Goal: Contribute content: Contribute content

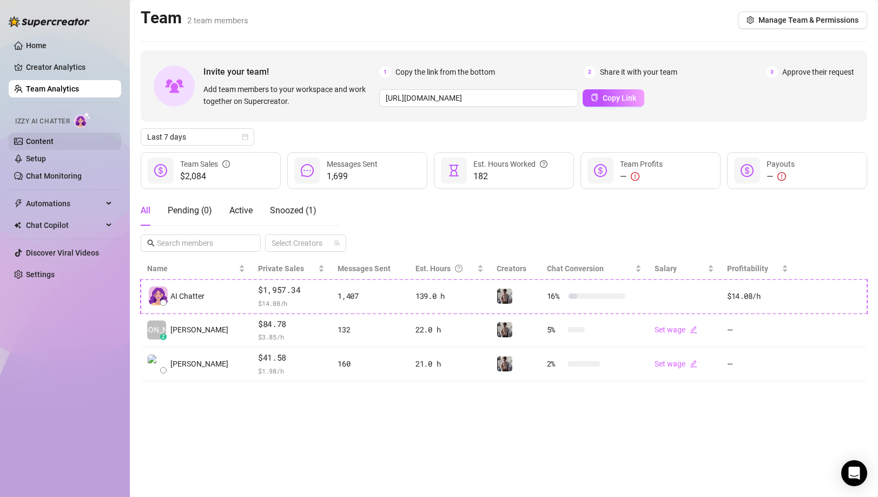
click at [54, 142] on link "Content" at bounding box center [40, 141] width 28 height 9
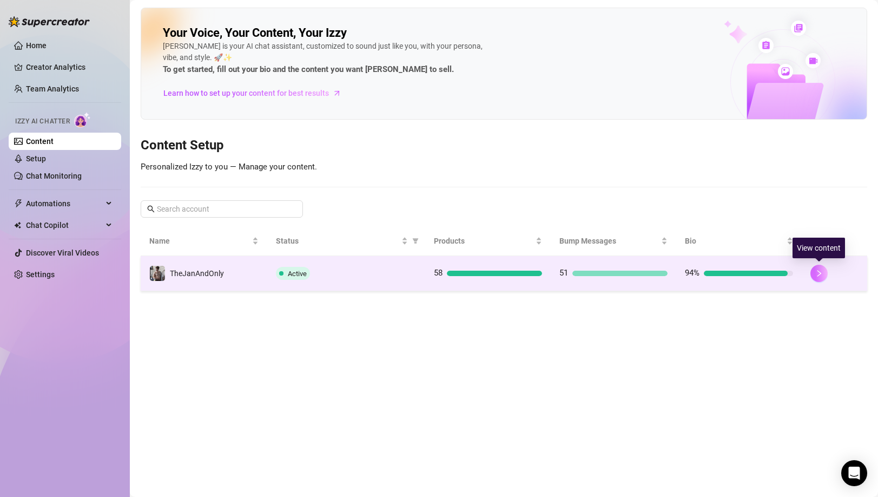
click at [821, 272] on icon "right" at bounding box center [819, 273] width 8 height 8
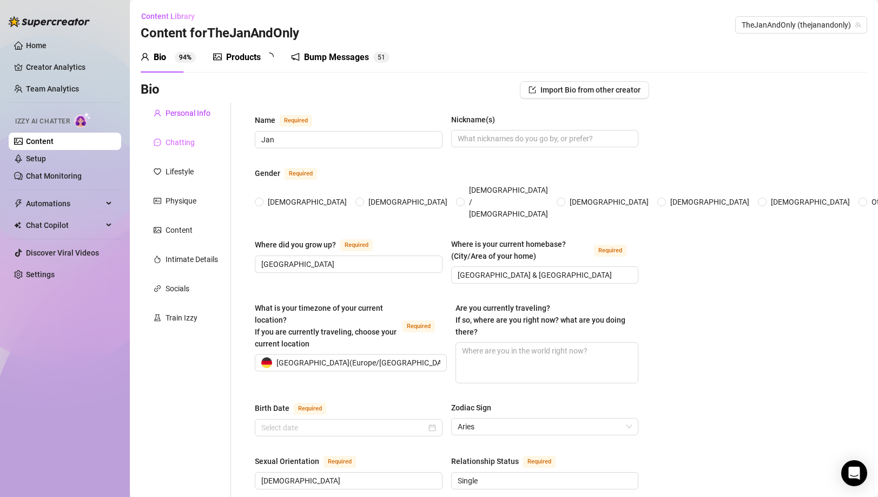
radio input "true"
type input "[DATE]"
click at [229, 48] on div "Products 5 8" at bounding box center [247, 57] width 68 height 30
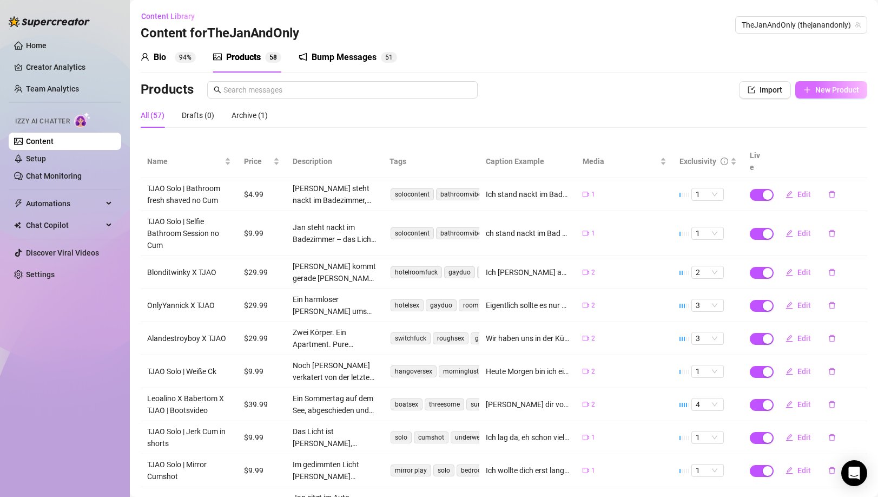
click at [841, 88] on span "New Product" at bounding box center [837, 89] width 44 height 9
type textarea "Type your message here..."
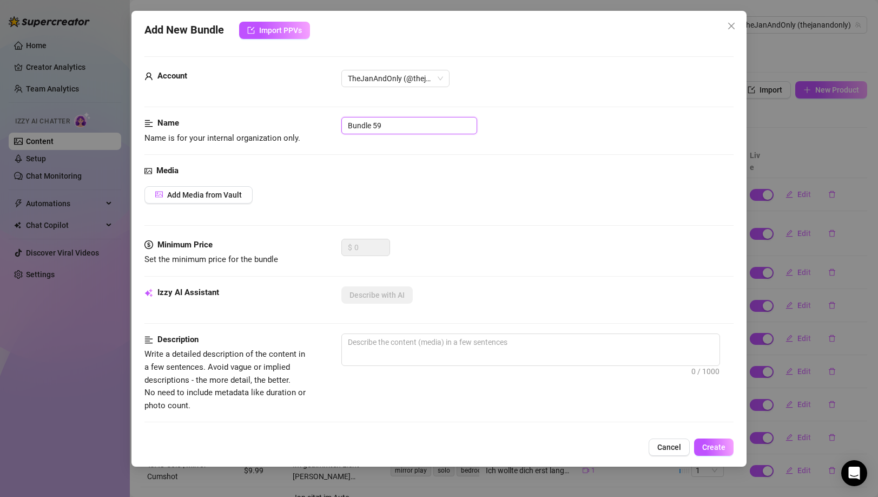
click at [400, 125] on input "Bundle 59" at bounding box center [409, 125] width 136 height 17
paste input "Chrissecret X BennyTwink X TJAO"
type input "Chrissecret X BennyTwink X TJAO"
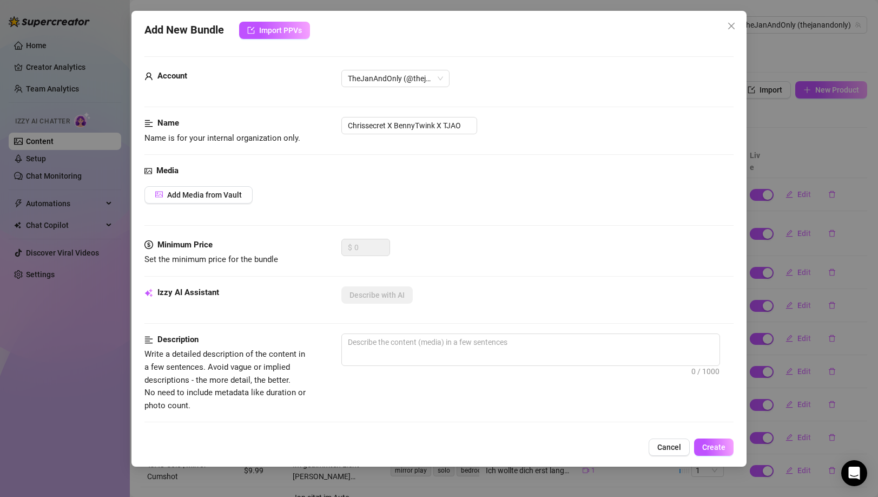
click at [382, 182] on div "Media Add Media from Vault" at bounding box center [438, 201] width 589 height 74
click at [402, 358] on span "0 / 1000" at bounding box center [530, 349] width 379 height 32
click at [406, 343] on textarea at bounding box center [531, 342] width 378 height 16
paste textarea "[PERSON_NAME] und [PERSON_NAME] flirten auf der Couch, die Spannung ist sofort …"
type textarea "[PERSON_NAME] und [PERSON_NAME] flirten auf der Couch, die Spannung ist sofort …"
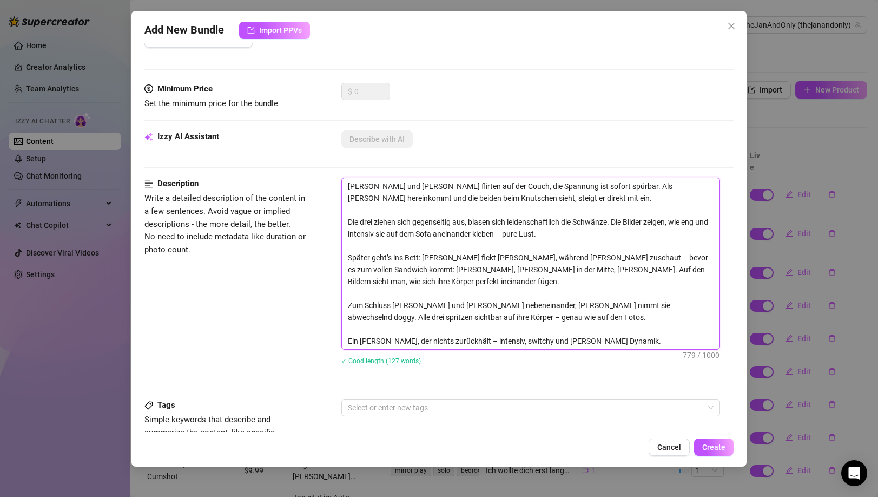
scroll to position [251, 0]
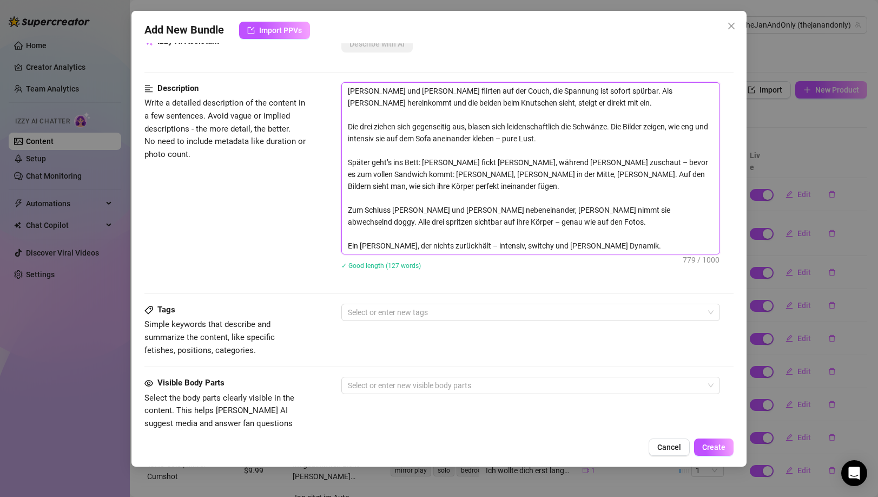
type textarea "[PERSON_NAME] und [PERSON_NAME] flirten auf der Couch, die Spannung ist sofort …"
click at [370, 316] on div at bounding box center [525, 312] width 363 height 15
paste input "threesome"
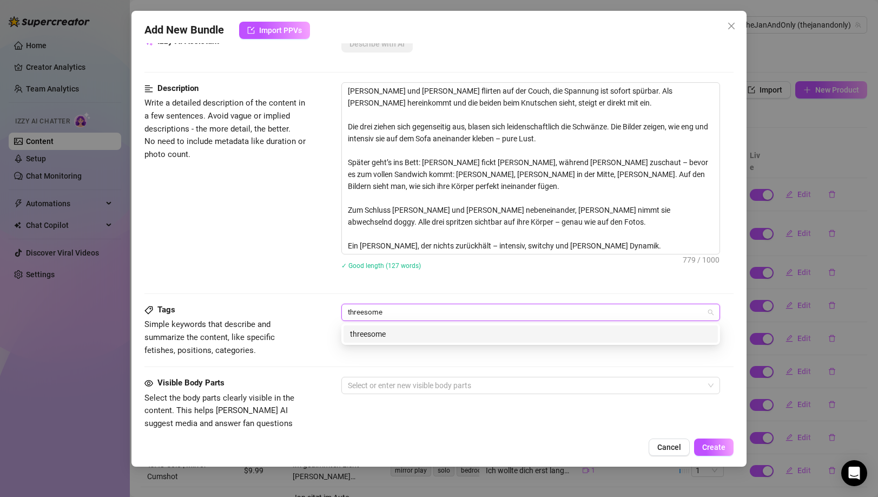
type input "threesome"
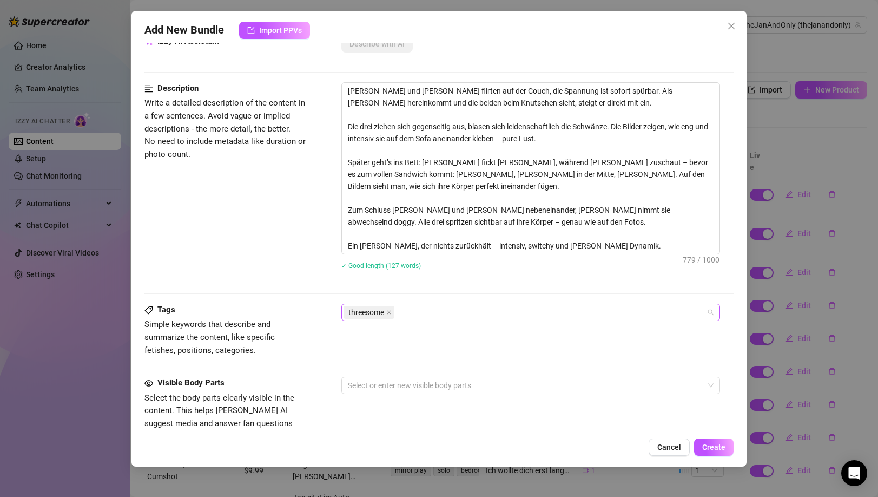
click at [431, 311] on div "threesome" at bounding box center [525, 312] width 363 height 15
paste input "[DEMOGRAPHIC_DATA]"
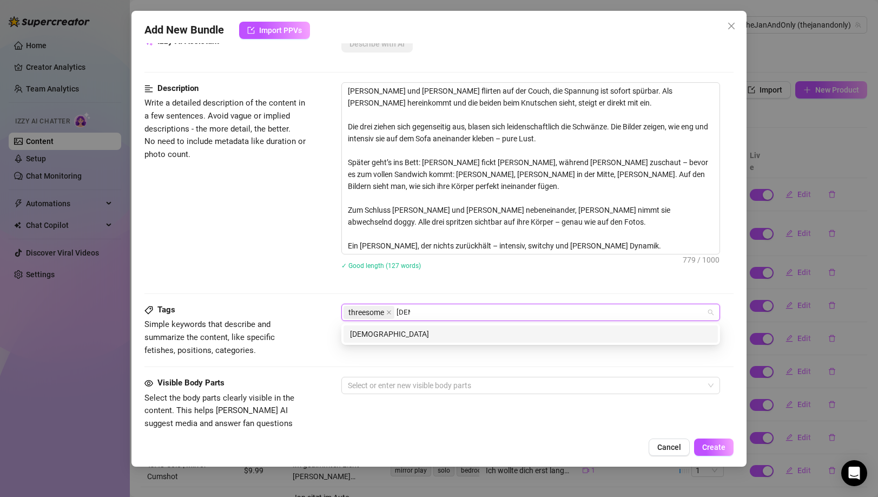
type input "[DEMOGRAPHIC_DATA]"
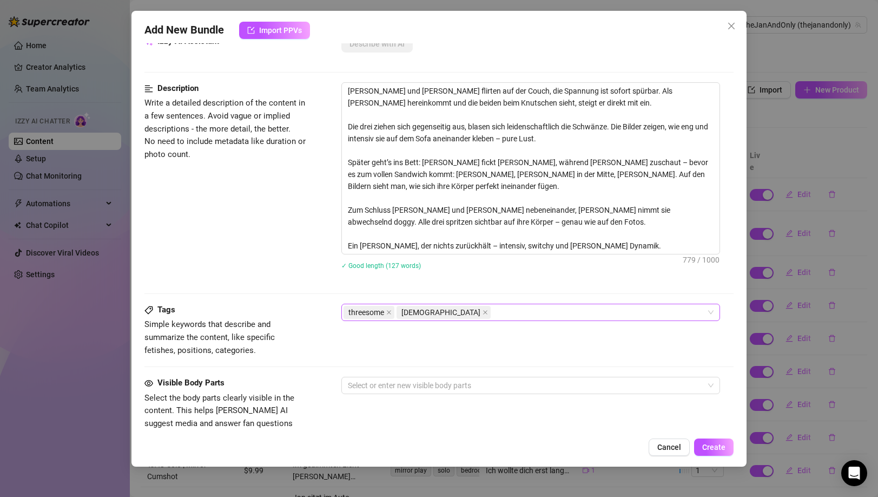
click at [443, 315] on div "threesome [DEMOGRAPHIC_DATA]" at bounding box center [525, 312] width 363 height 15
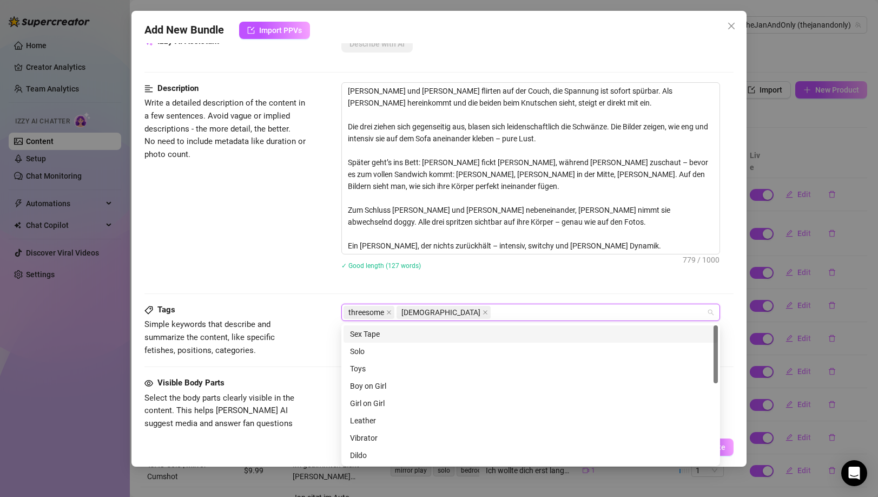
paste input "blowjob"
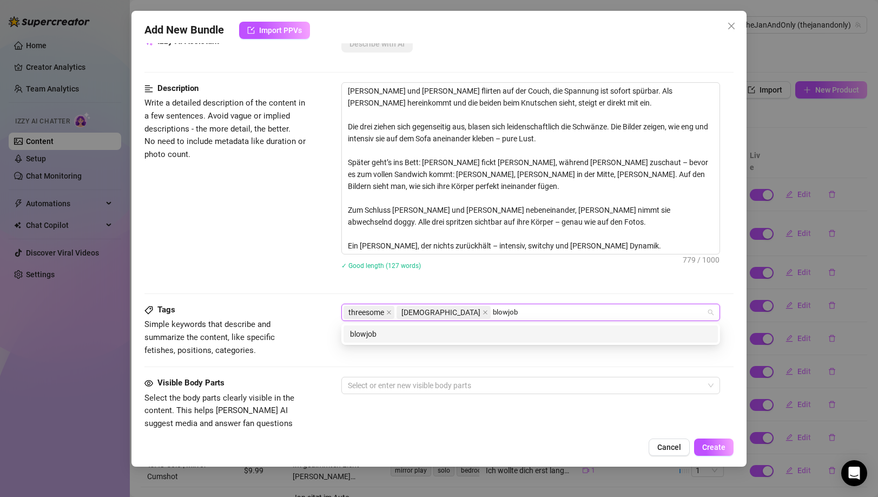
type input "blowjob"
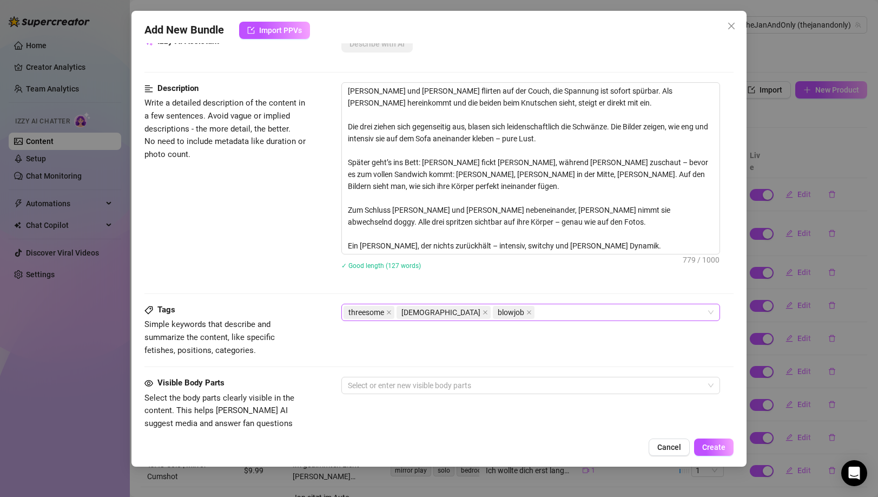
click at [493, 313] on div "threesome [DEMOGRAPHIC_DATA] blowjob" at bounding box center [525, 312] width 363 height 15
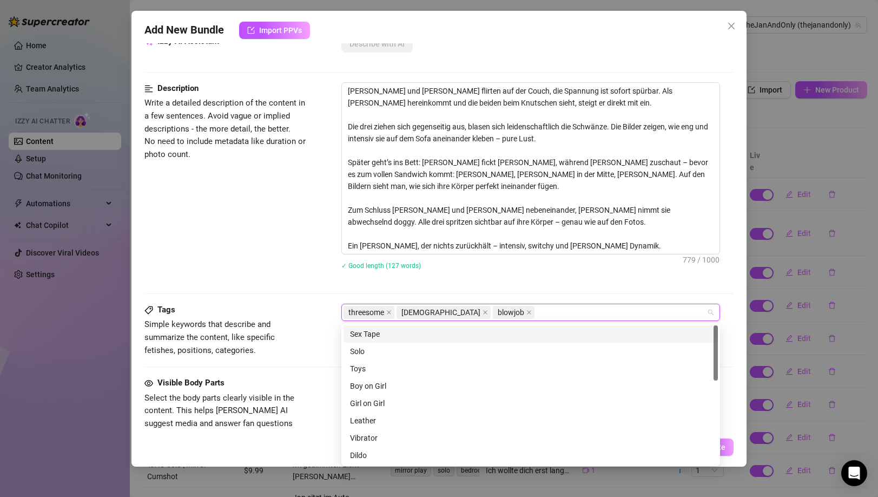
paste input "sandwich fuck"
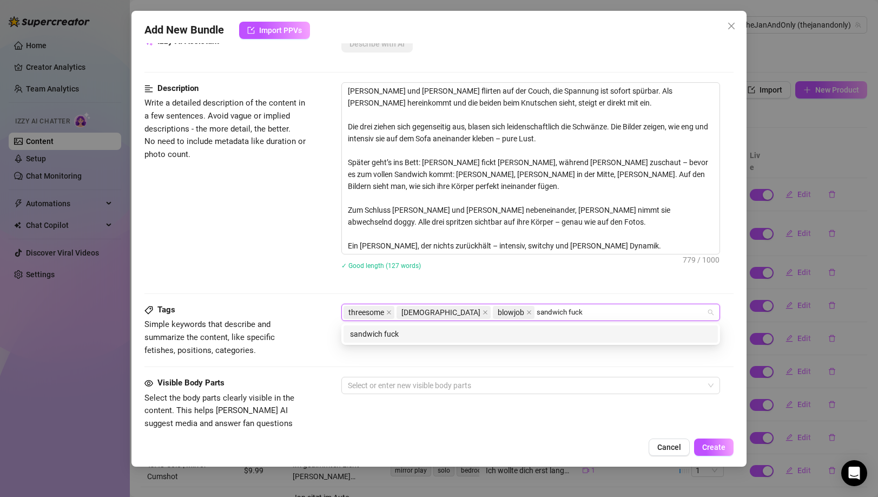
type input "sandwich fuck"
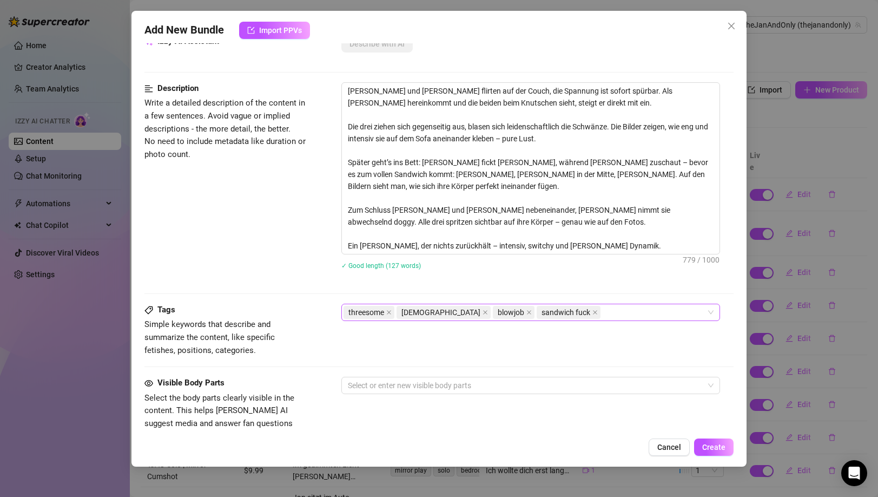
click at [540, 314] on div "threesome [DEMOGRAPHIC_DATA] blowjob sandwich fuck" at bounding box center [525, 312] width 363 height 15
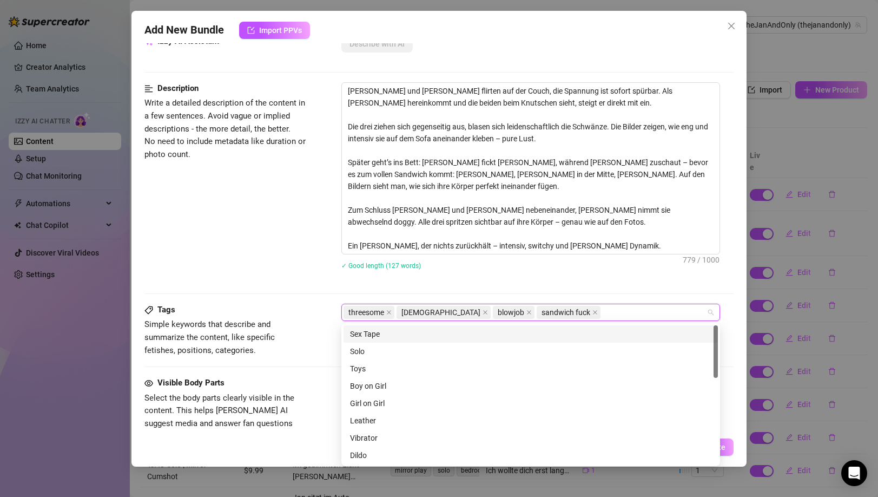
paste input "flip fuck"
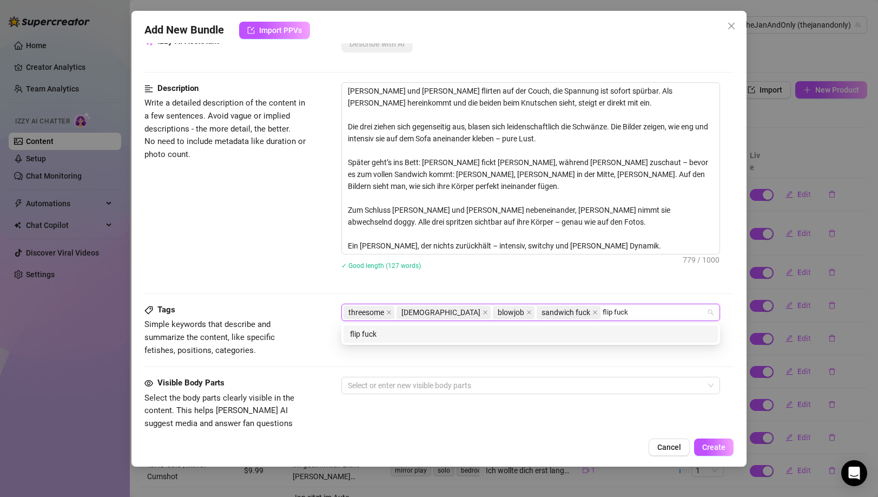
type input "flip fuck"
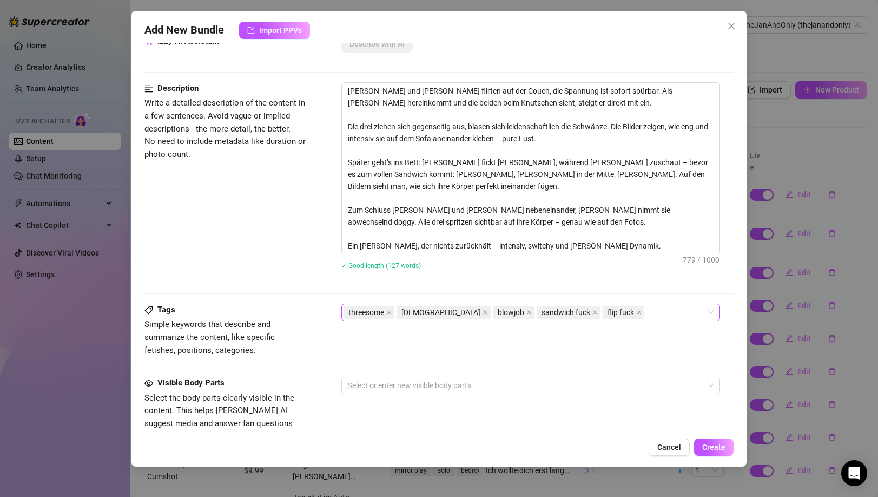
click at [592, 313] on div "threesome [DEMOGRAPHIC_DATA] blowjob sandwich fuck flip fuck" at bounding box center [525, 312] width 363 height 15
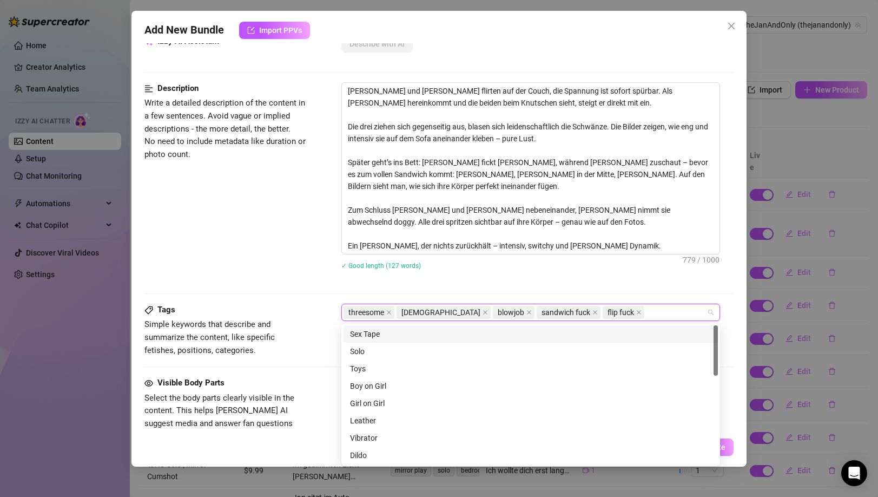
paste input "couch play"
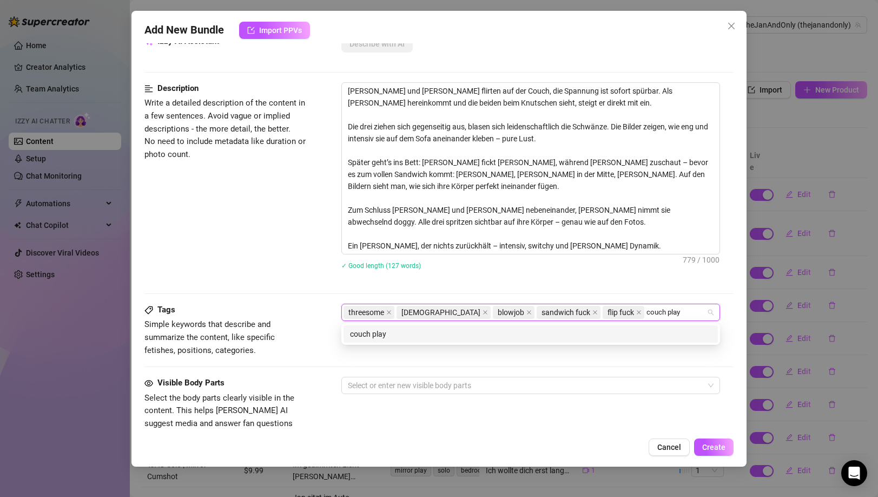
type input "couch play"
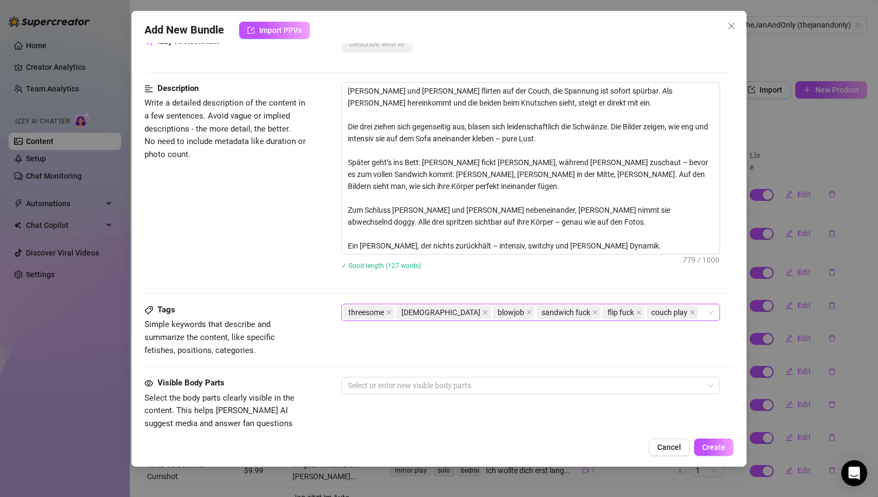
click at [641, 315] on div "threesome [DEMOGRAPHIC_DATA] blowjob sandwich fuck flip fuck couch play" at bounding box center [525, 312] width 363 height 15
paste input "bedroom sex"
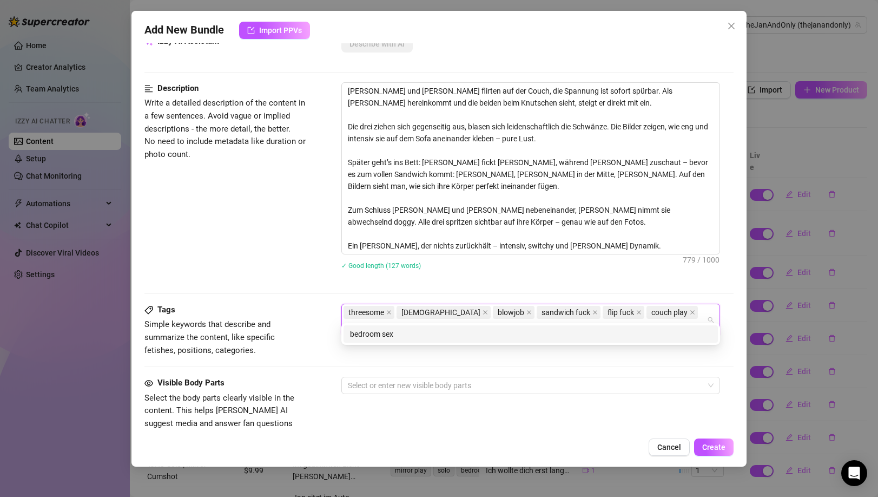
type input "bedroom sex"
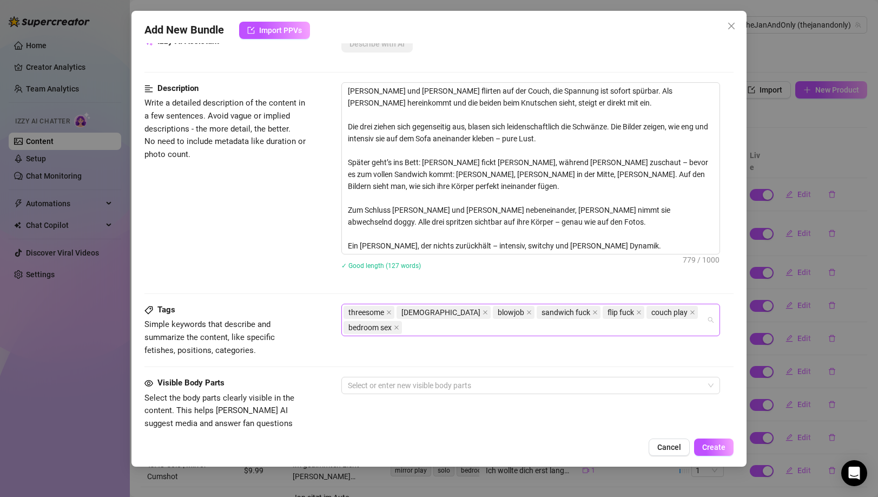
click at [698, 316] on div "threesome [DEMOGRAPHIC_DATA] blowjob sandwich fuck flip fuck couch play bedroom…" at bounding box center [525, 320] width 363 height 30
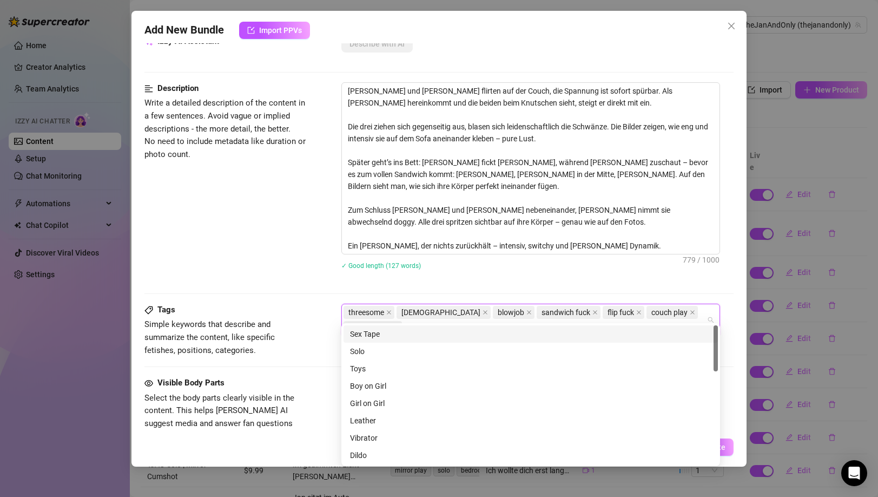
paste input "double penetration vibe"
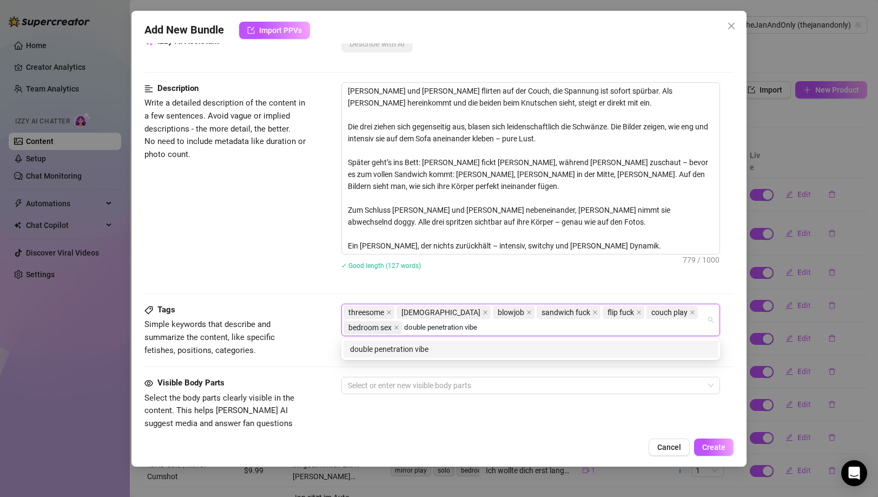
type input "double penetration vibe"
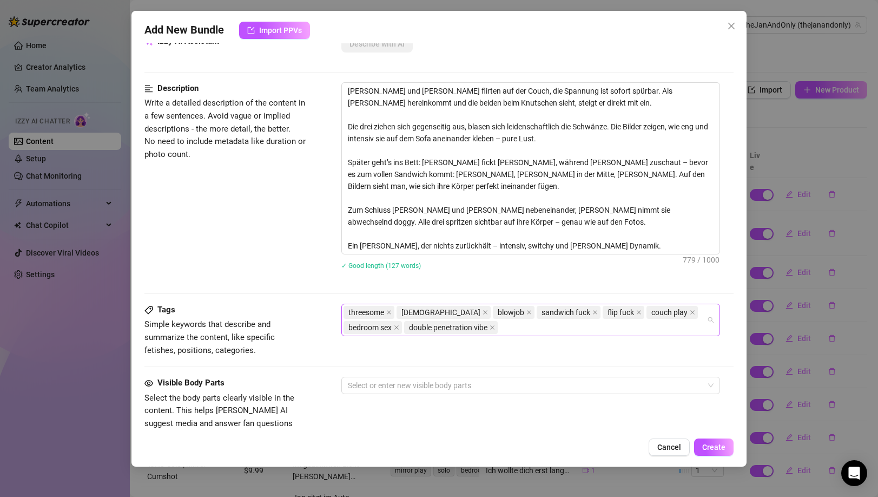
click at [459, 324] on div "threesome [DEMOGRAPHIC_DATA] blowjob sandwich fuck flip fuck couch play bedroom…" at bounding box center [525, 320] width 363 height 30
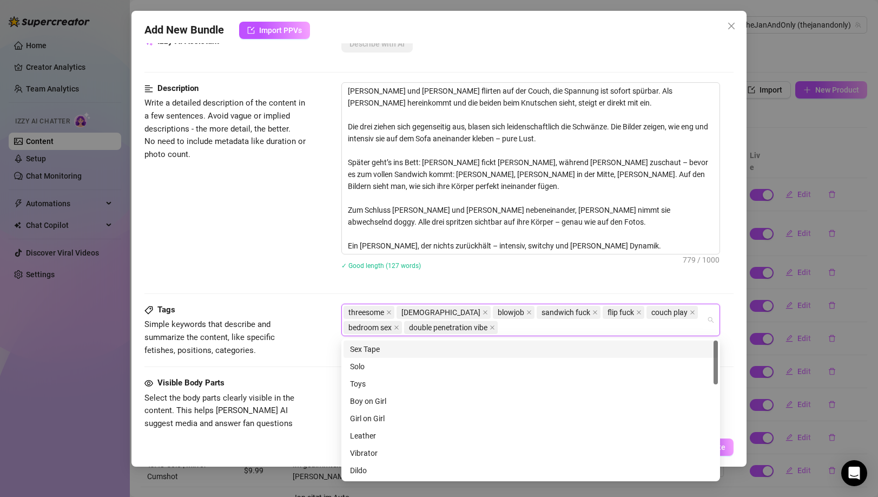
paste input "doggy"
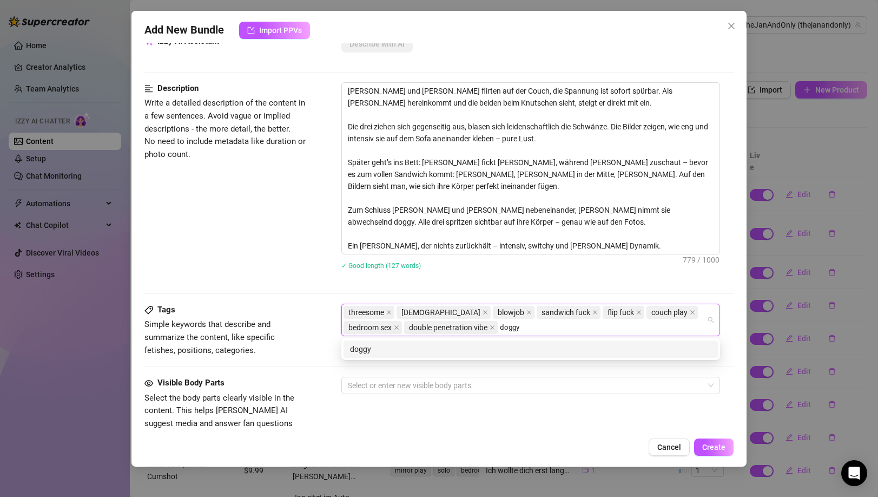
type input "doggy"
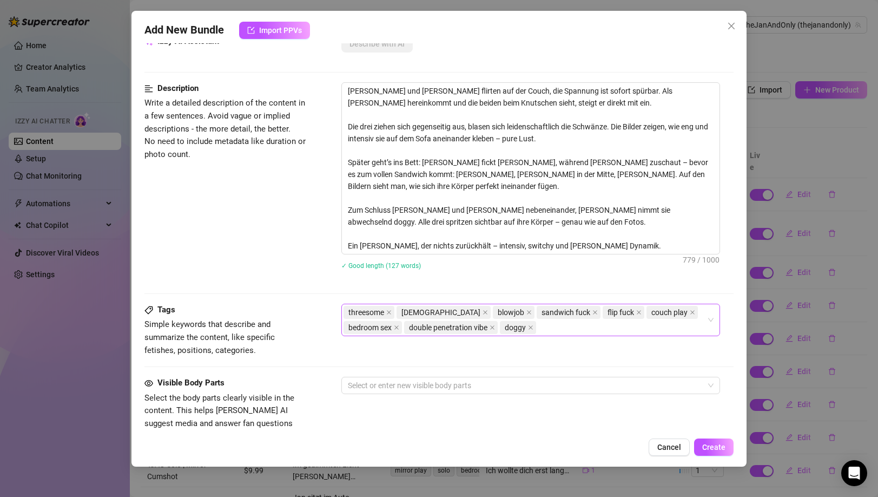
click at [486, 329] on div "threesome [DEMOGRAPHIC_DATA] blowjob sandwich fuck flip fuck couch play bedroom…" at bounding box center [525, 320] width 363 height 30
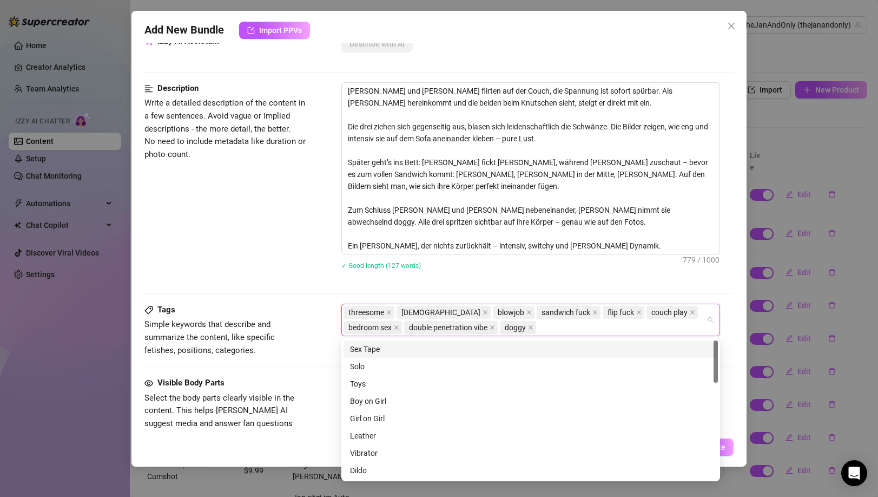
paste input "missionary"
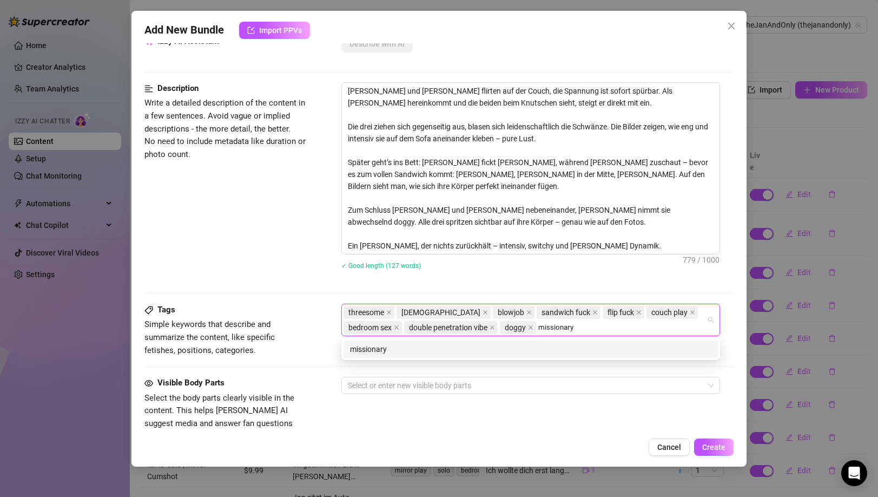
type input "missionary"
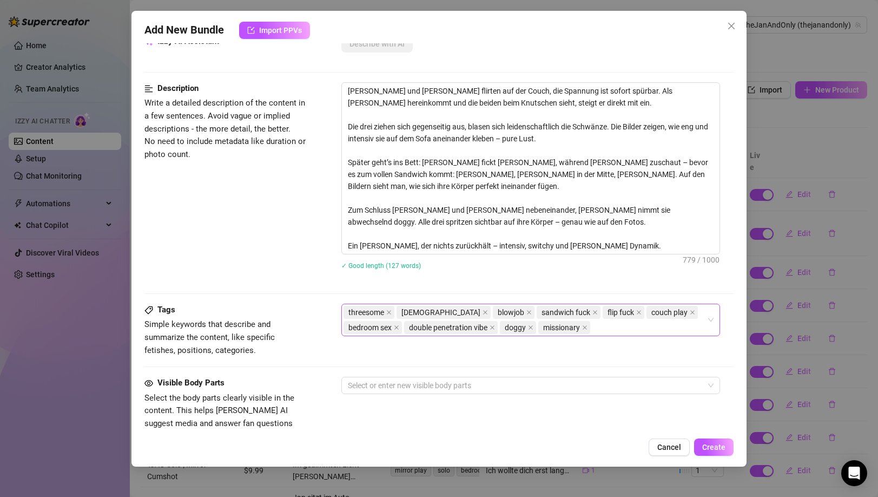
click at [550, 324] on div "threesome [DEMOGRAPHIC_DATA] blowjob sandwich fuck flip fuck couch play bedroom…" at bounding box center [525, 320] width 363 height 30
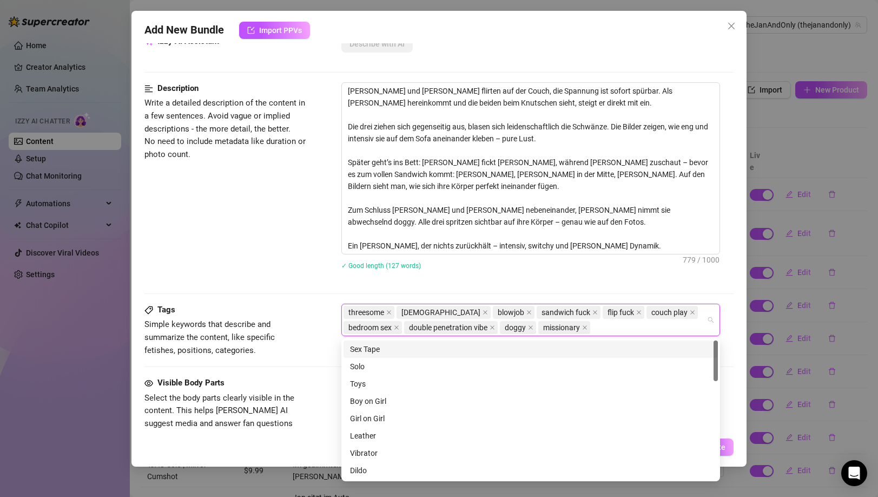
paste input "facial"
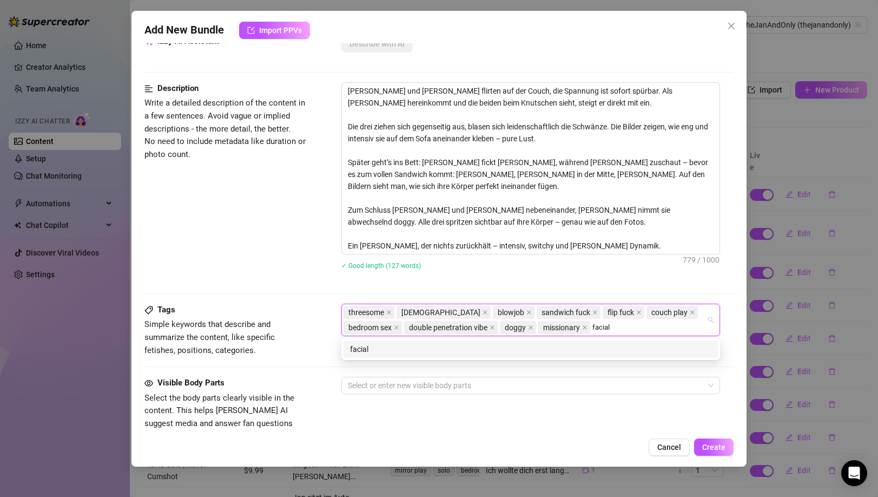
type input "facial"
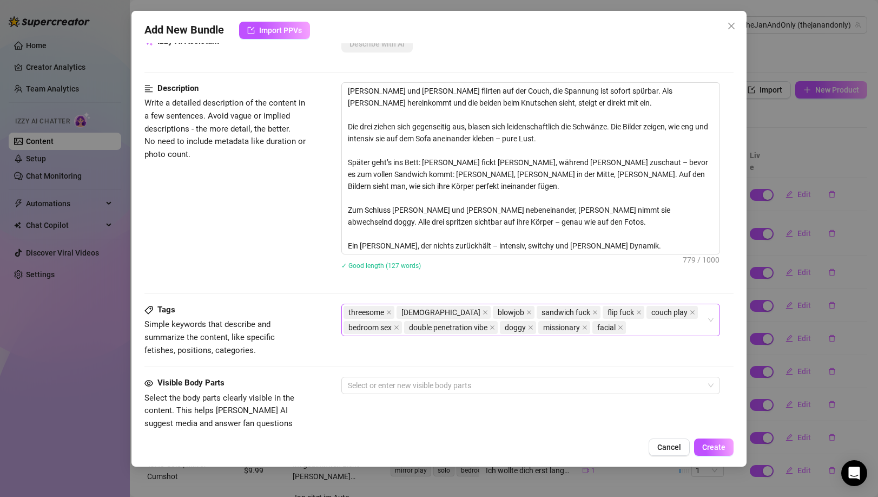
click at [583, 330] on div "threesome [DEMOGRAPHIC_DATA] blowjob sandwich fuck flip fuck couch play bedroom…" at bounding box center [525, 320] width 363 height 30
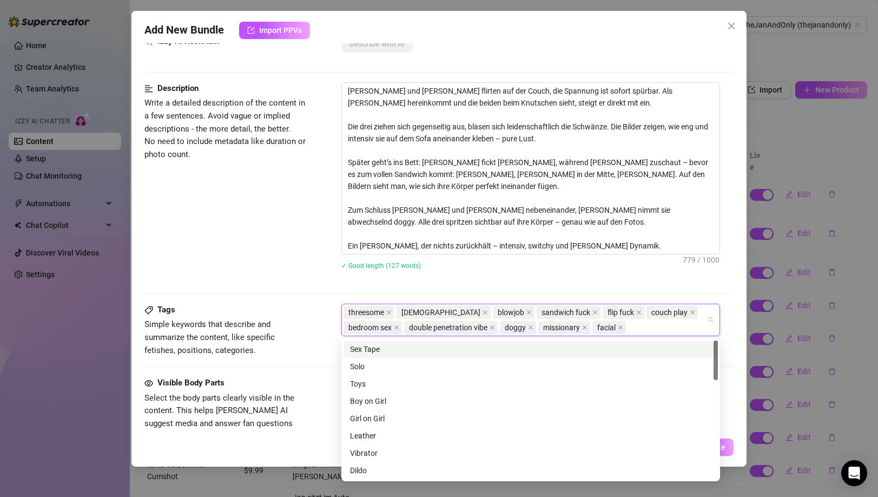
paste input "cumshot"
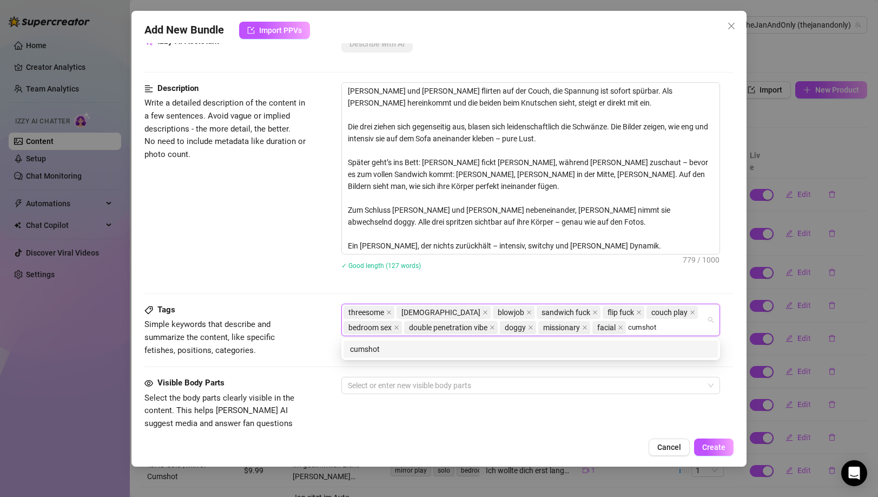
type input "cumshot"
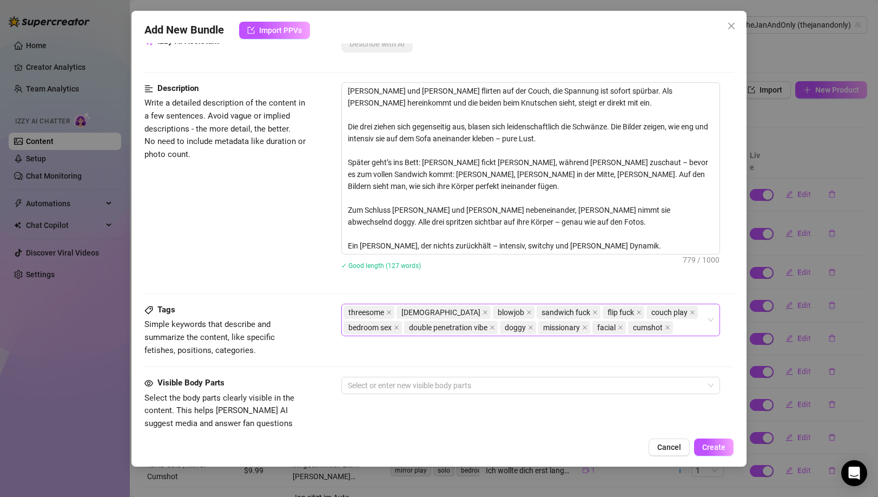
click at [624, 333] on div "threesome [DEMOGRAPHIC_DATA] blowjob sandwich fuck flip fuck couch play bedroom…" at bounding box center [525, 320] width 363 height 30
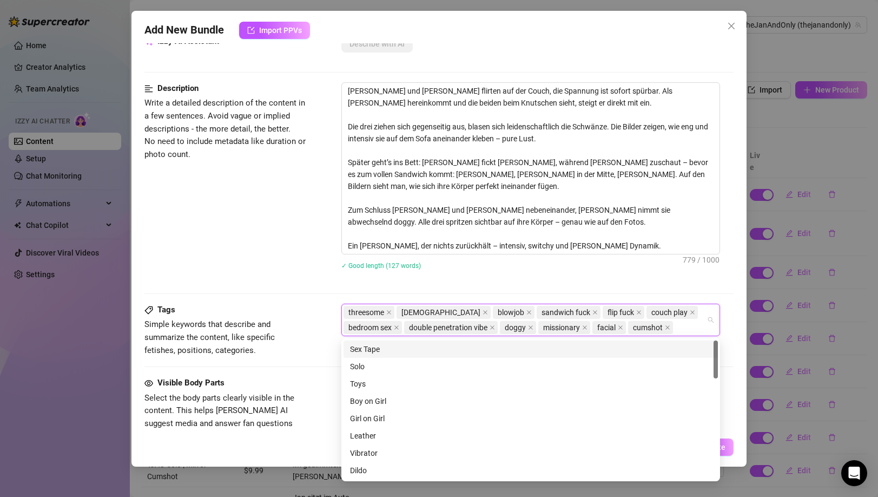
paste input "group sex"
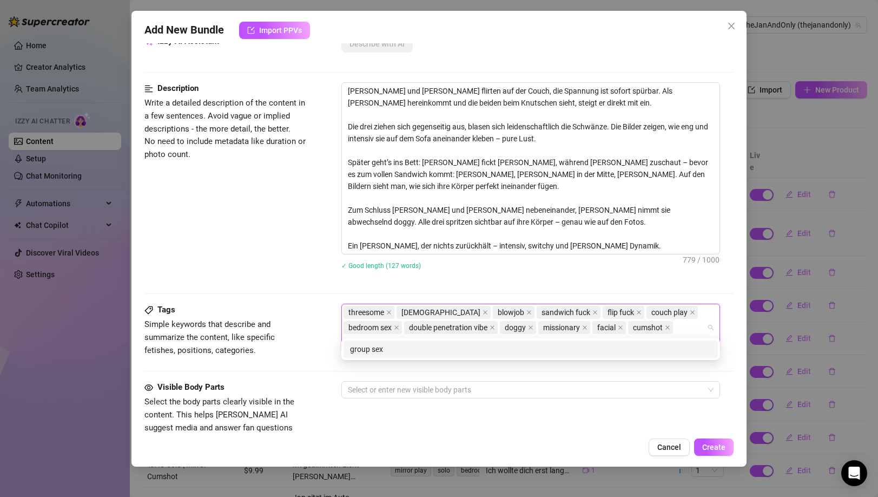
type input "group sex"
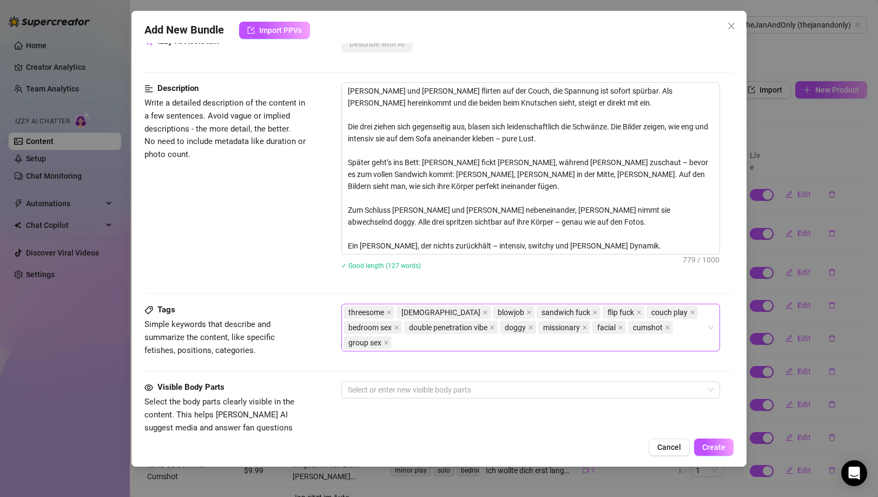
click at [676, 326] on div "threesome [DEMOGRAPHIC_DATA] blowjob sandwich fuck flip fuck couch play bedroom…" at bounding box center [525, 327] width 363 height 45
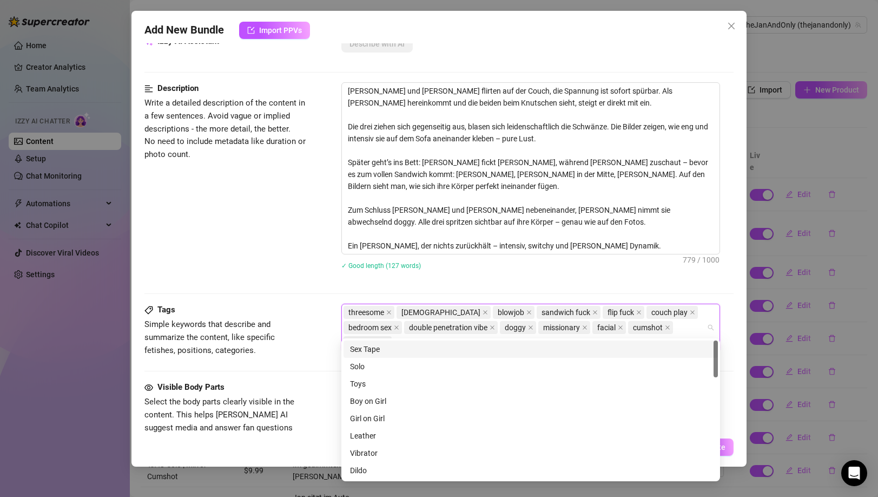
paste input "switch"
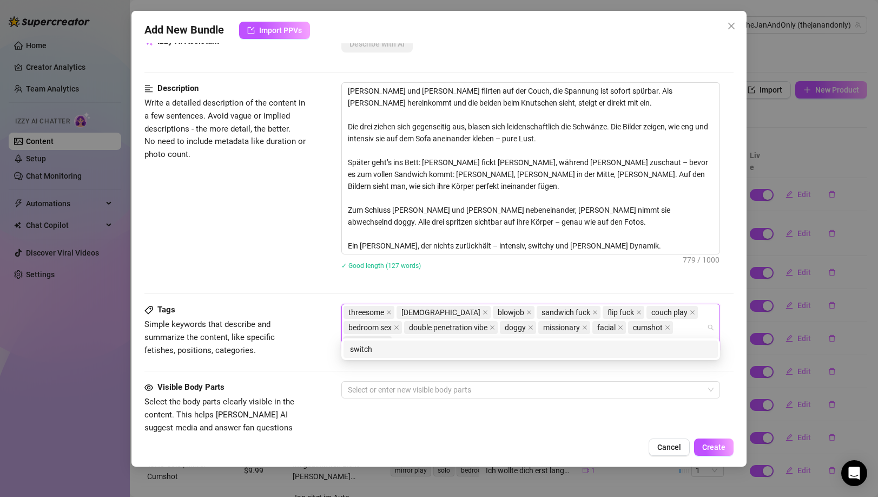
type input "switch"
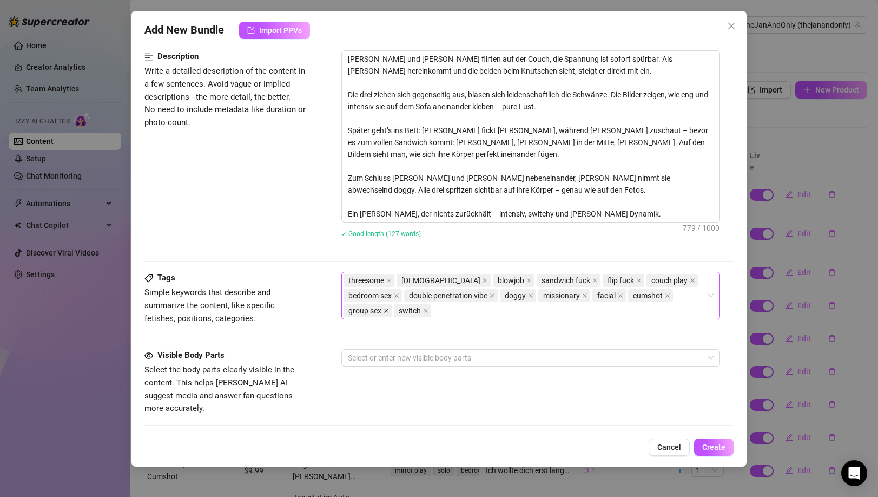
scroll to position [287, 0]
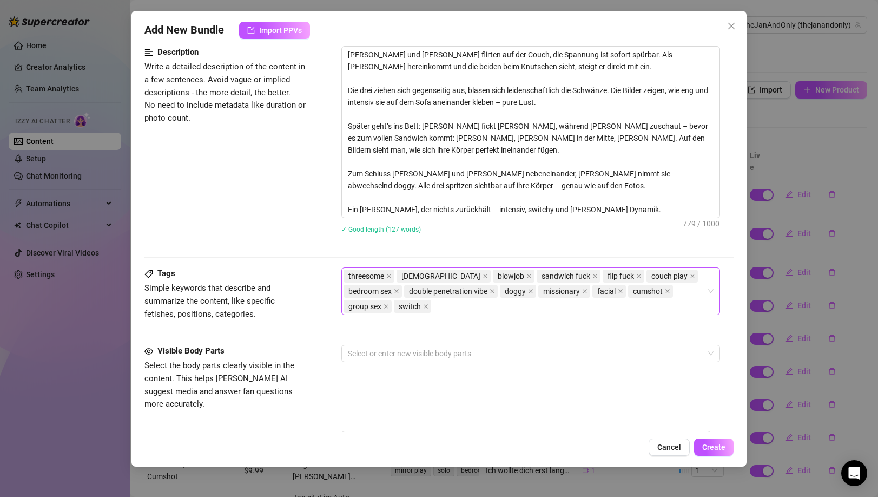
click at [436, 300] on input "search" at bounding box center [434, 306] width 2 height 13
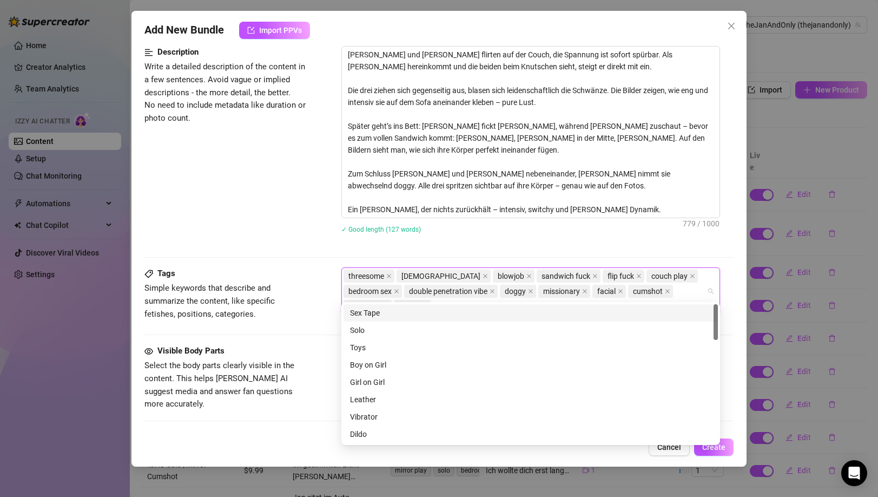
paste input "passionate"
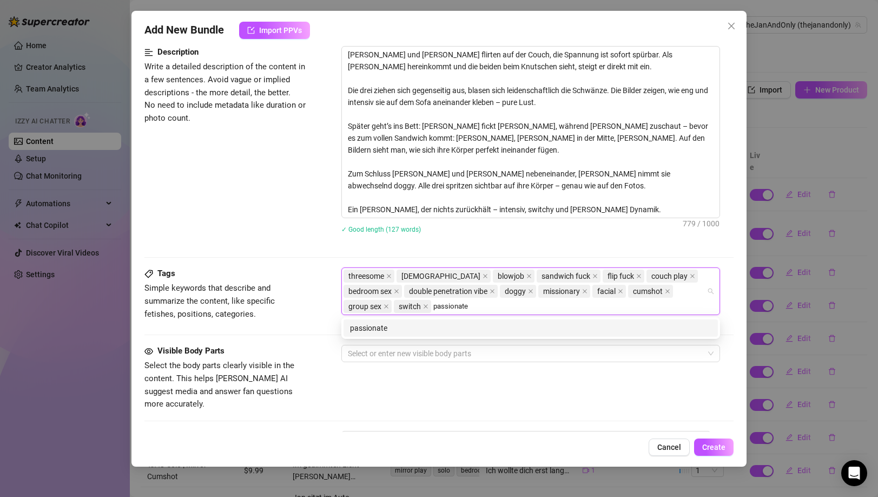
type input "passionate"
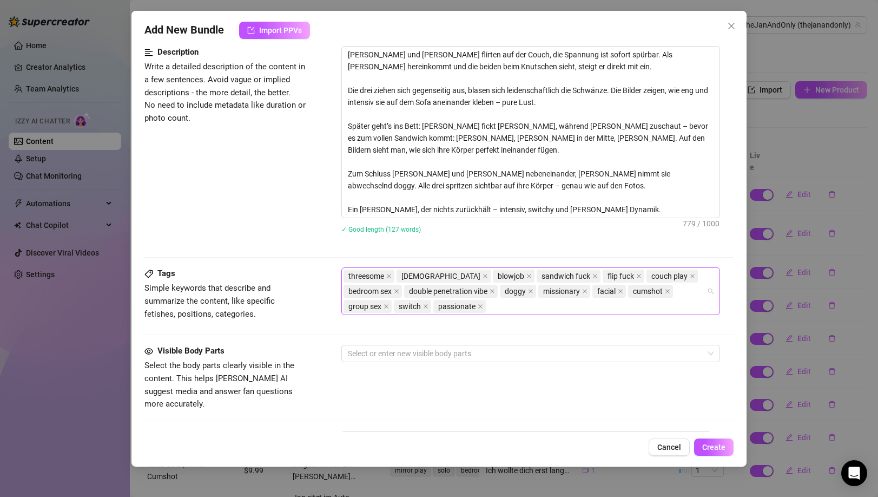
click at [571, 308] on div "threesome [DEMOGRAPHIC_DATA] blowjob sandwich fuck flip fuck couch play bedroom…" at bounding box center [525, 290] width 363 height 45
paste input "trio action"
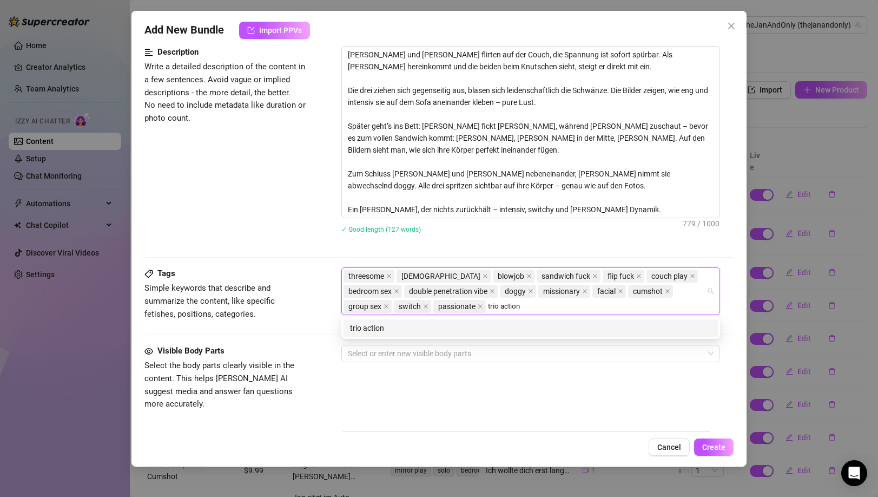
type input "trio action"
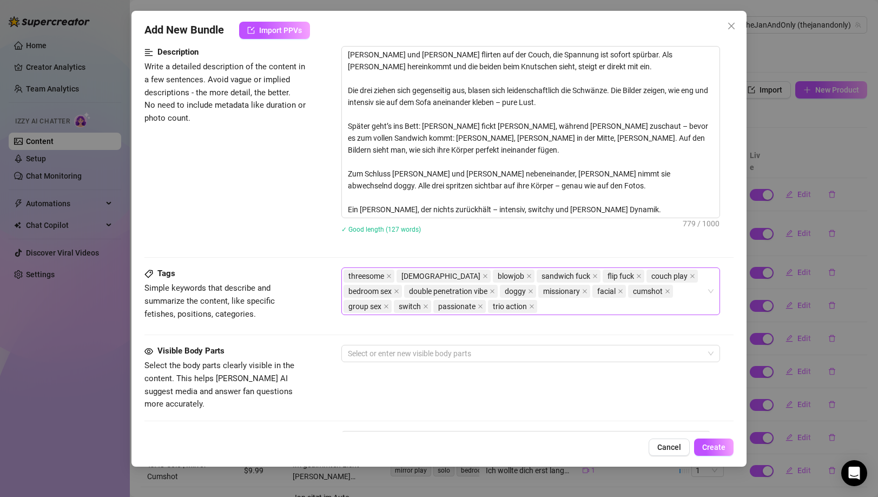
click at [618, 304] on div "threesome [DEMOGRAPHIC_DATA] blowjob sandwich fuck flip fuck couch play bedroom…" at bounding box center [525, 290] width 363 height 45
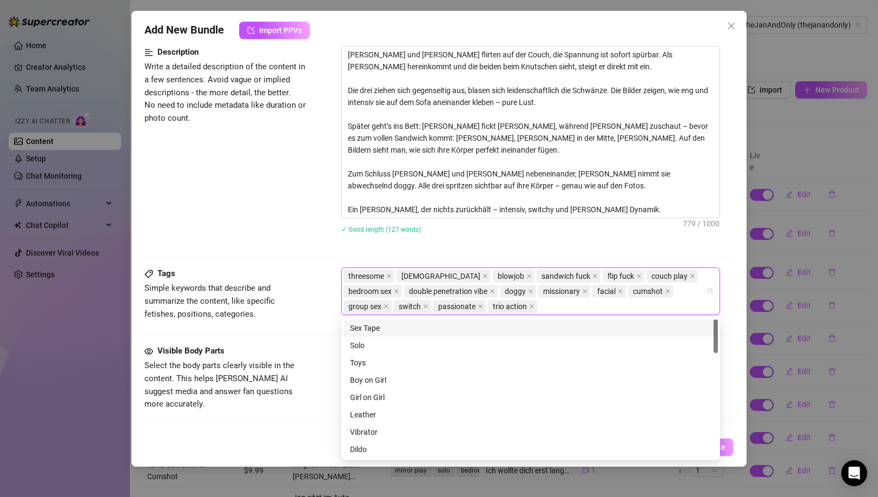
paste input "erotic tension"
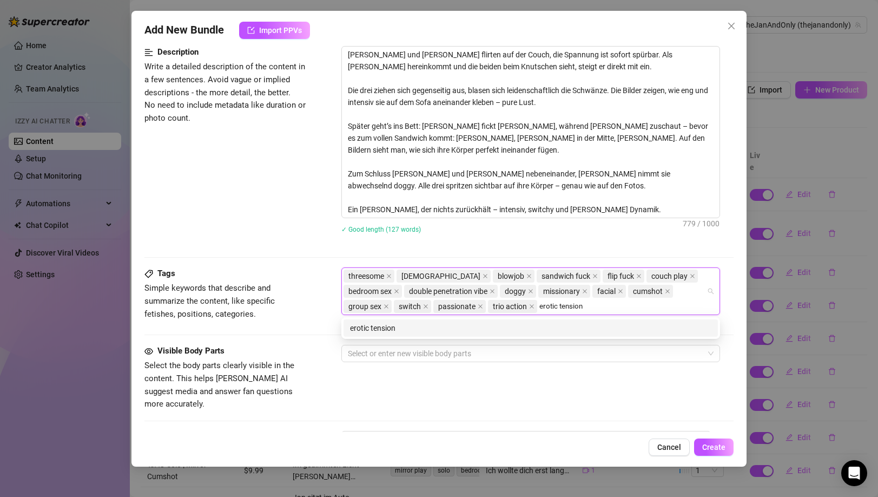
type input "erotic tension"
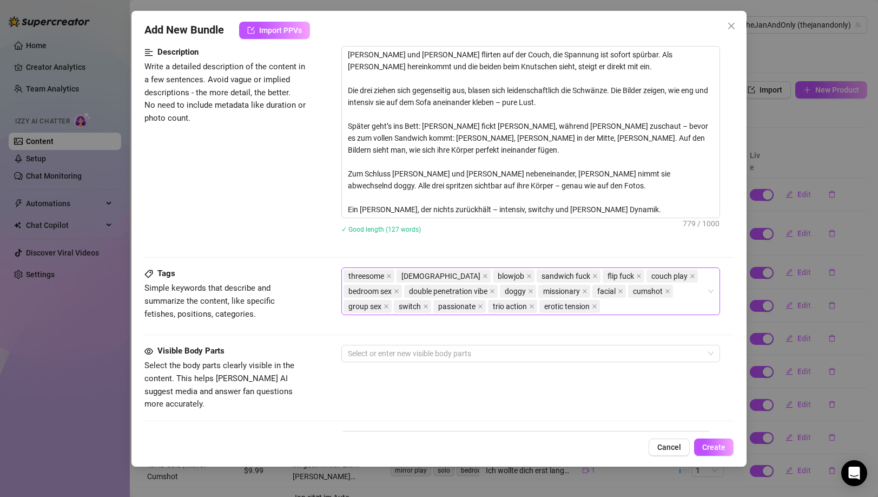
click at [638, 311] on div "threesome [DEMOGRAPHIC_DATA] blowjob sandwich fuck flip fuck couch play bedroom…" at bounding box center [525, 290] width 363 height 45
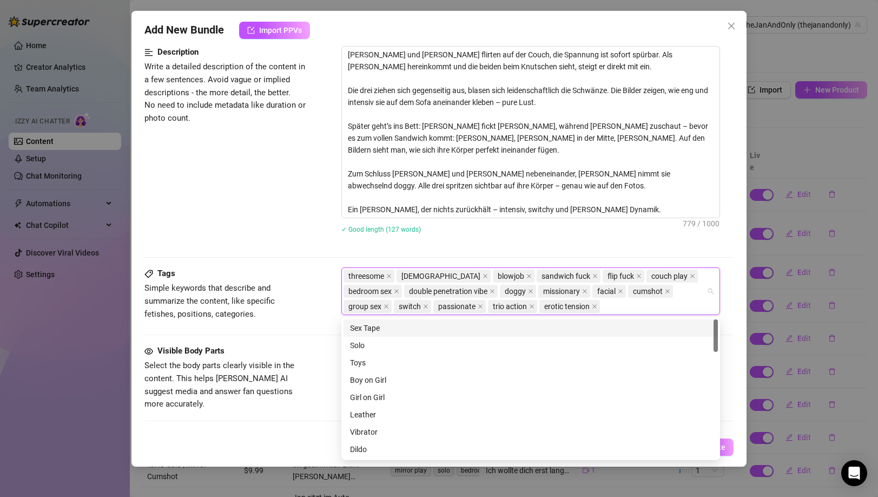
paste input "oral sex"
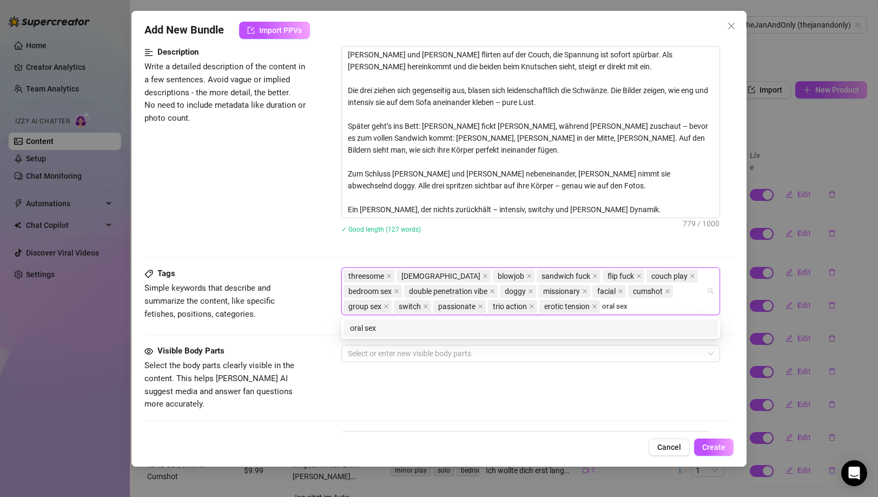
type input "oral sex"
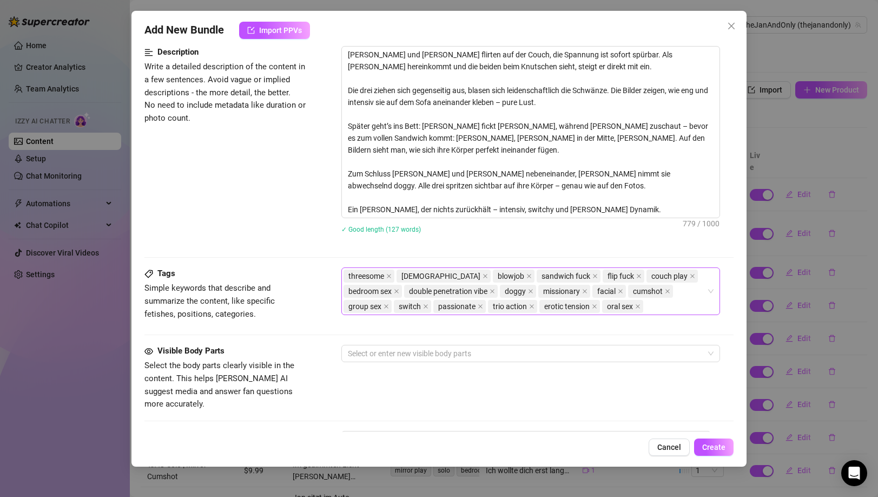
click at [566, 305] on div "threesome [DEMOGRAPHIC_DATA] blowjob sandwich fuck flip fuck couch play bedroom…" at bounding box center [525, 290] width 363 height 45
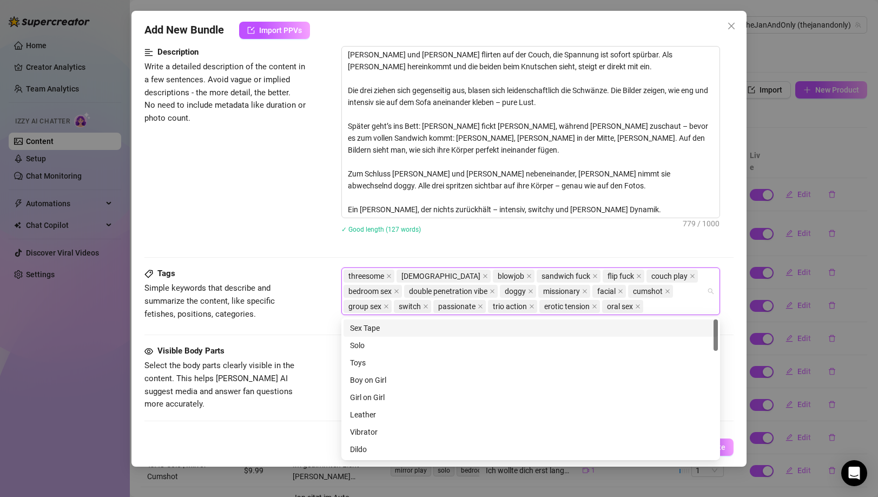
paste input "intense threesome"
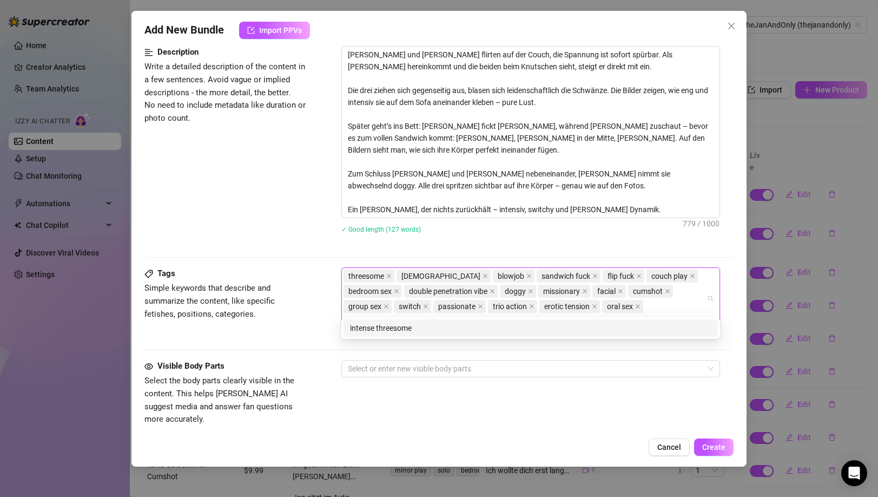
type input "intense threesome"
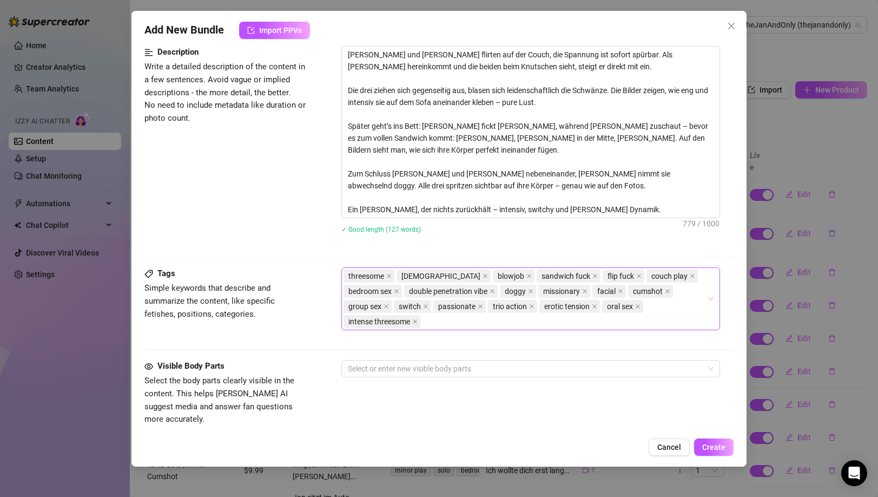
click at [648, 306] on div "threesome [DEMOGRAPHIC_DATA] blowjob sandwich fuck flip fuck couch play bedroom…" at bounding box center [525, 298] width 363 height 61
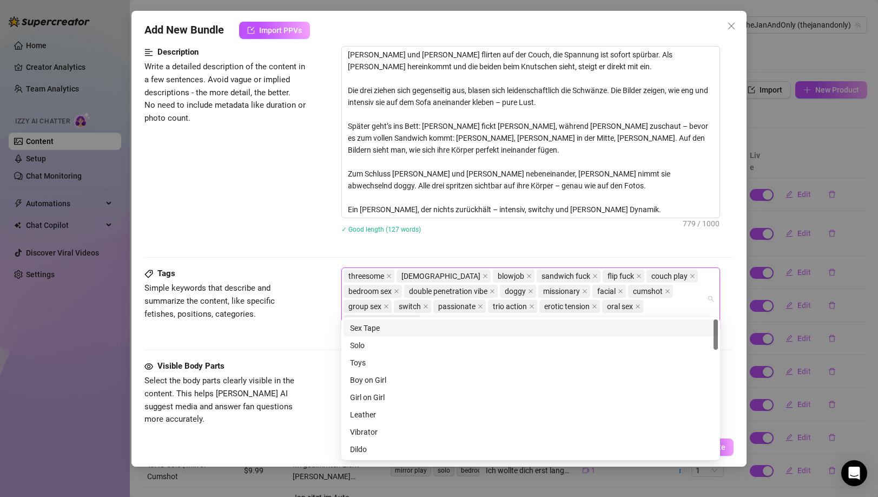
type input "v"
paste input "pov elements"
type input "pov elements"
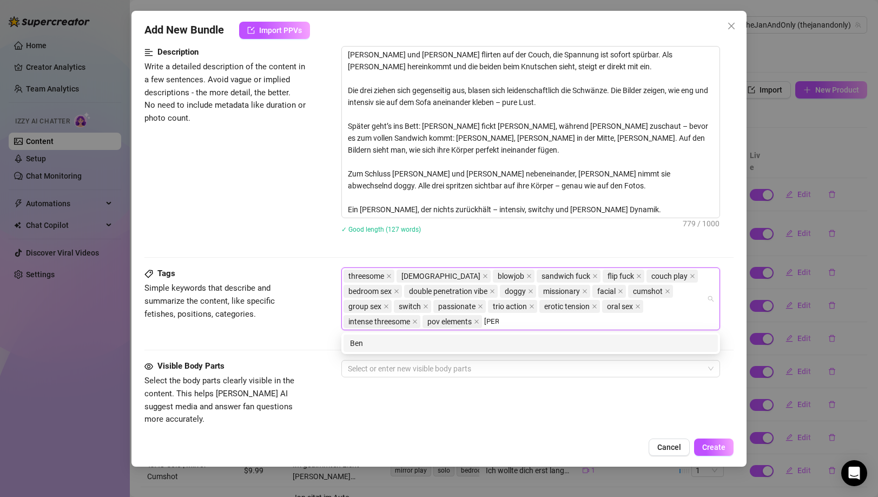
type input "[PERSON_NAME]"
type input "TJAO"
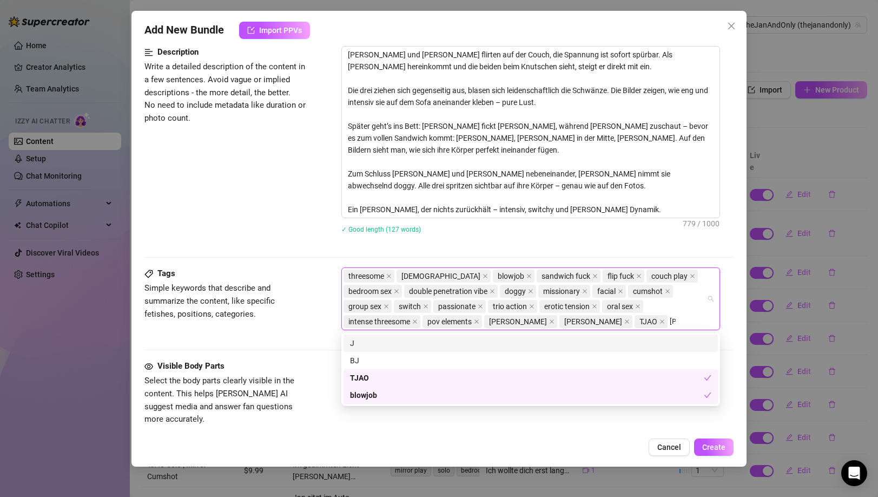
type input "Jan"
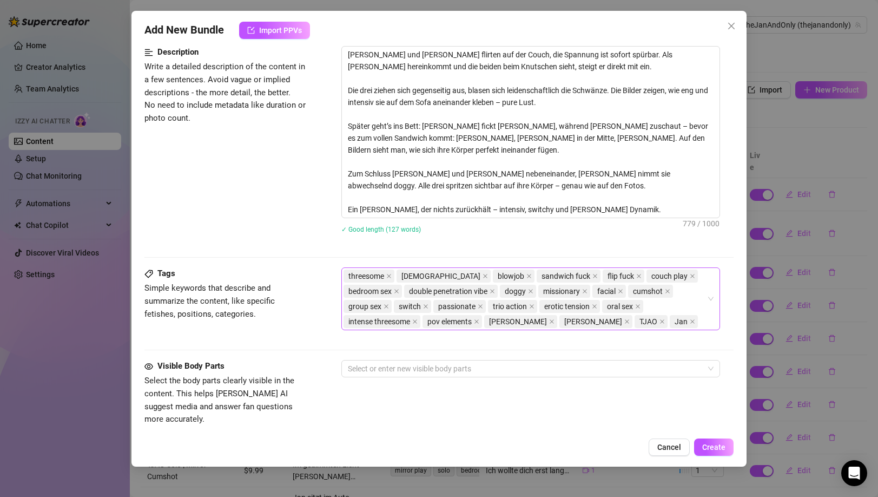
click at [492, 319] on div "threesome [DEMOGRAPHIC_DATA] blowjob sandwich fuck flip fuck couch play bedroom…" at bounding box center [525, 298] width 363 height 61
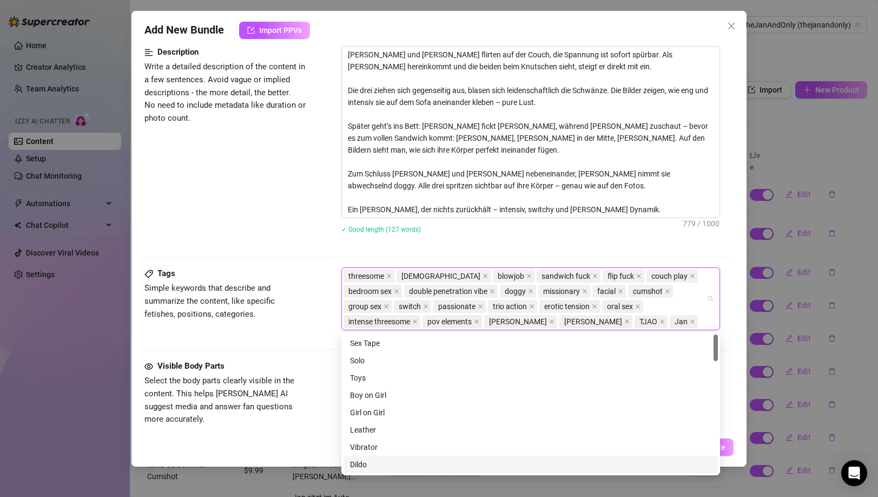
paste input "Chrissecret X BennyTwink X TJAO"
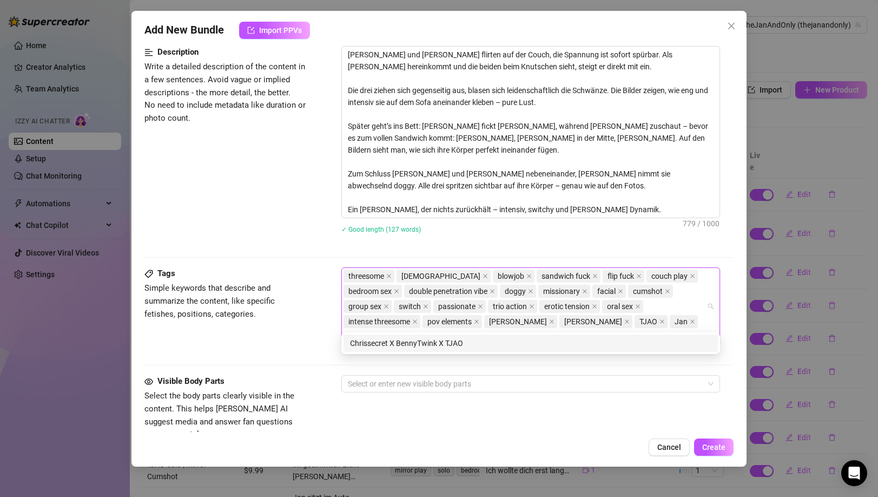
drag, startPoint x: 518, startPoint y: 321, endPoint x: 522, endPoint y: 327, distance: 7.5
click at [459, 330] on input "Chrissecret X BennyTwink X TJAO" at bounding box center [401, 336] width 115 height 13
drag, startPoint x: 518, startPoint y: 320, endPoint x: 597, endPoint y: 323, distance: 79.1
click at [597, 323] on div "threesome [DEMOGRAPHIC_DATA] blowjob sandwich fuck flip fuck couch play bedroom…" at bounding box center [525, 306] width 363 height 76
type input "Chrissecret"
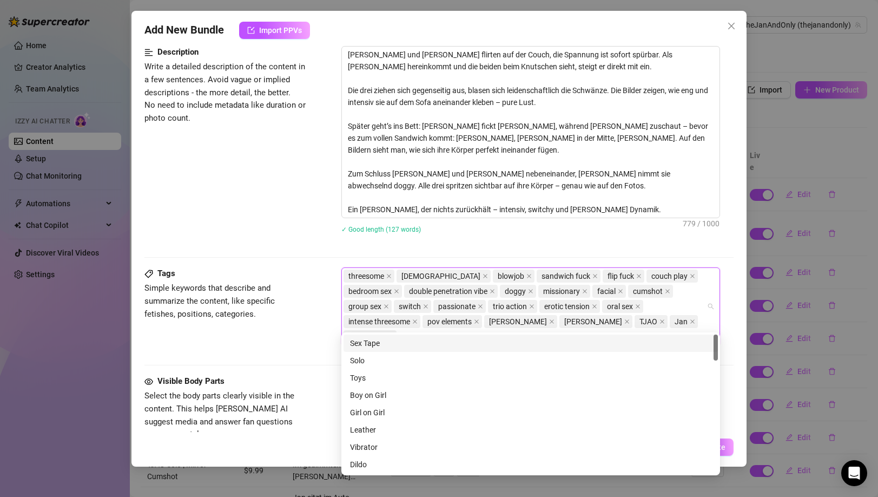
paste input "X BennyTwink X TJAO"
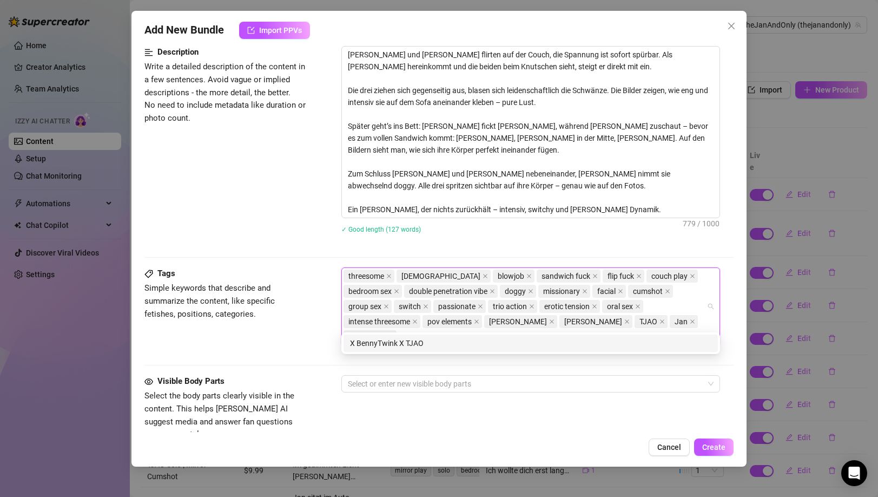
drag, startPoint x: 543, startPoint y: 324, endPoint x: 591, endPoint y: 341, distance: 51.4
click at [476, 330] on input "X BennyTwink X TJAO" at bounding box center [437, 336] width 77 height 13
type input "BennyTwink X TJAO"
click at [617, 320] on div "threesome [DEMOGRAPHIC_DATA] blowjob sandwich fuck flip fuck couch play bedroom…" at bounding box center [525, 306] width 363 height 76
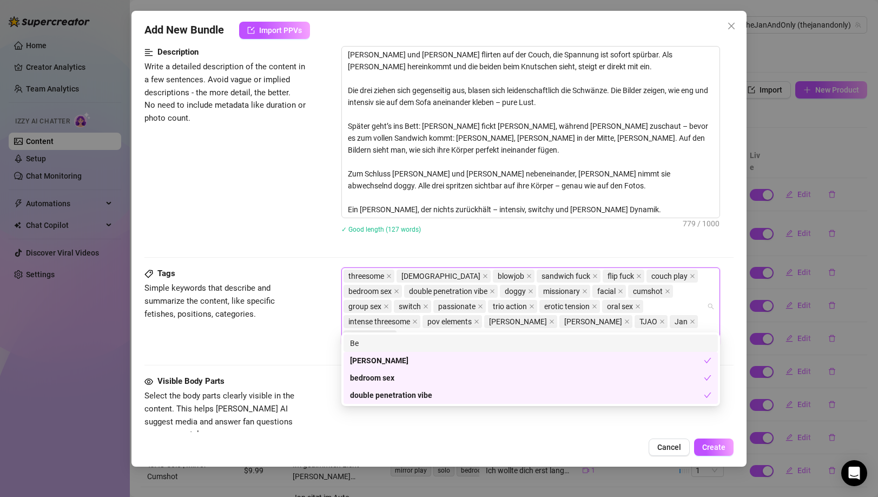
type input "B"
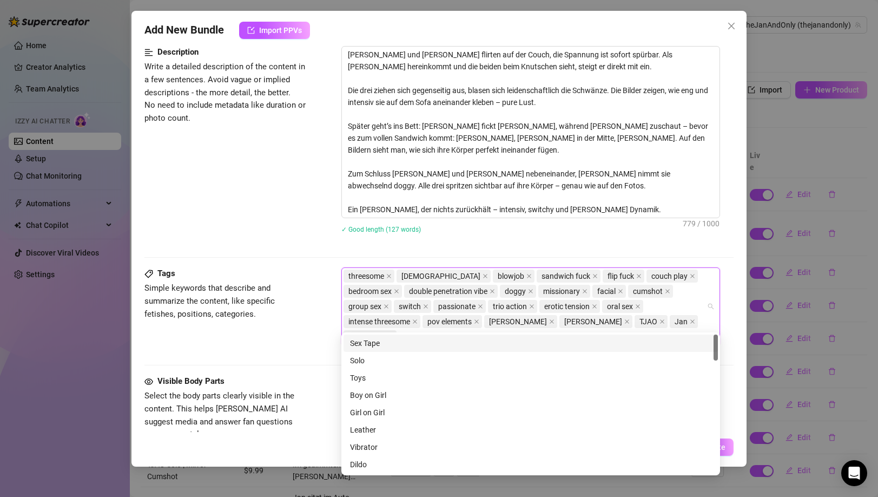
paste input "X BennyTwink X TJAO"
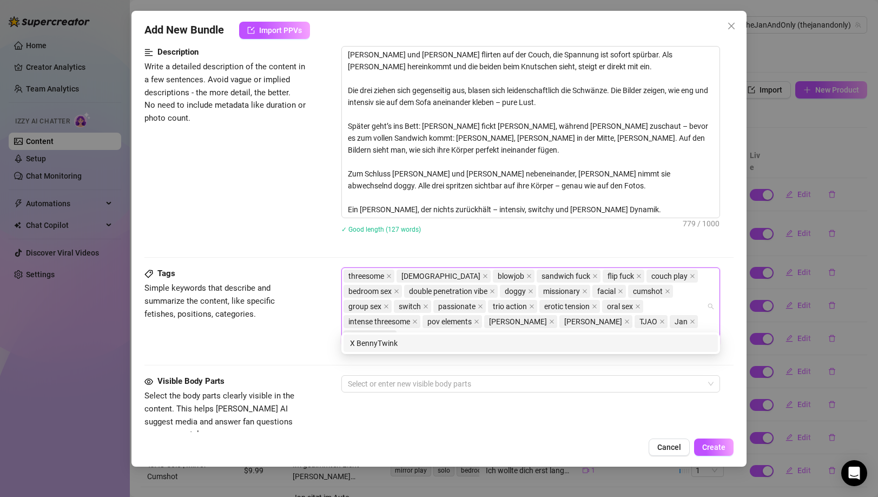
type input "BennyTwink"
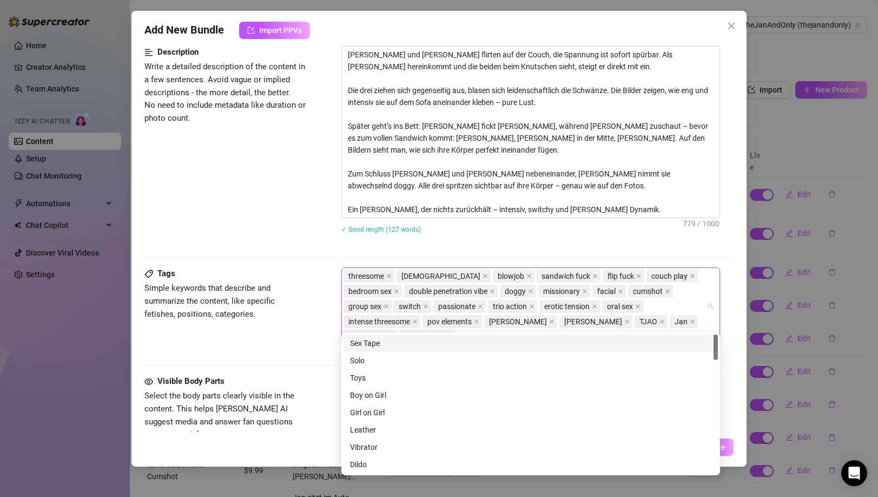
click at [293, 247] on div "Description Write a detailed description of the content in a few sentences. Avo…" at bounding box center [438, 146] width 589 height 201
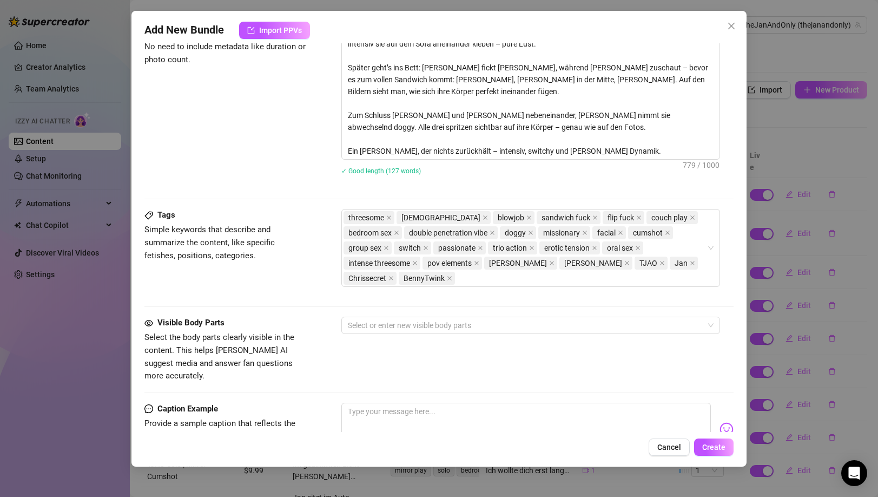
scroll to position [401, 0]
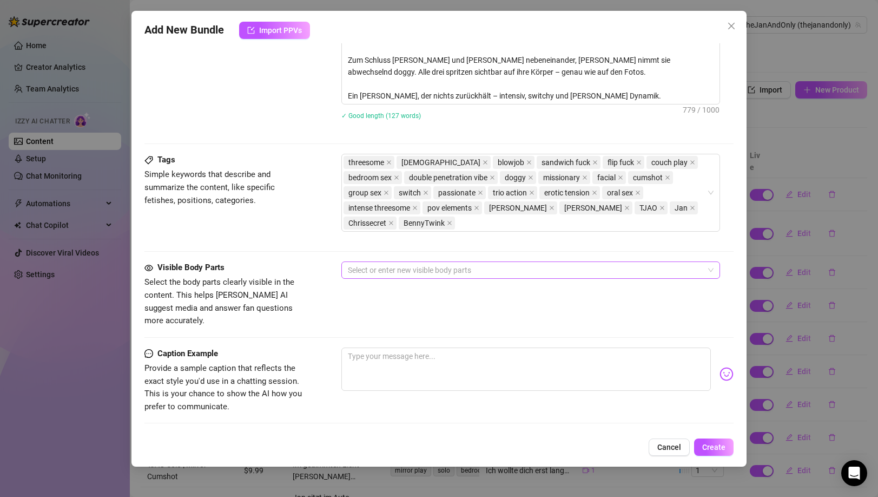
click at [365, 262] on div at bounding box center [525, 269] width 363 height 15
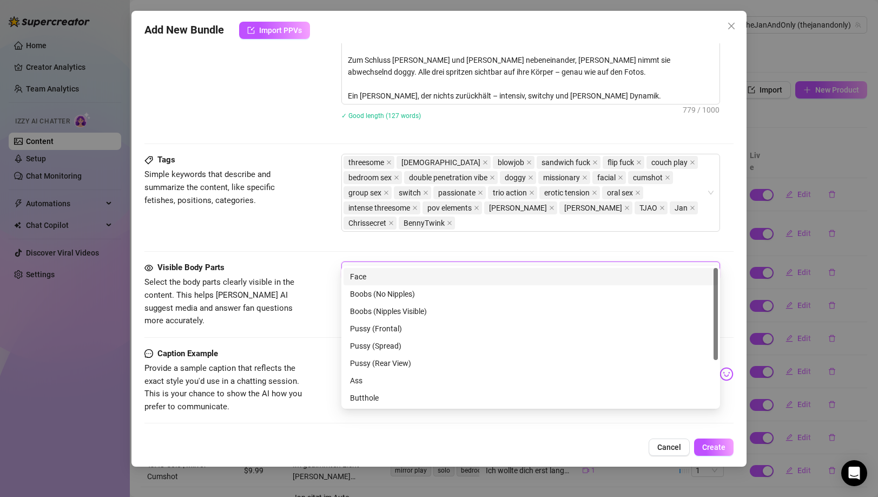
click at [380, 281] on div "Face" at bounding box center [530, 277] width 361 height 12
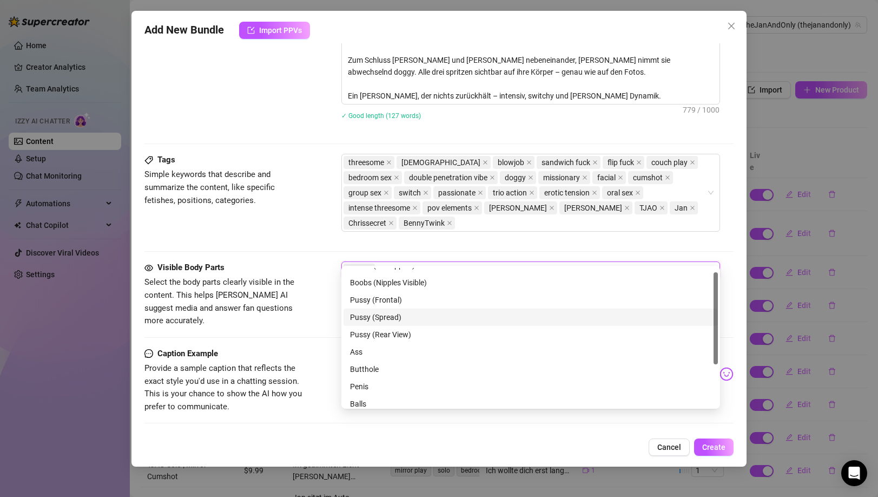
scroll to position [69, 0]
click at [394, 313] on div "Ass" at bounding box center [530, 311] width 361 height 12
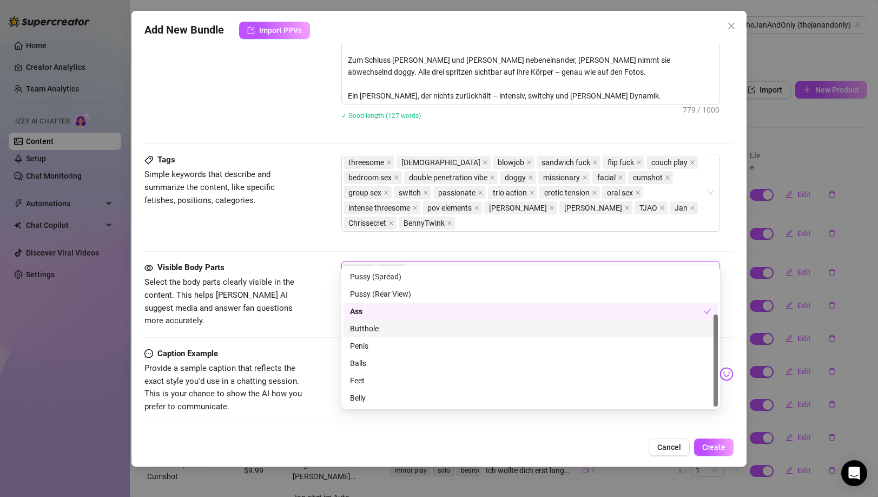
click at [393, 329] on div "Butthole" at bounding box center [530, 328] width 361 height 12
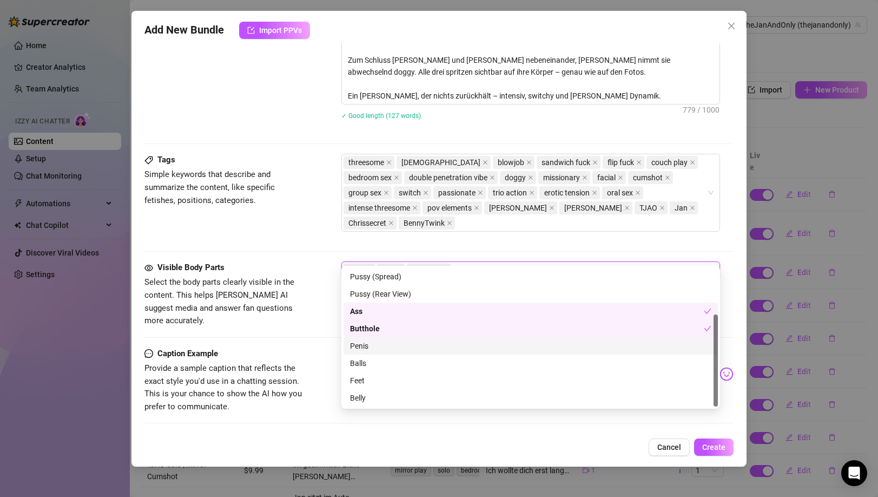
drag, startPoint x: 388, startPoint y: 344, endPoint x: 380, endPoint y: 372, distance: 29.3
click at [388, 344] on div "Penis" at bounding box center [530, 346] width 361 height 12
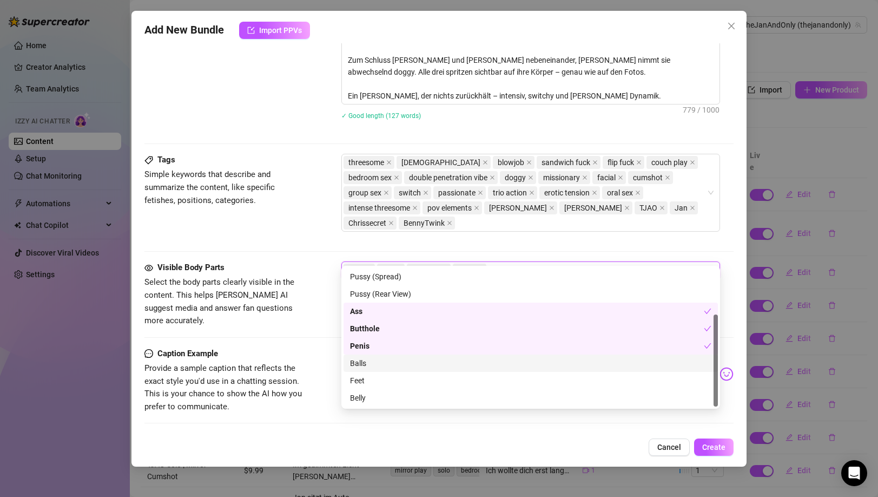
click at [379, 369] on div "Balls" at bounding box center [531, 362] width 374 height 17
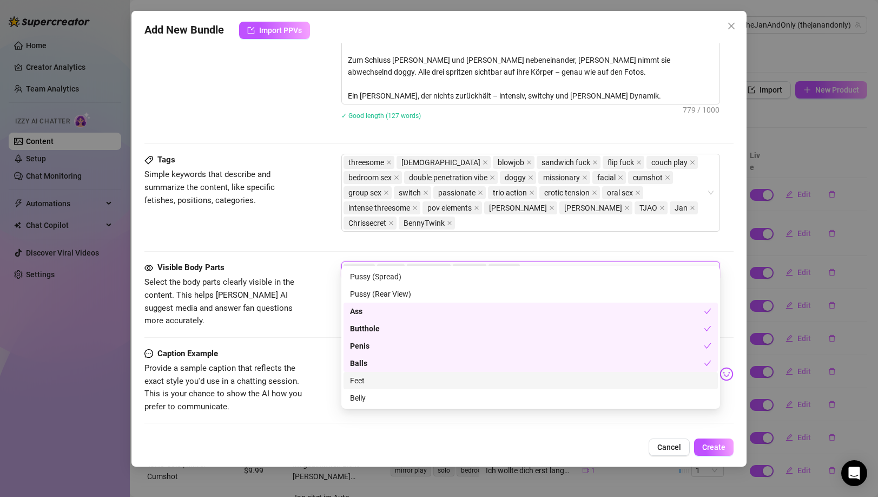
click at [380, 383] on div "Feet" at bounding box center [530, 380] width 361 height 12
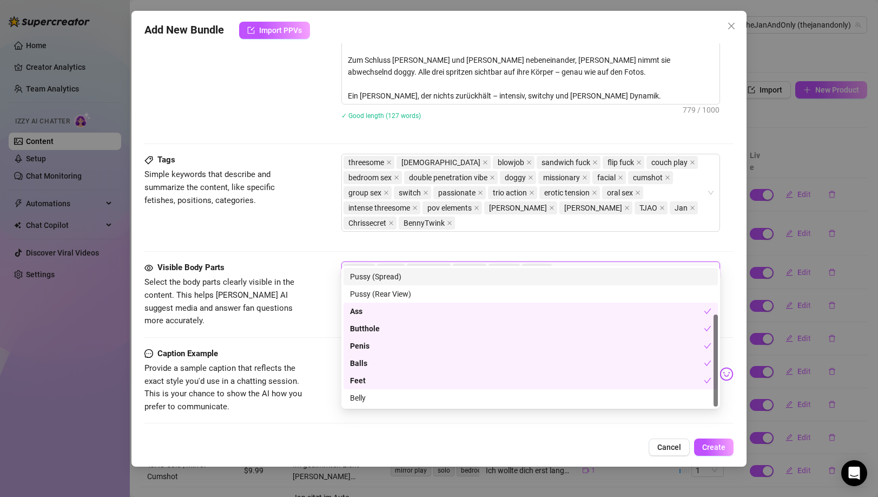
click at [272, 223] on div "Tags Simple keywords that describe and summarize the content, like specific fet…" at bounding box center [438, 198] width 589 height 88
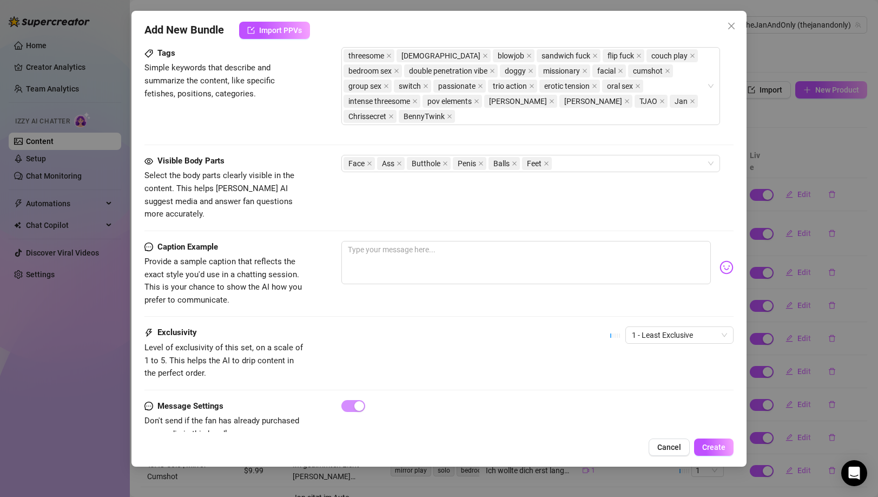
scroll to position [508, 0]
click at [644, 326] on div "1 - Least Exclusive" at bounding box center [671, 339] width 123 height 27
click at [645, 326] on span "1 - Least Exclusive" at bounding box center [679, 334] width 95 height 16
click at [635, 368] on div "3" at bounding box center [671, 363] width 91 height 12
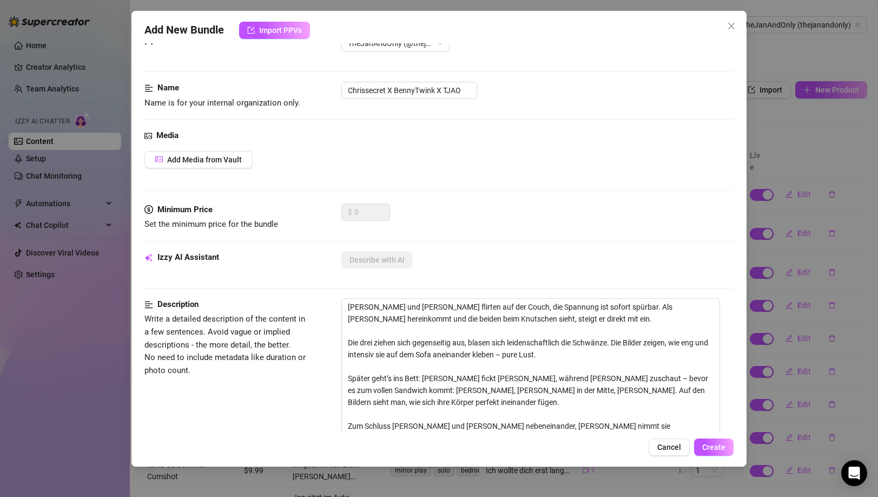
scroll to position [0, 0]
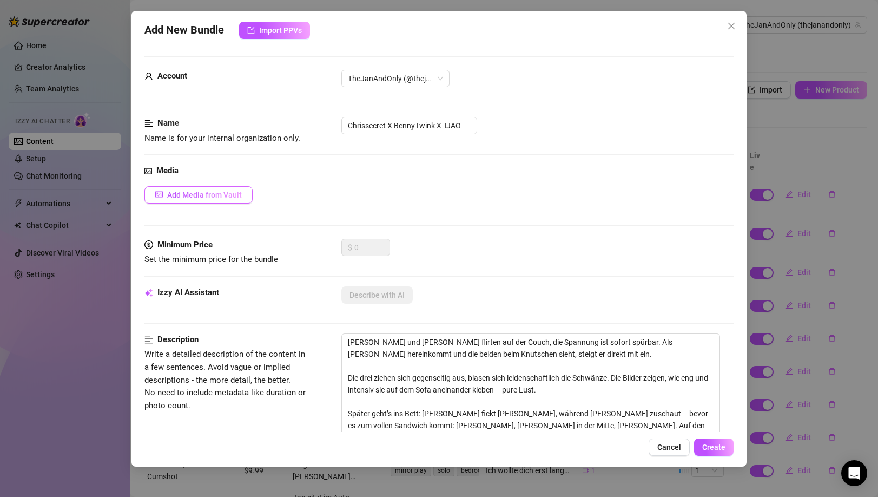
click at [229, 189] on button "Add Media from Vault" at bounding box center [198, 194] width 108 height 17
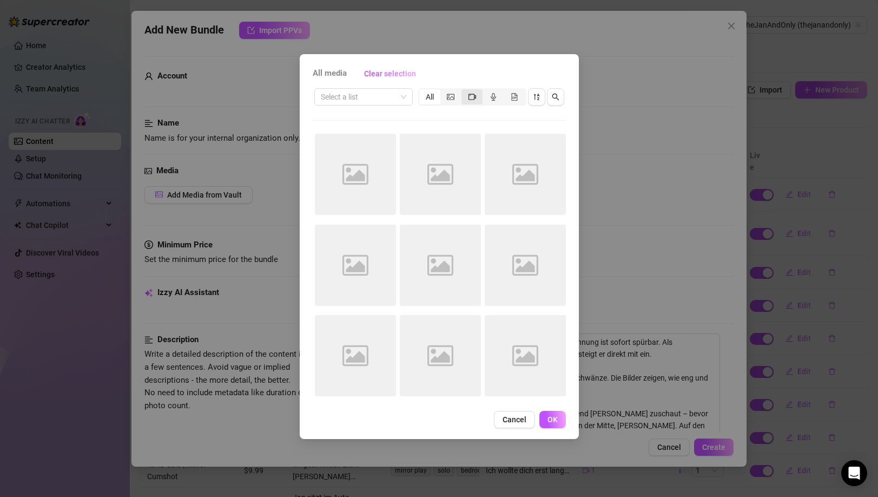
click at [473, 96] on icon "video-camera" at bounding box center [473, 97] width 8 height 8
click at [464, 91] on input "segmented control" at bounding box center [464, 91] width 0 height 0
click at [371, 103] on input "search" at bounding box center [359, 97] width 76 height 16
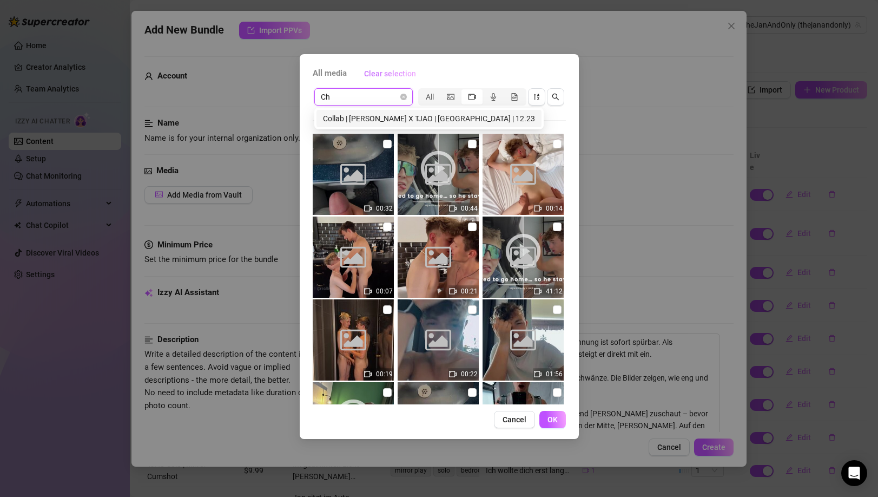
type input "C"
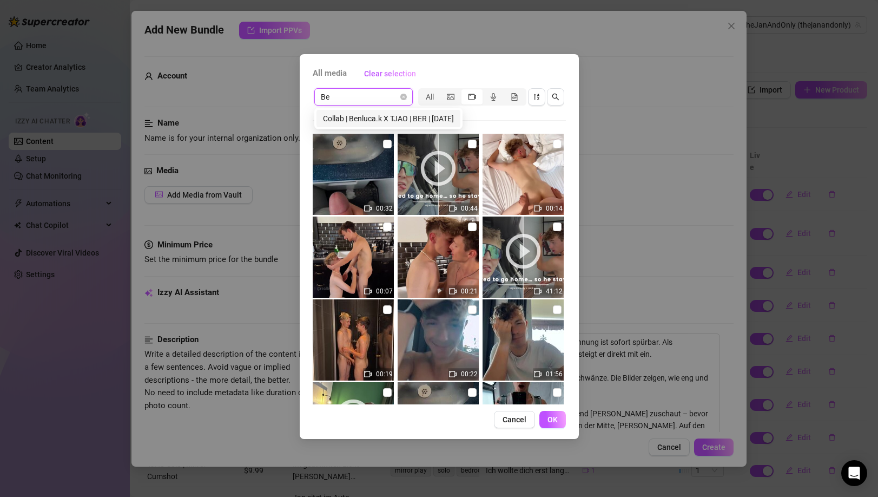
type input "B"
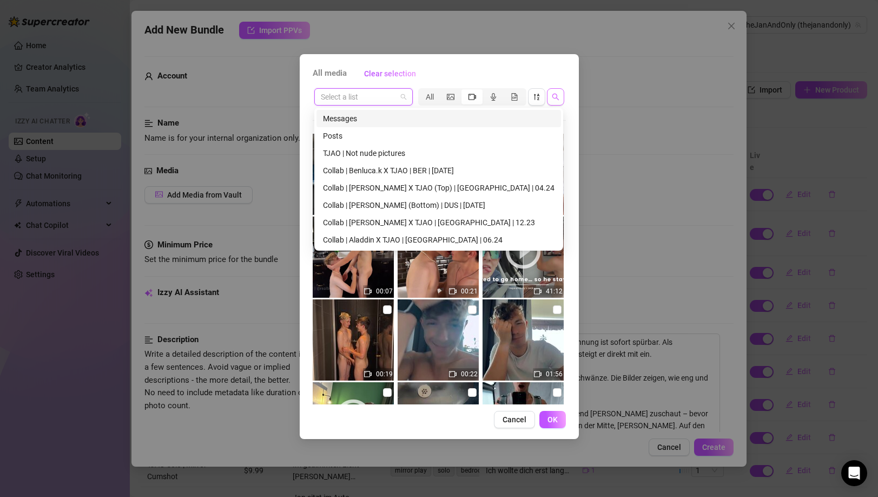
click at [559, 97] on button "button" at bounding box center [555, 96] width 17 height 17
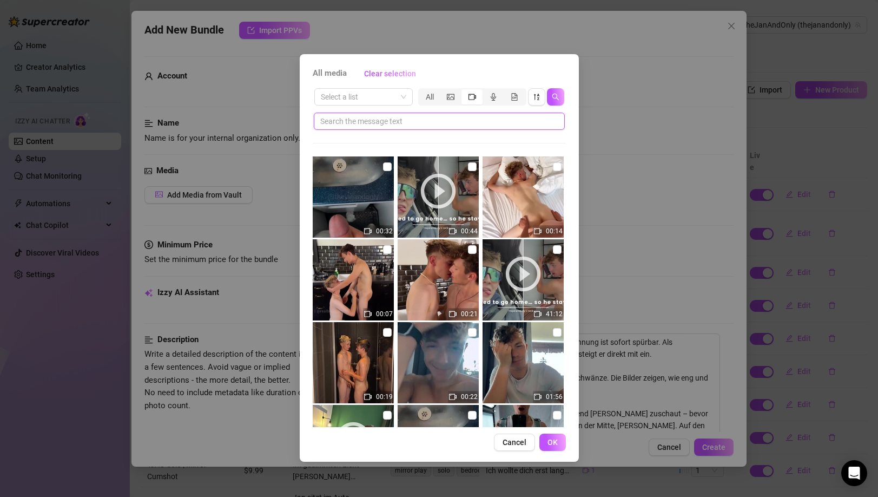
click at [390, 117] on input "text" at bounding box center [434, 121] width 229 height 12
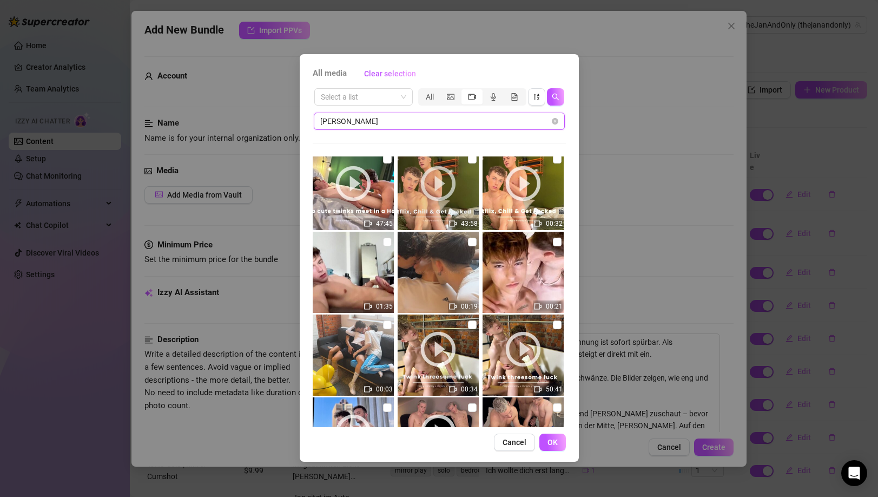
scroll to position [9, 0]
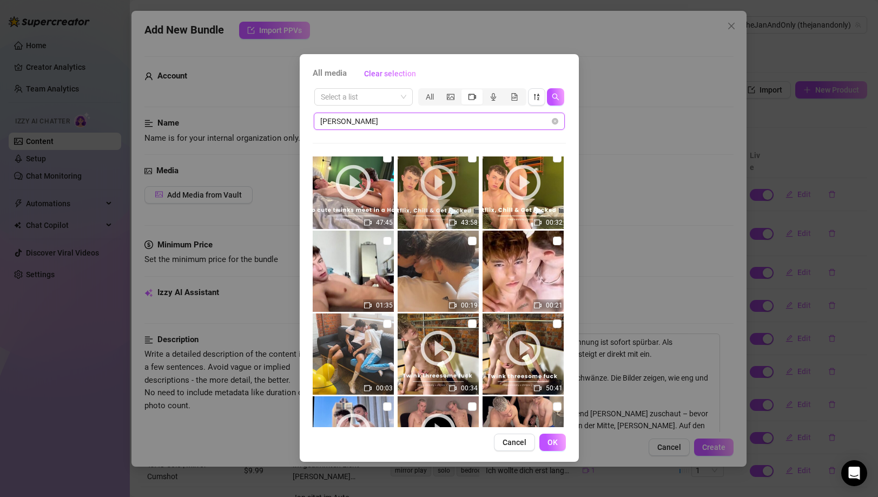
type input "[PERSON_NAME]"
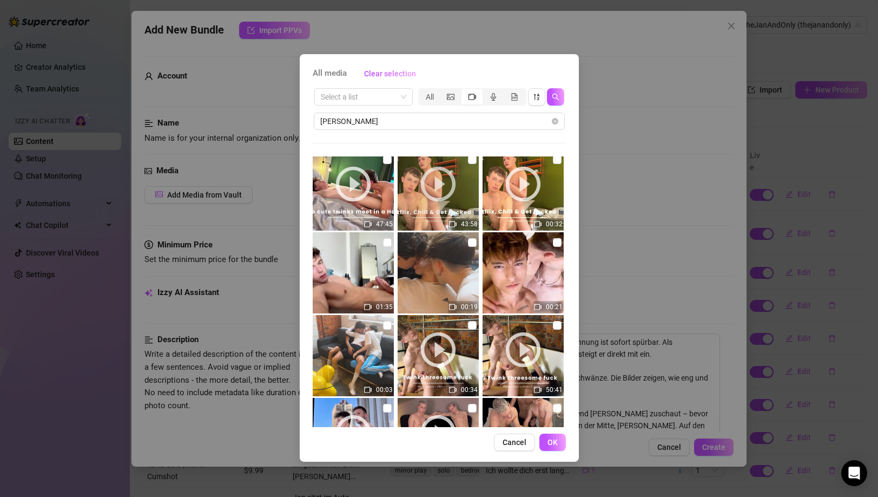
scroll to position [6, 0]
click at [470, 331] on label at bounding box center [472, 326] width 9 height 12
click at [470, 330] on input "checkbox" at bounding box center [472, 325] width 9 height 9
checkbox input "true"
click at [553, 331] on label at bounding box center [557, 326] width 9 height 12
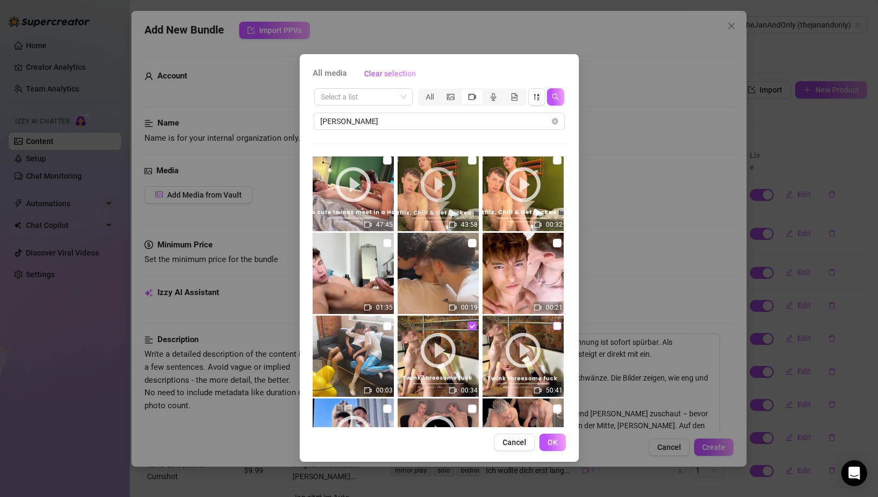
click at [553, 330] on input "checkbox" at bounding box center [557, 325] width 9 height 9
checkbox input "true"
click at [552, 439] on span "OK" at bounding box center [553, 442] width 10 height 9
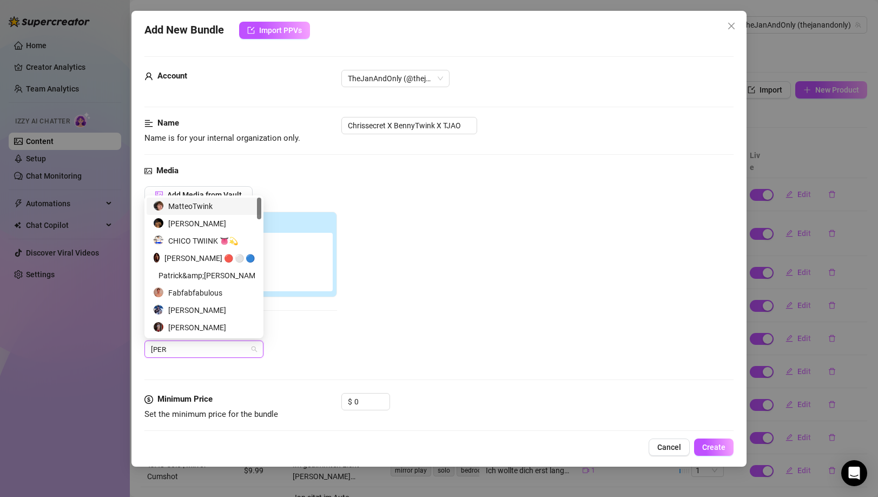
type input "[PERSON_NAME]"
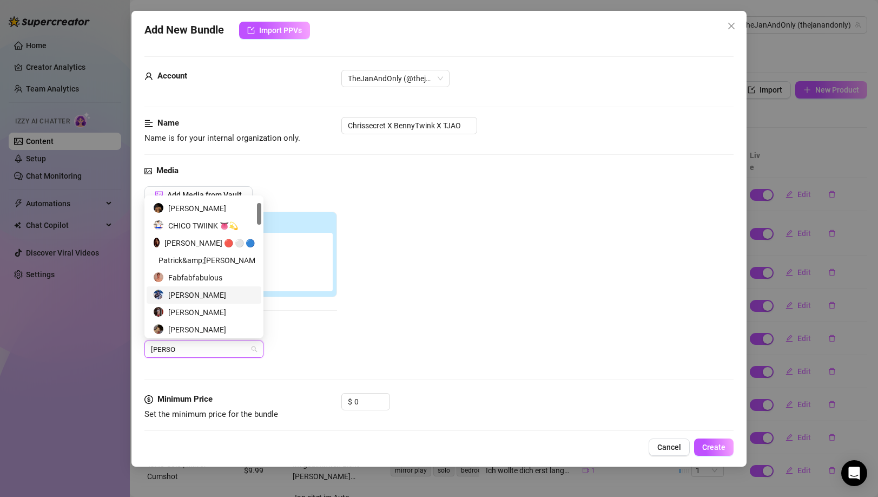
scroll to position [32, 0]
click at [204, 311] on div "[PERSON_NAME]" at bounding box center [204, 313] width 102 height 12
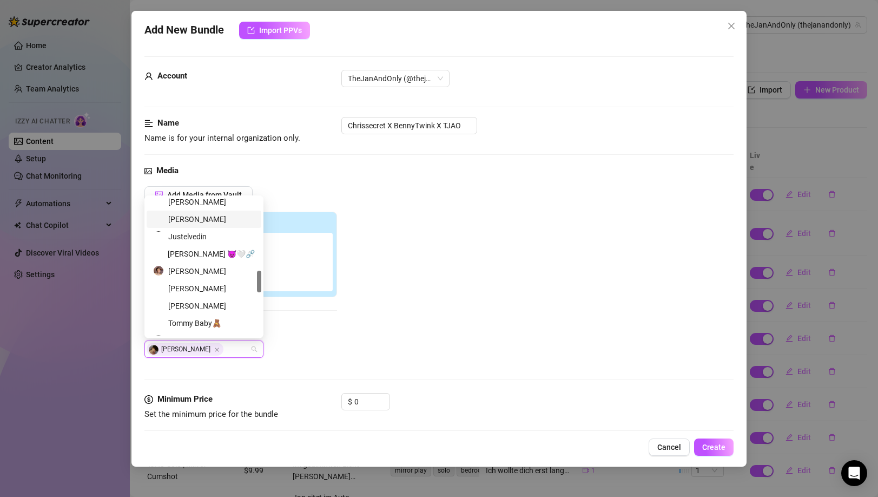
scroll to position [454, 0]
click at [215, 251] on div "[PERSON_NAME] 😈🤍⛓️‍💥" at bounding box center [204, 254] width 102 height 12
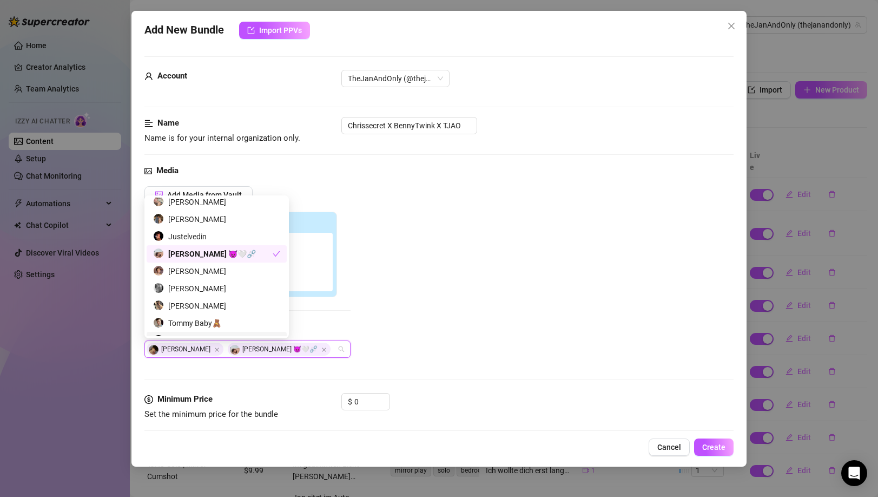
click at [418, 344] on div "Add Media from Vault Attached Media 00:34 50:41 Tag Collaborators [PERSON_NAME]…" at bounding box center [438, 272] width 589 height 172
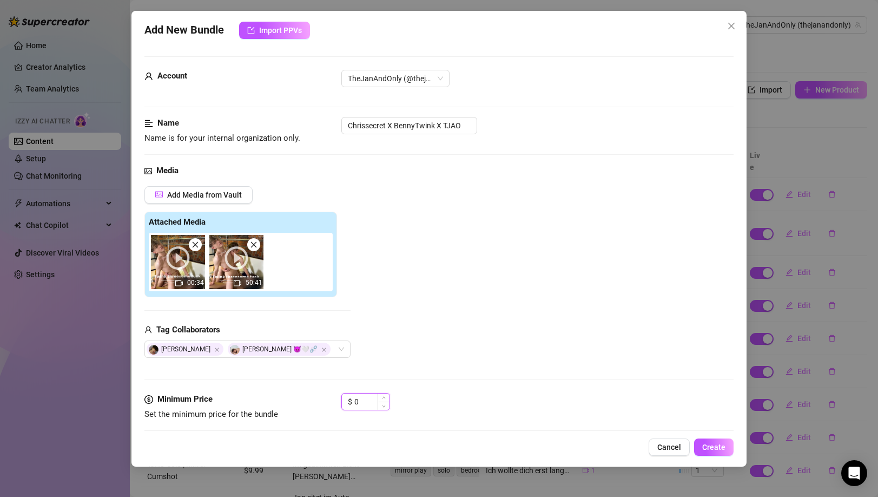
click at [359, 406] on input "0" at bounding box center [371, 401] width 35 height 16
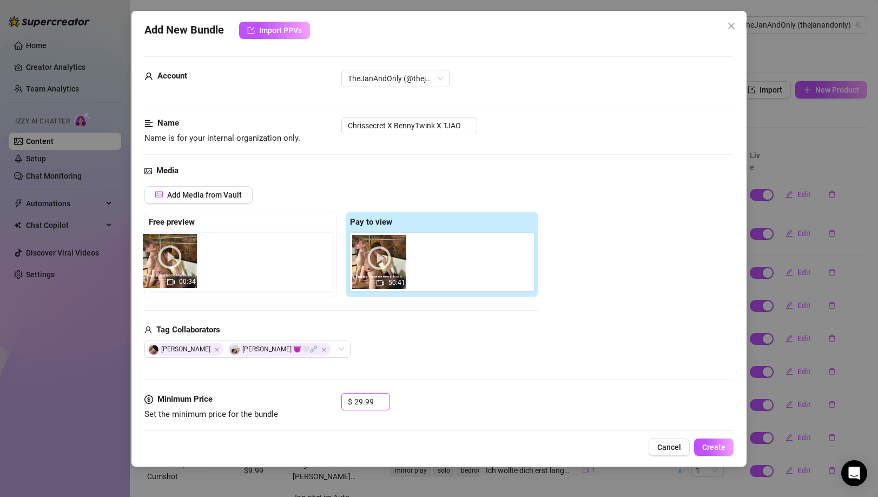
drag, startPoint x: 394, startPoint y: 259, endPoint x: 184, endPoint y: 262, distance: 209.4
click at [181, 260] on div "Free preview Pay to view 00:34 50:41" at bounding box center [341, 254] width 394 height 85
type input "29.99"
click at [432, 341] on div "[PERSON_NAME] Ox [PERSON_NAME] 😈🤍⛓️‍💥" at bounding box center [341, 348] width 394 height 17
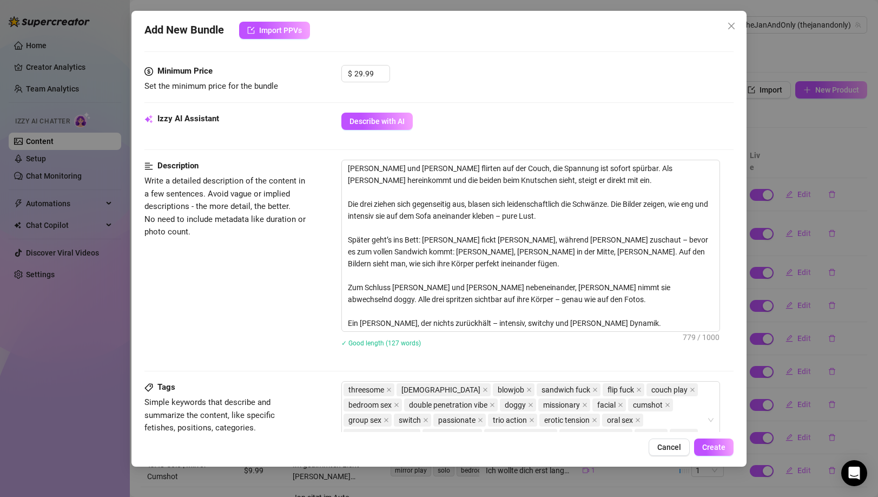
scroll to position [662, 0]
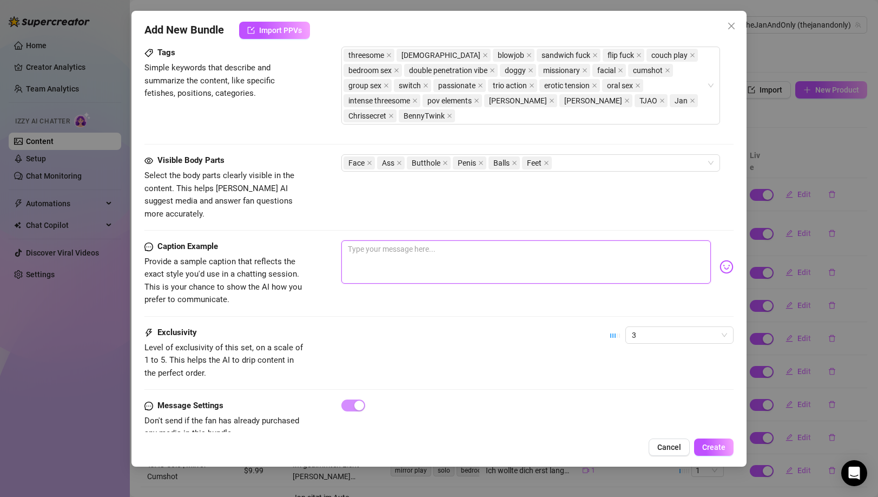
click at [375, 240] on textarea at bounding box center [525, 261] width 369 height 43
paste textarea "Ich wollte eigentlich nur [PERSON_NAME] reinschauen… und dann lag ich mitten in…"
type textarea "Ich wollte eigentlich nur [PERSON_NAME] reinschauen… und dann lag ich mitten in…"
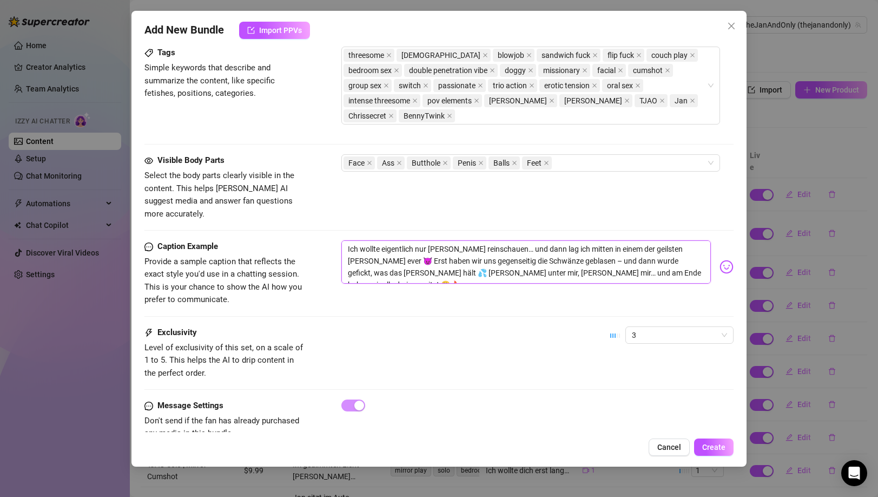
click at [544, 240] on textarea "Ich wollte eigentlich nur [PERSON_NAME] reinschauen… und dann lag ich mitten in…" at bounding box center [525, 261] width 369 height 43
type textarea "Ich wollte eigentlich nur [PERSON_NAME] reinschauen… und dann lag ich mitten in…"
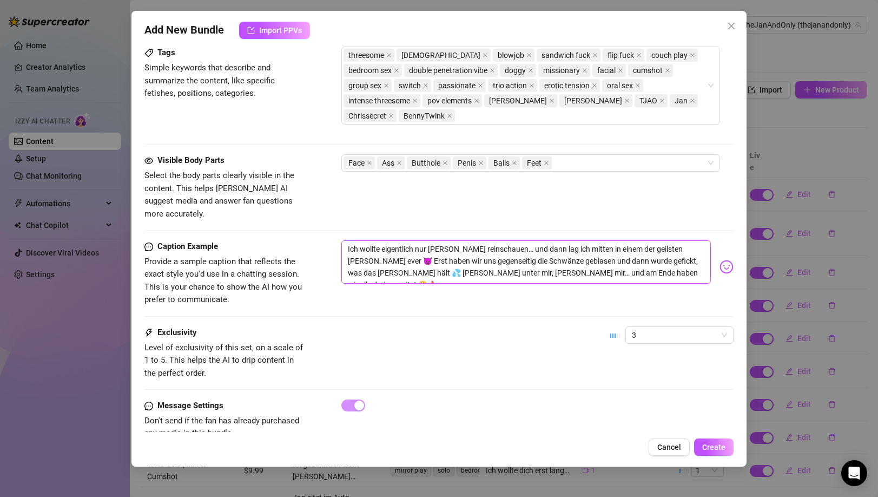
drag, startPoint x: 616, startPoint y: 247, endPoint x: 631, endPoint y: 247, distance: 14.6
click at [617, 247] on textarea "Ich wollte eigentlich nur [PERSON_NAME] reinschauen… und dann lag ich mitten in…" at bounding box center [525, 261] width 369 height 43
type textarea "Ich wollte eigentlich nur [PERSON_NAME] reinschauen… und dann lag ich mitten in…"
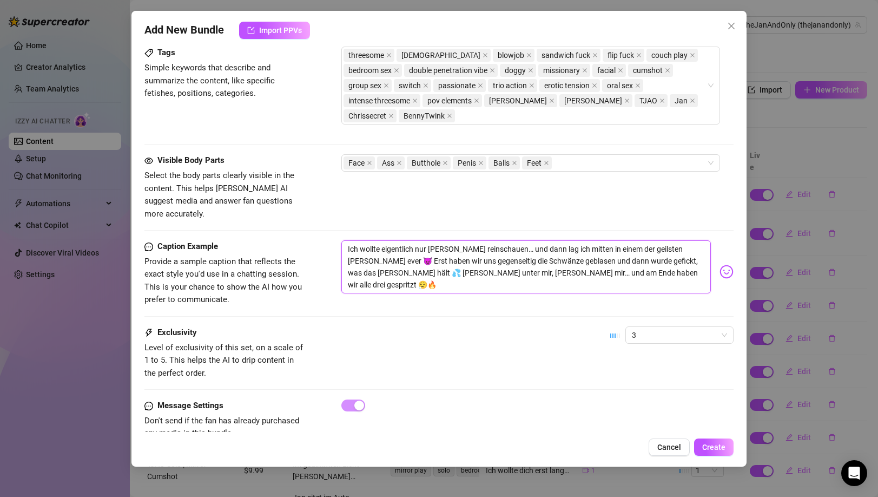
type textarea "Ich wollte eigentlich nur [PERSON_NAME] reinschauen… und dann lag ich mitten in…"
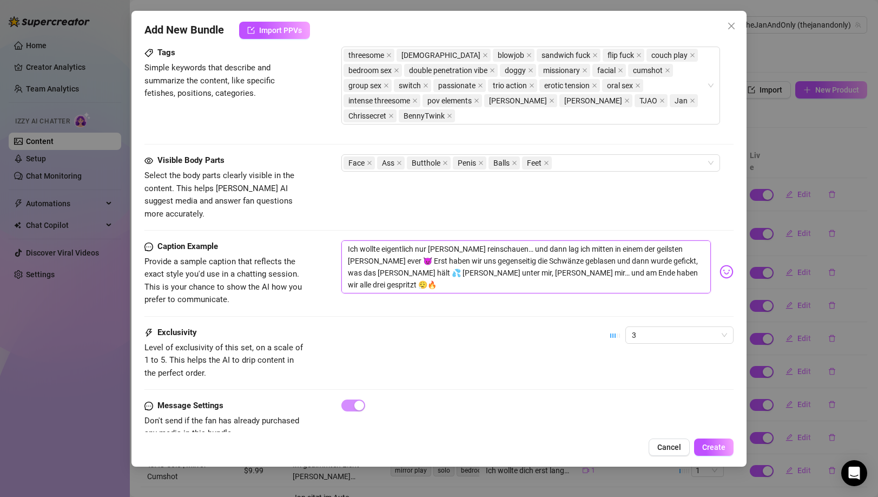
type textarea "Ich wollte eigentlich nur [PERSON_NAME] reinschauen… und dann lag ich mitten in…"
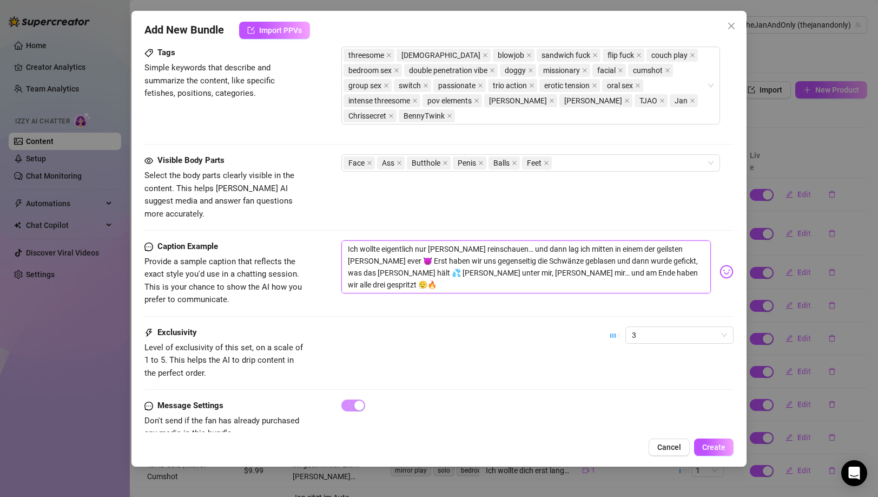
type textarea "Ich wollte eigentlich nur [PERSON_NAME] reinschauen… und dann lag ich mitten in…"
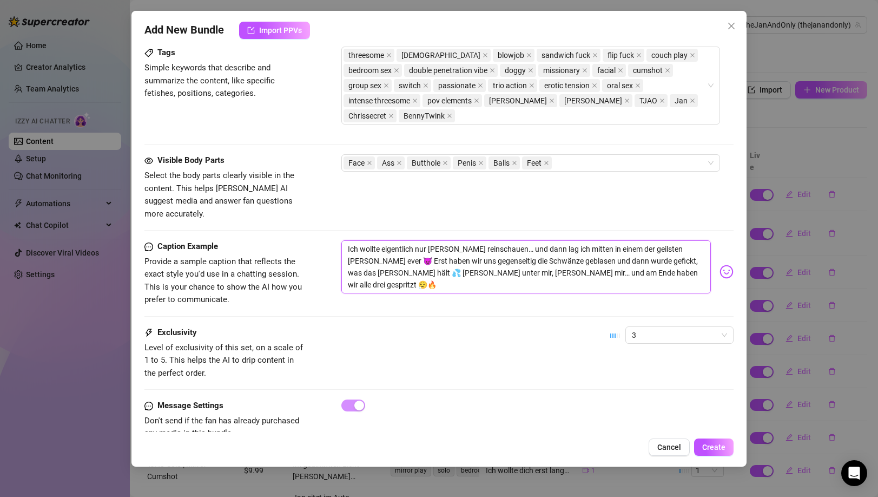
type textarea "Ich wollte eigentlich nur [PERSON_NAME] reinschauen… und dann lag ich mitten in…"
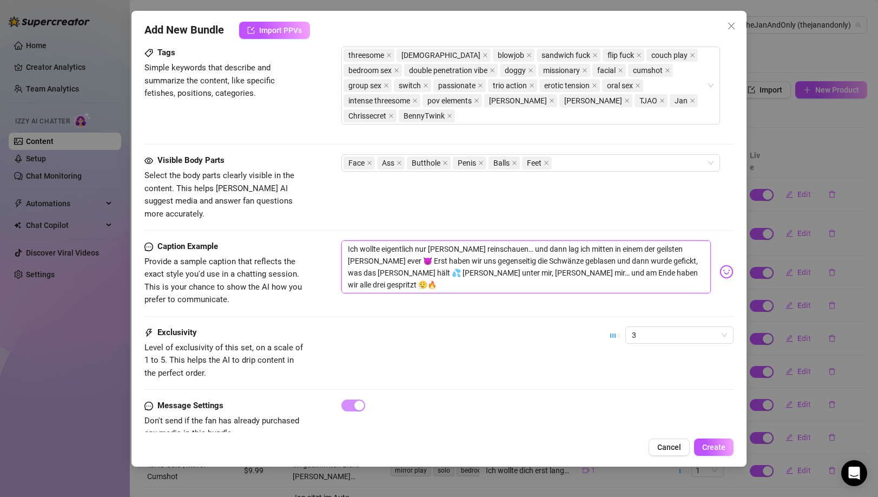
type textarea "Ich wollte eigentlich nur [PERSON_NAME] reinschauen… und dann lag ich mitten in…"
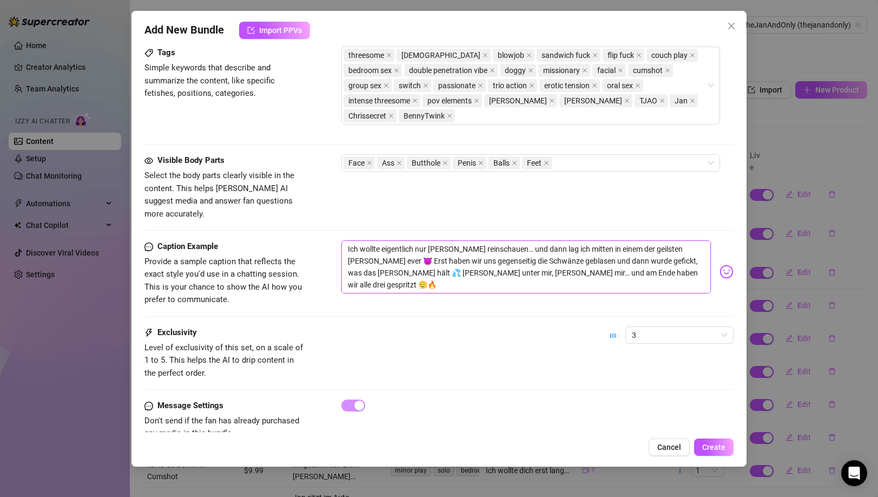
type textarea "Ich wollte eigentlich nur [PERSON_NAME] reinschauen… und dann lag ich mitten in…"
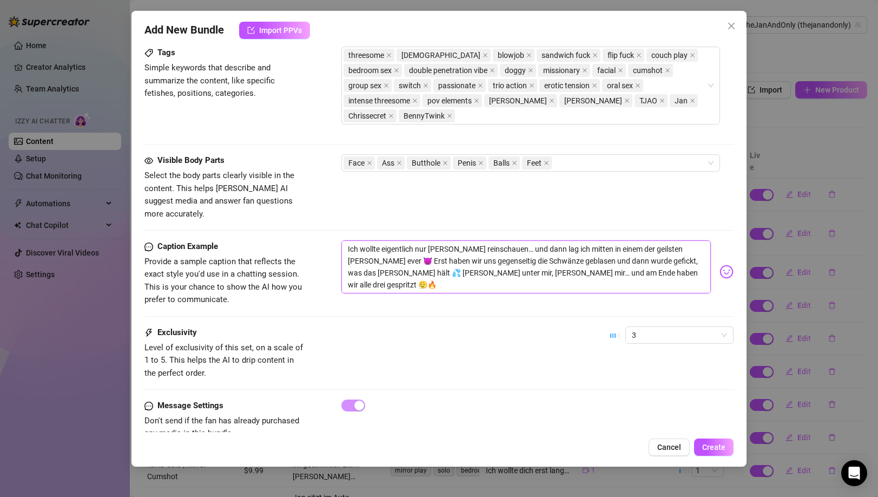
type textarea "Ich wollte eigentlich nur [PERSON_NAME] reinschauen… und dann lag ich mitten in…"
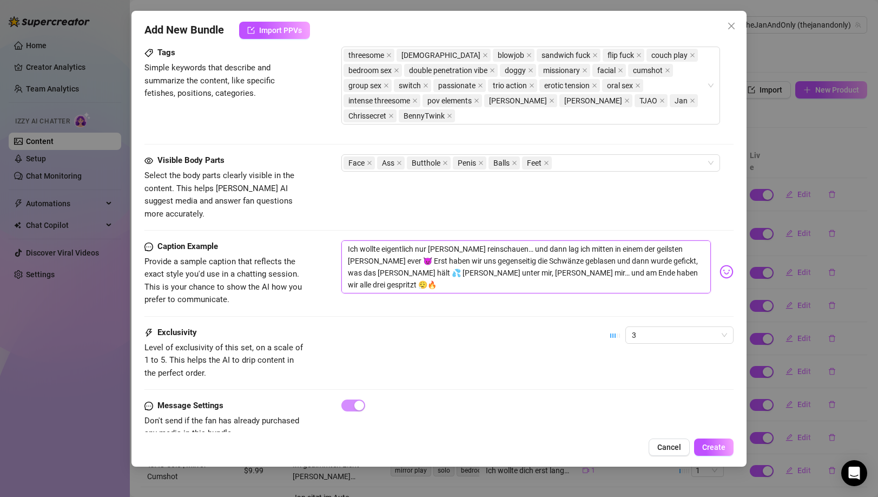
type textarea "Ich wollte eigentlich nur [PERSON_NAME] reinschauen… und dann lag ich mitten in…"
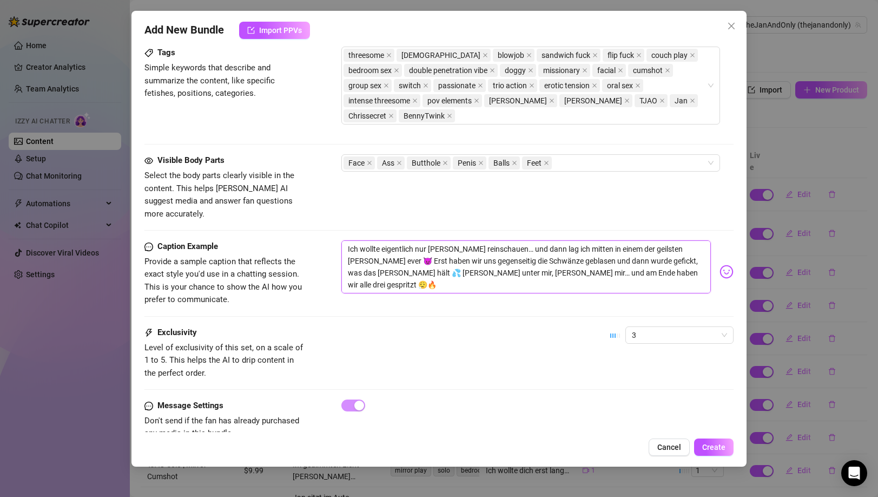
type textarea "Ich wollte eigentlich nur [PERSON_NAME] reinschauen… und dann lag ich mitten in…"
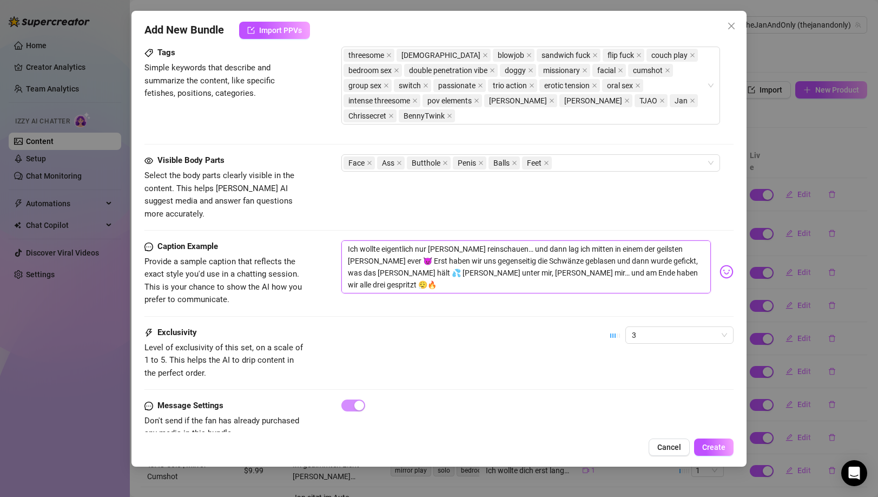
type textarea "Ich wollte eigentlich nur [PERSON_NAME] reinschauen… und dann lag ich mitten in…"
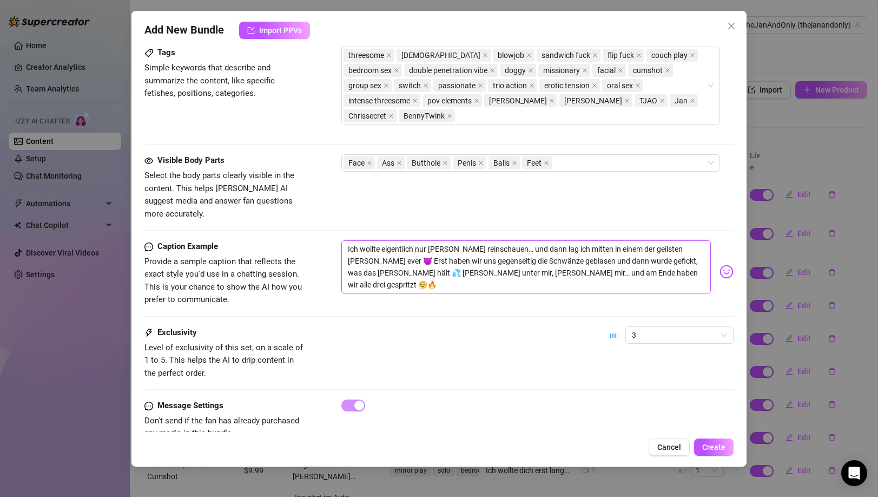
type textarea "Ich wollte eigentlich nur [PERSON_NAME] reinschauen… und dann lag ich mitten in…"
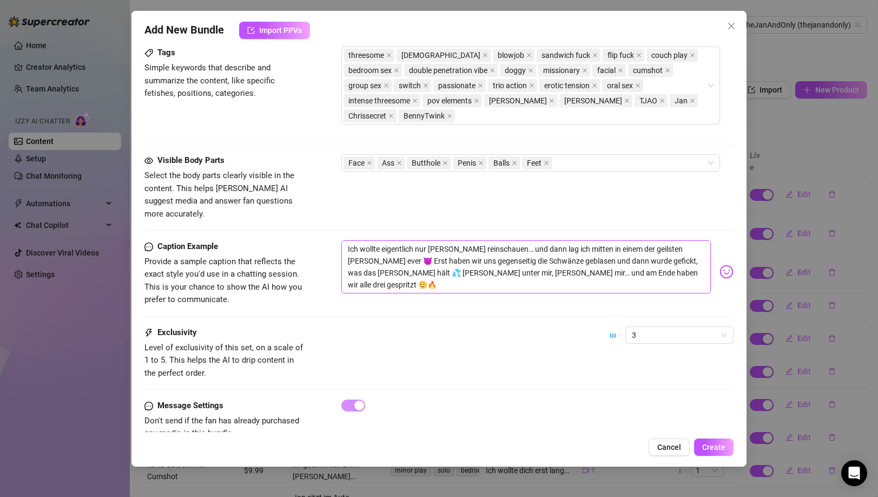
type textarea "Ich wollte eigentlich nur [PERSON_NAME] reinschauen… und dann lag ich mitten in…"
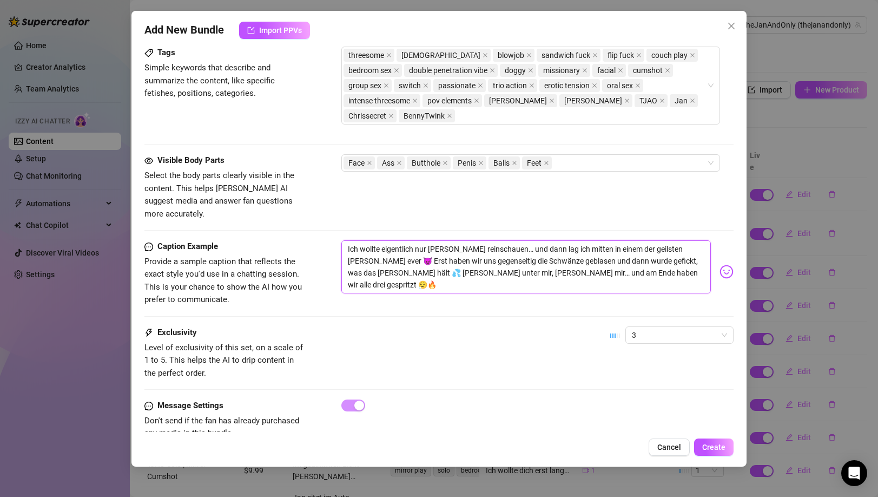
type textarea "Ich wollte eigentlich nur [PERSON_NAME] reinschauen… und dann lag ich mitten in…"
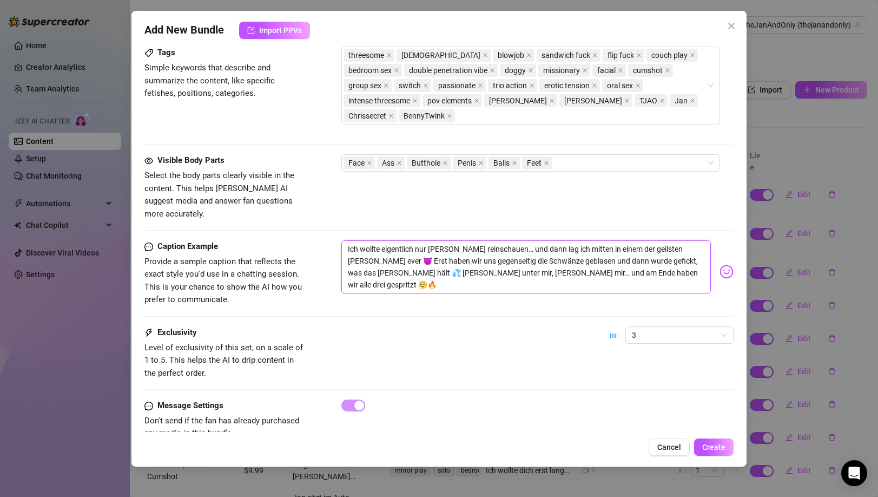
type textarea "Ich wollte eigentlich nur [PERSON_NAME] reinschauen… und dann lag ich mitten in…"
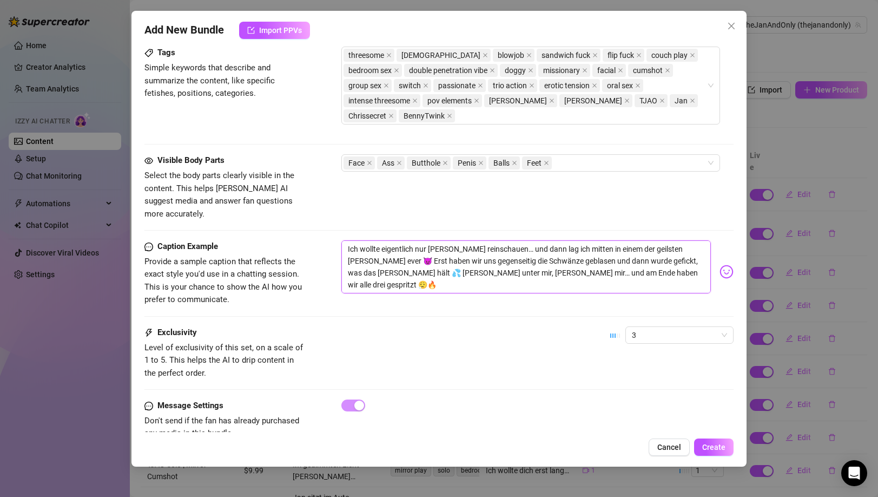
type textarea "Ich wollte eigentlich nur [PERSON_NAME] reinschauen… und dann lag ich mitten in…"
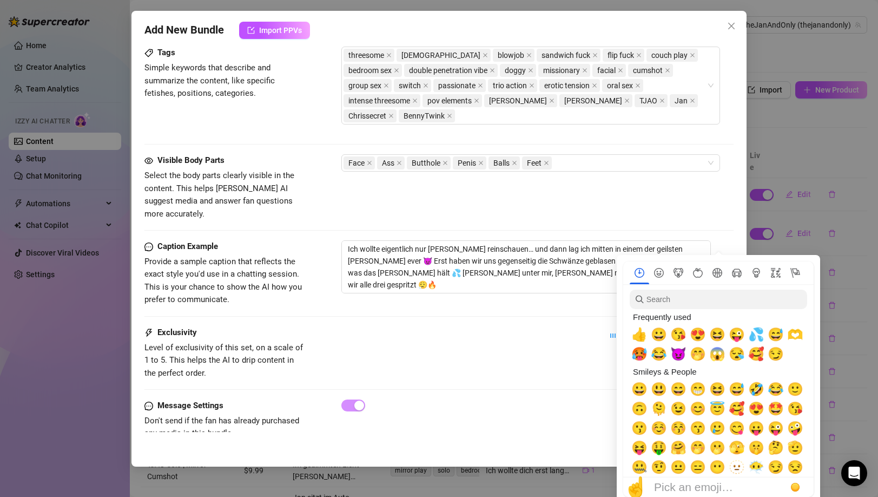
click at [720, 265] on img at bounding box center [727, 272] width 14 height 14
click at [679, 353] on span "😈" at bounding box center [678, 353] width 16 height 15
type textarea "Ich wollte eigentlich nur [PERSON_NAME] reinschauen… und dann lag ich mitten in…"
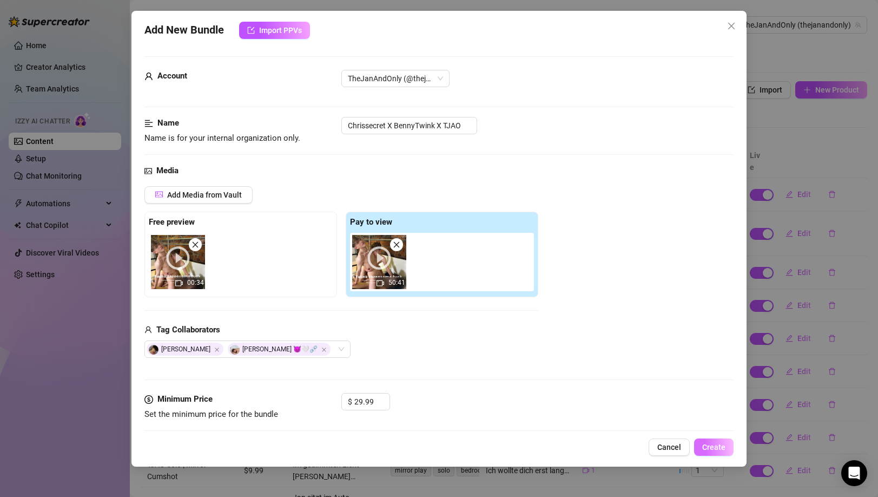
type textarea "Ich wollte eigentlich nur [PERSON_NAME] reinschauen… und dann lag ich mitten in…"
click at [709, 443] on span "Create" at bounding box center [713, 447] width 23 height 9
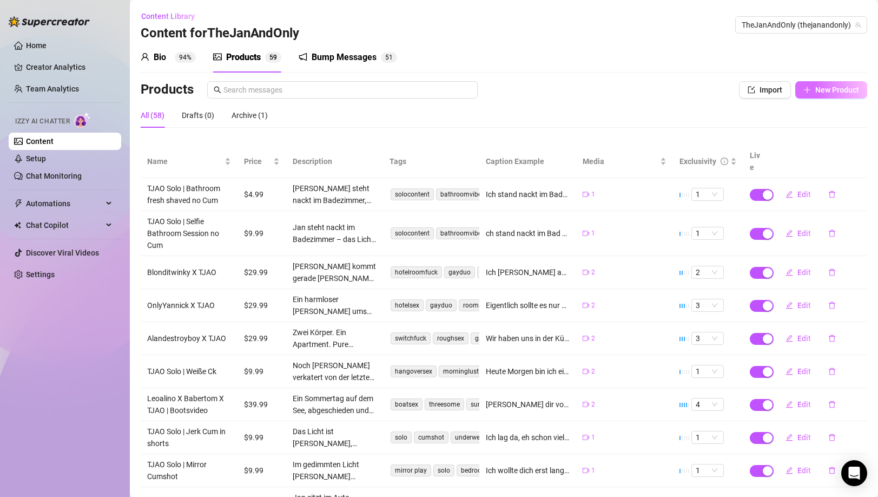
click at [830, 93] on span "New Product" at bounding box center [837, 89] width 44 height 9
type textarea "Type your message here..."
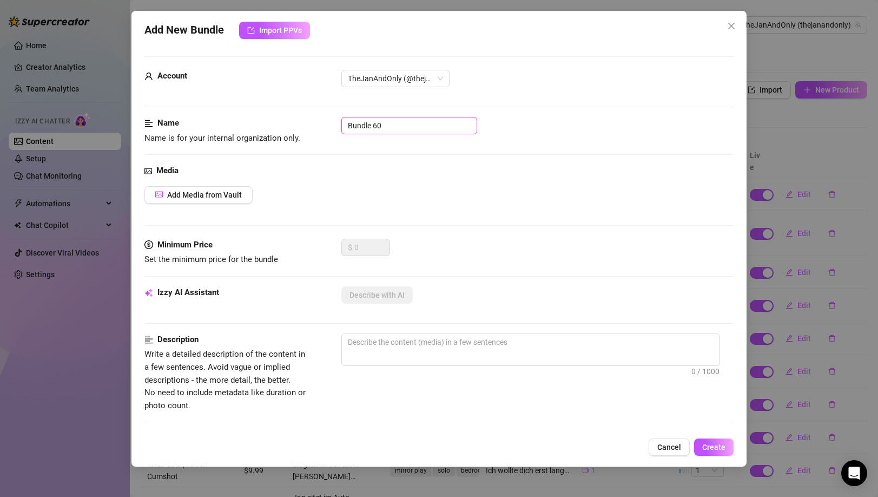
click at [399, 125] on input "Bundle 60" at bounding box center [409, 125] width 136 height 17
paste input "Chrissecret X TJAO"
type input "Chrissecret X TJAO"
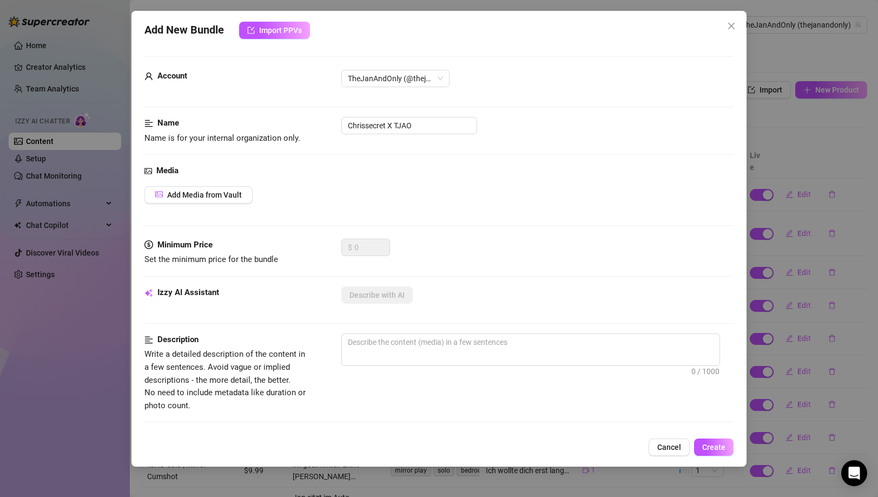
click at [395, 156] on div "Name Name is for your internal organization only. Chrissecret X TJAO" at bounding box center [438, 141] width 589 height 48
click at [213, 201] on button "Add Media from Vault" at bounding box center [198, 194] width 108 height 17
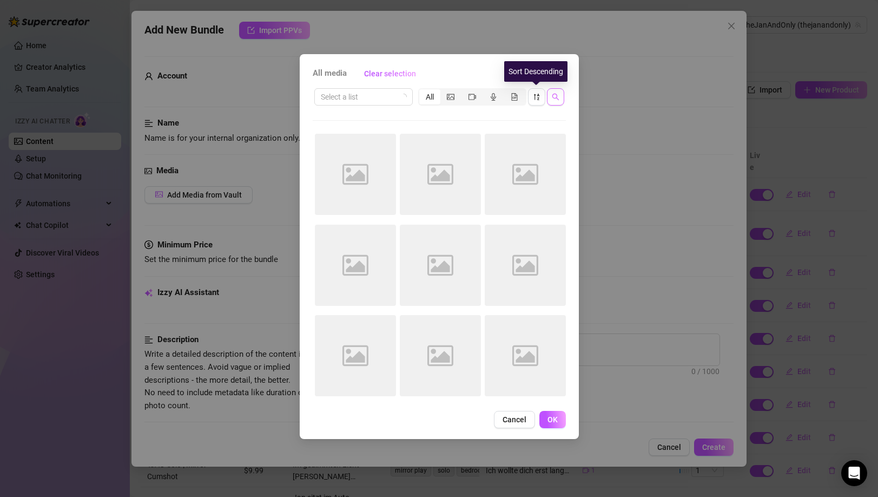
click at [556, 94] on icon "search" at bounding box center [555, 97] width 7 height 7
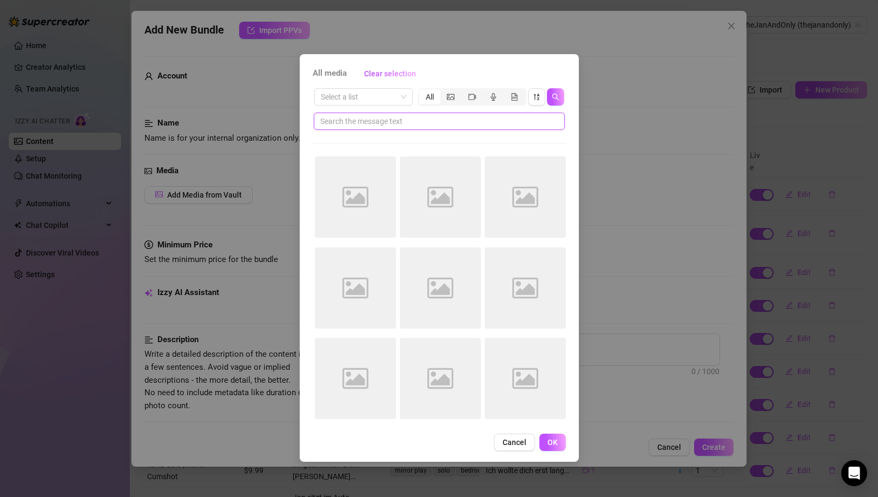
click at [378, 120] on input "text" at bounding box center [434, 121] width 229 height 12
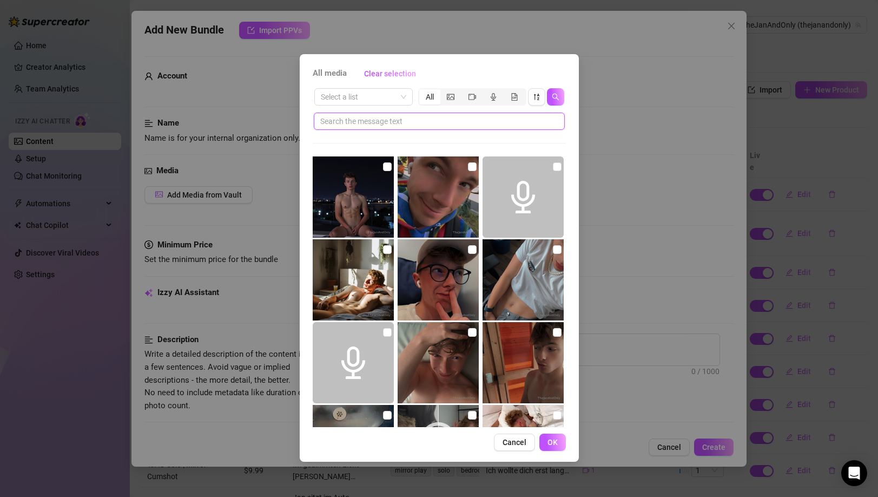
click at [416, 124] on input "text" at bounding box center [434, 121] width 229 height 12
type input "[PERSON_NAME]"
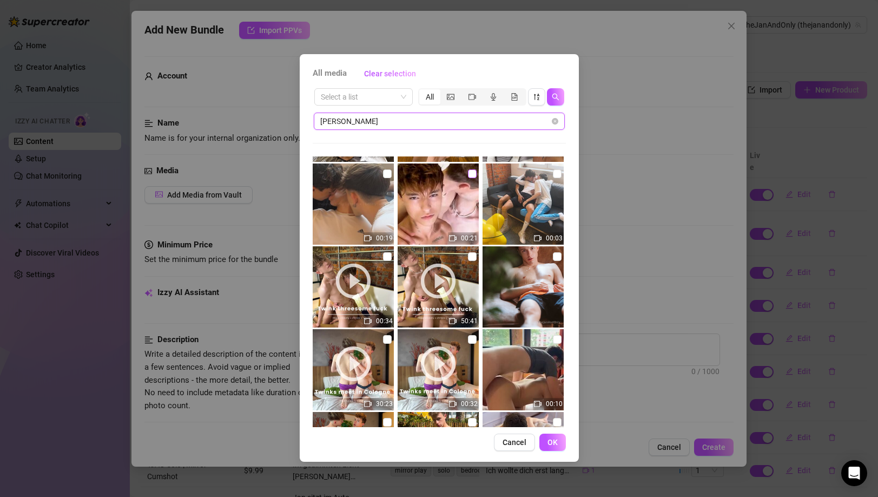
scroll to position [695, 0]
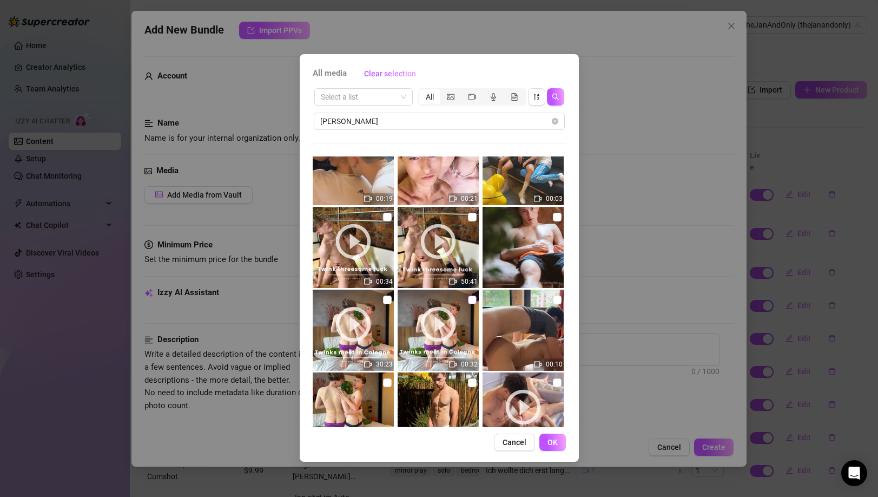
click at [471, 301] on input "checkbox" at bounding box center [472, 299] width 9 height 9
checkbox input "true"
click at [385, 299] on input "checkbox" at bounding box center [387, 299] width 9 height 9
checkbox input "true"
click at [556, 439] on span "OK" at bounding box center [553, 442] width 10 height 9
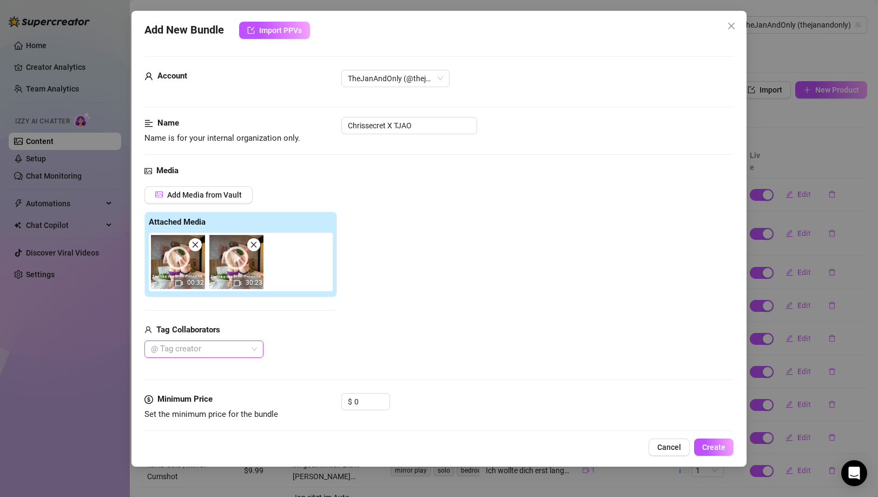
click at [197, 347] on div at bounding box center [198, 348] width 103 height 15
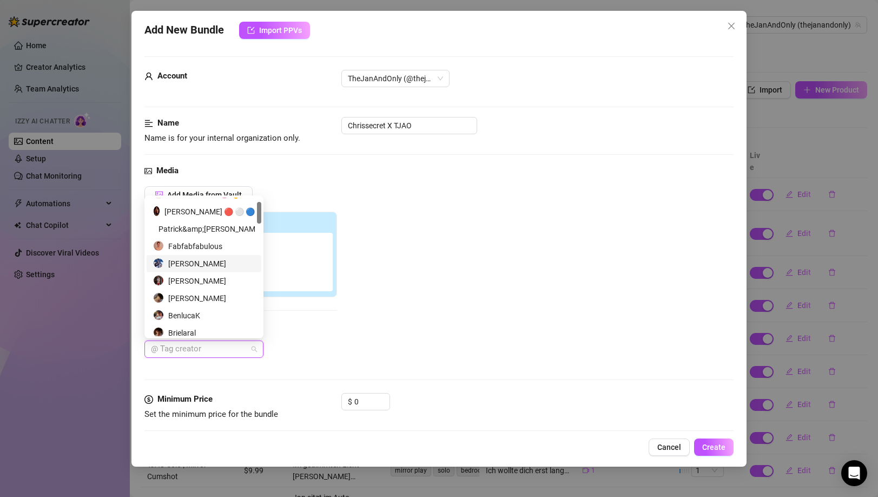
scroll to position [77, 0]
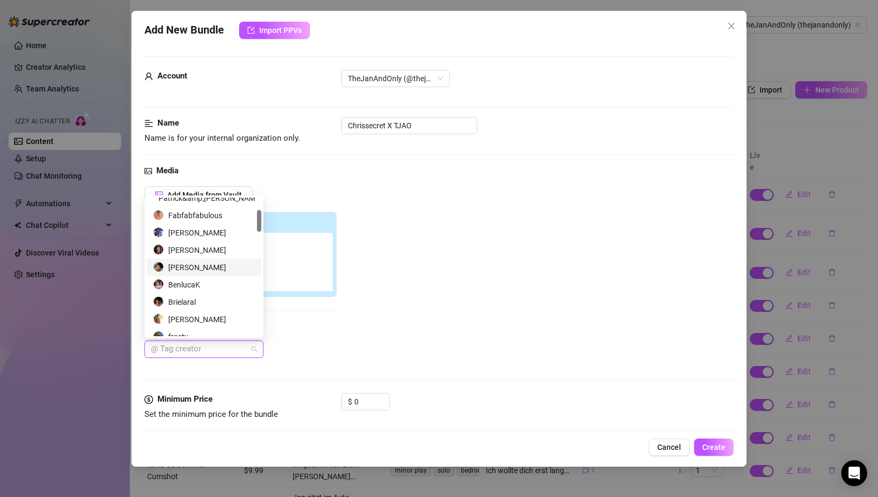
click at [205, 269] on div "[PERSON_NAME]" at bounding box center [204, 267] width 102 height 12
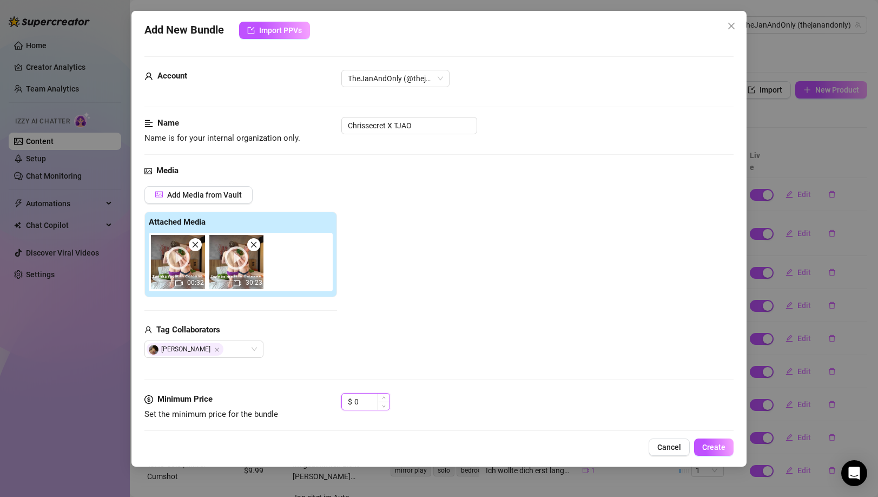
click at [355, 398] on input "0" at bounding box center [371, 401] width 35 height 16
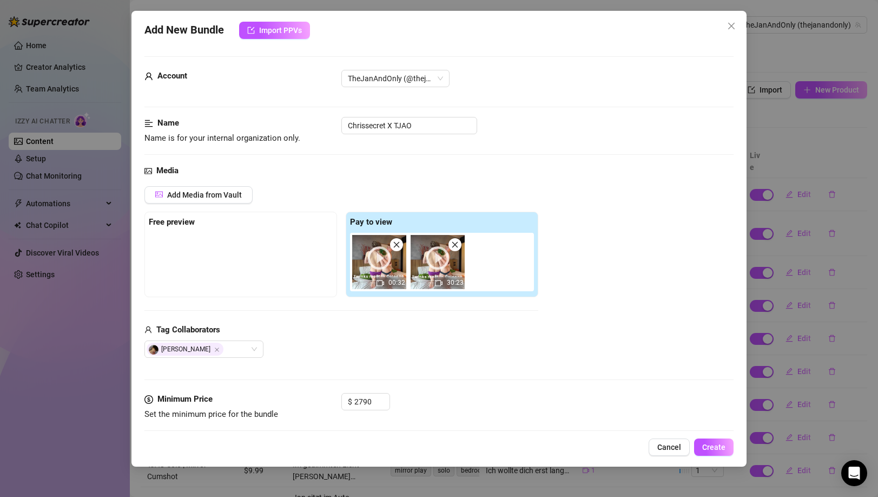
click at [397, 394] on div "$ 2790" at bounding box center [537, 406] width 392 height 27
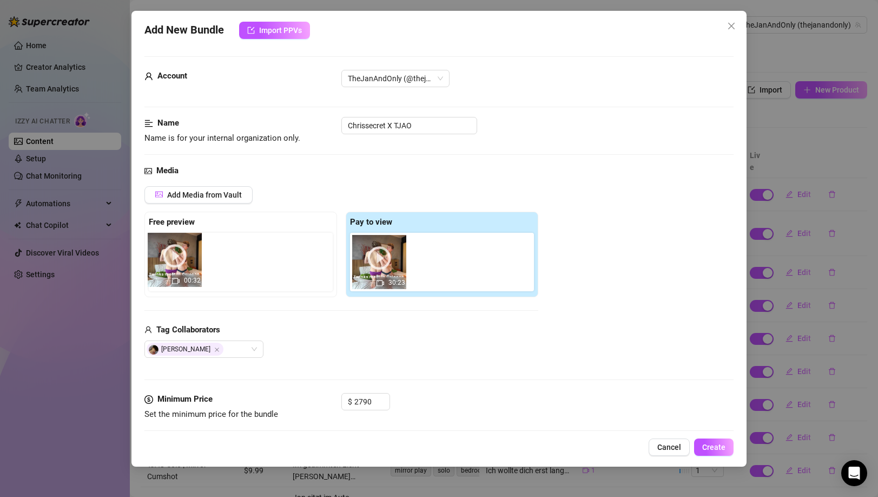
drag, startPoint x: 308, startPoint y: 279, endPoint x: 305, endPoint y: 397, distance: 118.0
click at [180, 272] on div "Free preview Pay to view 00:32 30:23" at bounding box center [341, 254] width 394 height 85
click at [362, 403] on input "2790" at bounding box center [371, 401] width 35 height 16
type input "27.99"
click at [448, 392] on div "Media Add Media from Vault Free preview 00:32 Pay to view 30:23 Tag Collaborato…" at bounding box center [438, 278] width 589 height 228
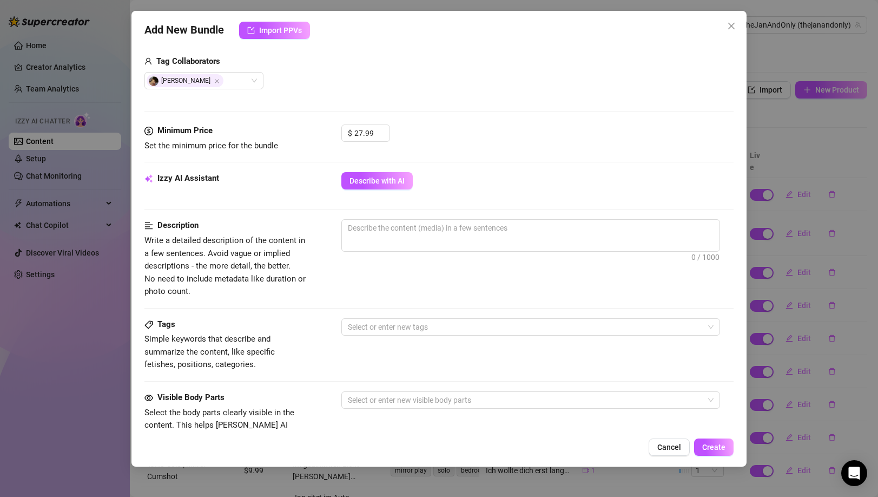
scroll to position [271, 0]
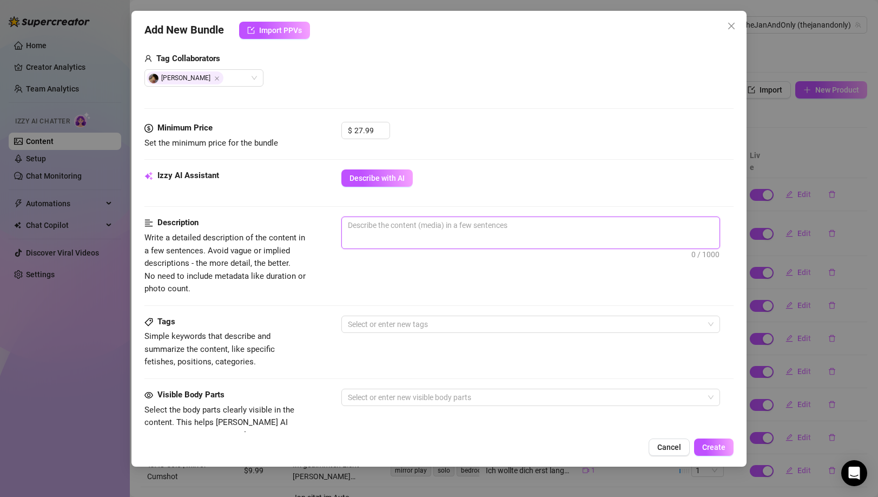
click at [381, 220] on textarea at bounding box center [531, 225] width 378 height 16
paste textarea "[PERSON_NAME] und [PERSON_NAME] gemeinsam im Hotel ein – Blicke, Berührungen, e…"
type textarea "[PERSON_NAME] und [PERSON_NAME] gemeinsam im Hotel ein – Blicke, Berührungen, e…"
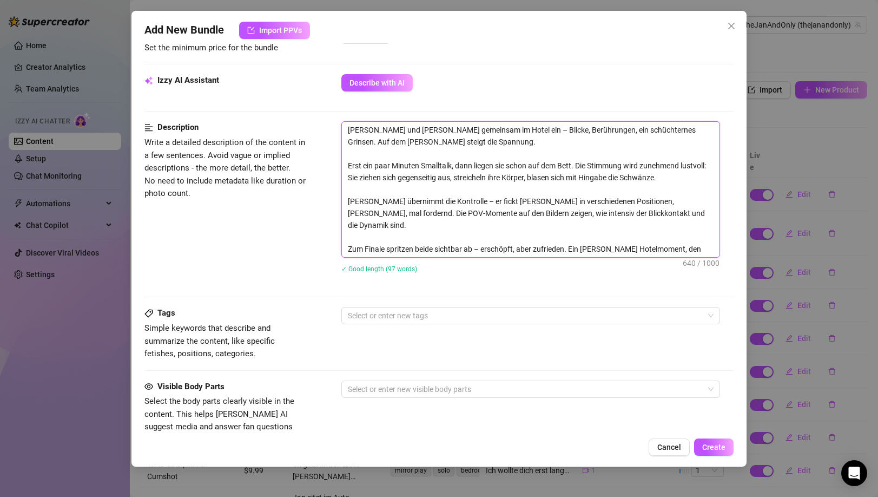
scroll to position [369, 0]
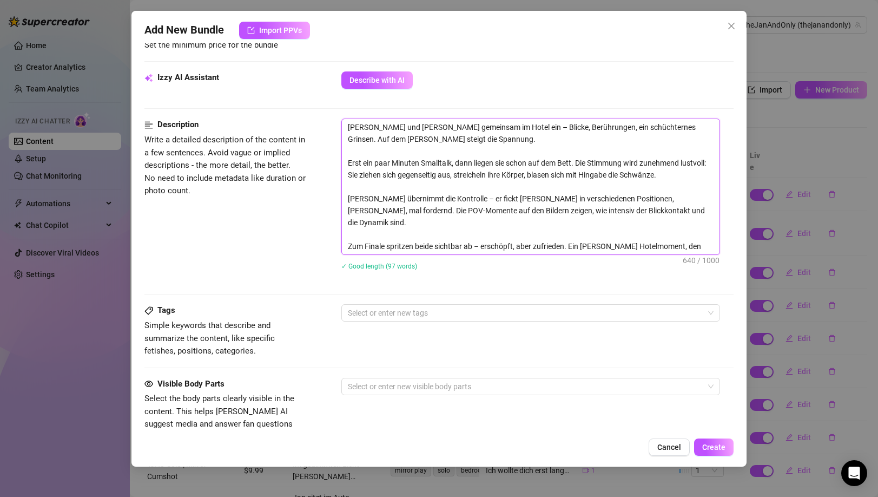
type textarea "[PERSON_NAME] und [PERSON_NAME] gemeinsam im Hotel ein – Blicke, Berührungen, e…"
click at [453, 312] on div at bounding box center [525, 312] width 363 height 15
paste input "duo"
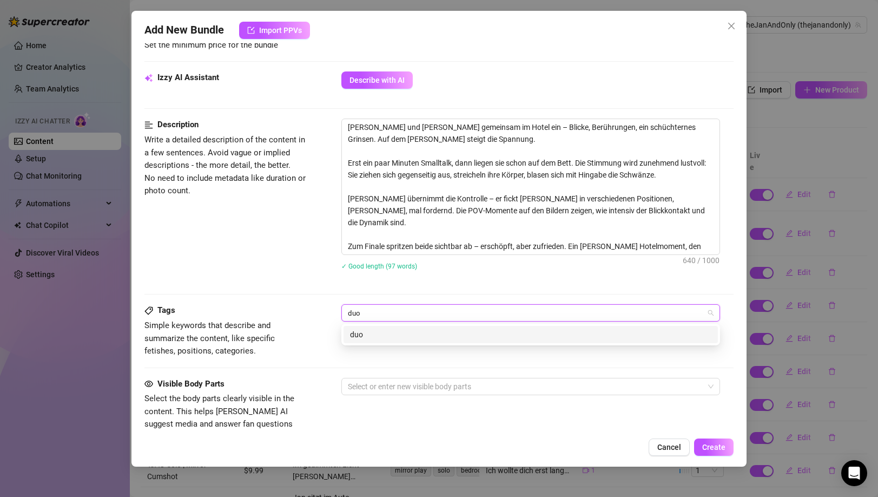
type input "duo"
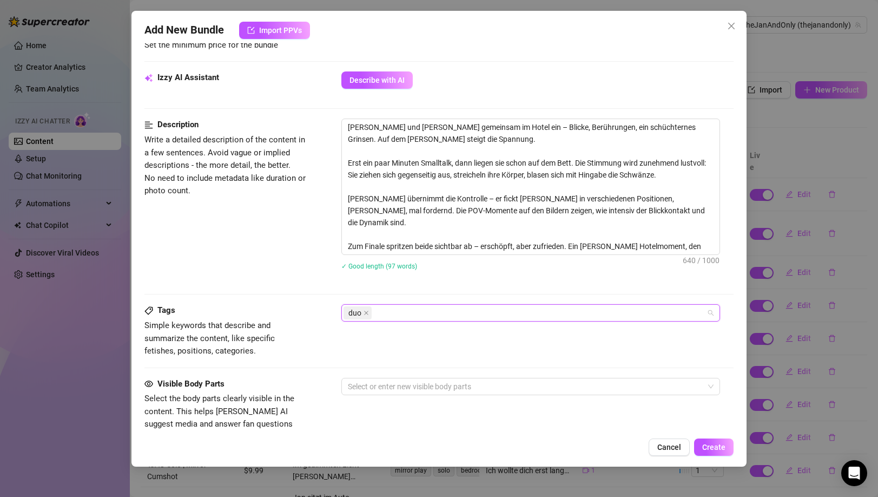
click at [439, 312] on div "duo" at bounding box center [525, 312] width 363 height 15
paste input "hotelroom"
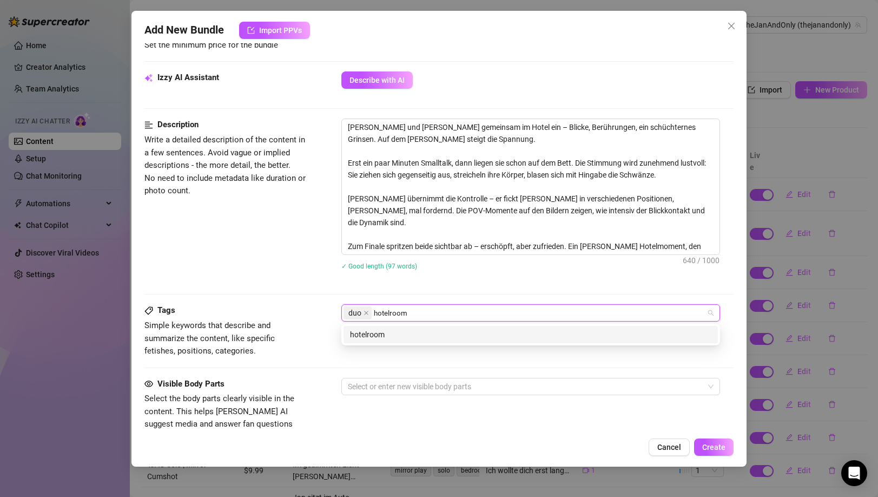
type input "hotelroom"
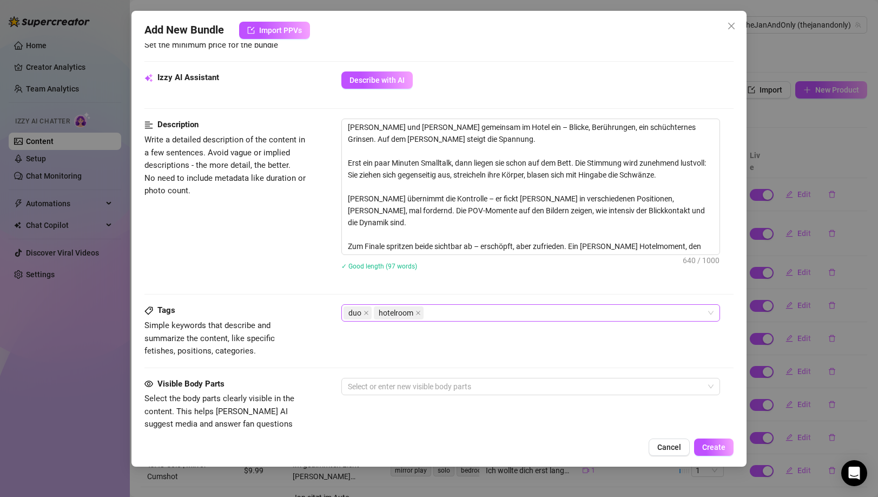
click at [486, 320] on div "duo hotelroom" at bounding box center [525, 312] width 363 height 15
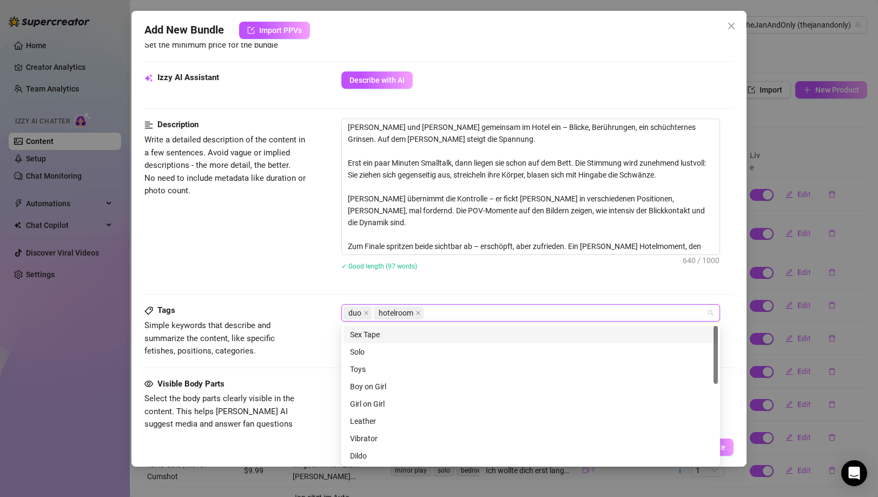
paste input "shy to wild"
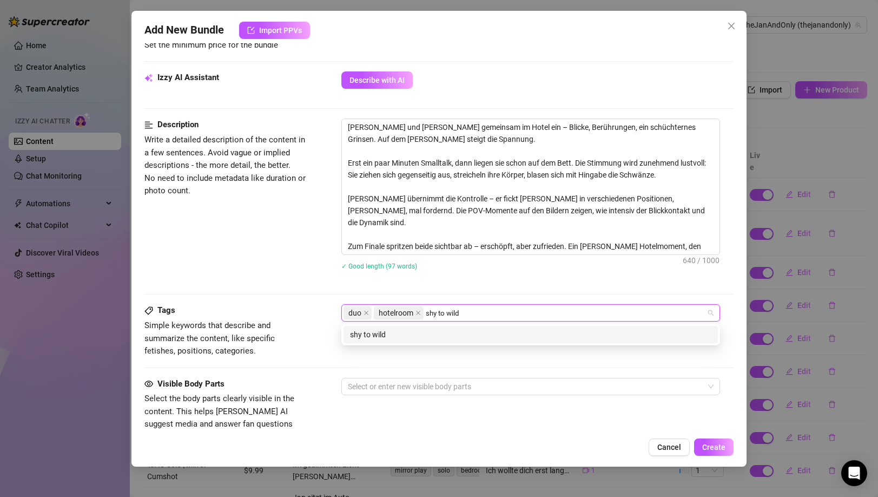
type input "shy to wild"
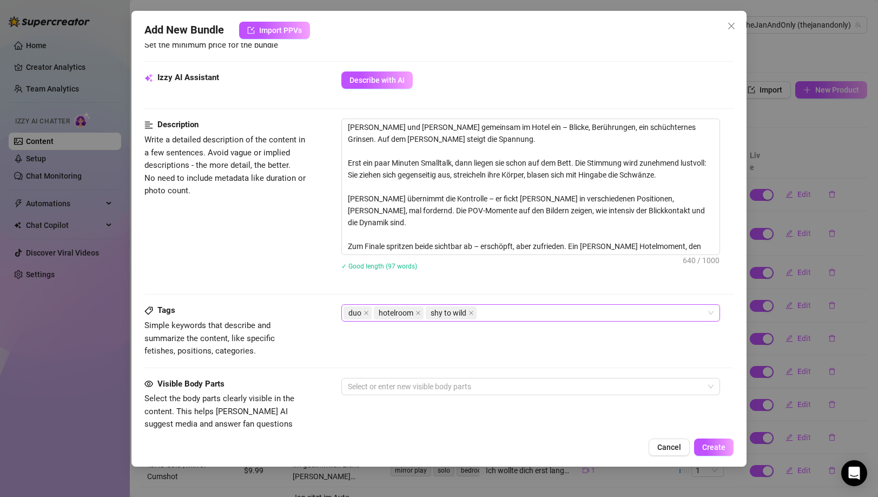
click at [498, 311] on div "duo hotelroom shy to wild" at bounding box center [525, 312] width 363 height 15
paste input "blowjob"
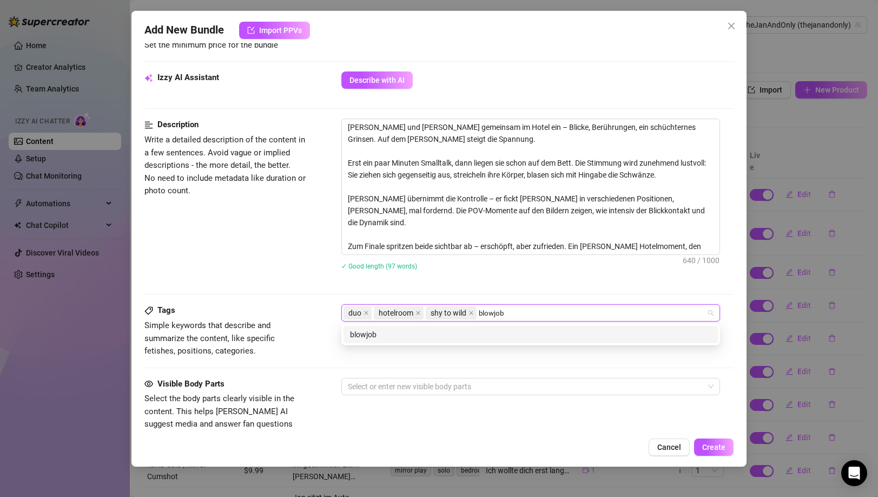
type input "blowjob"
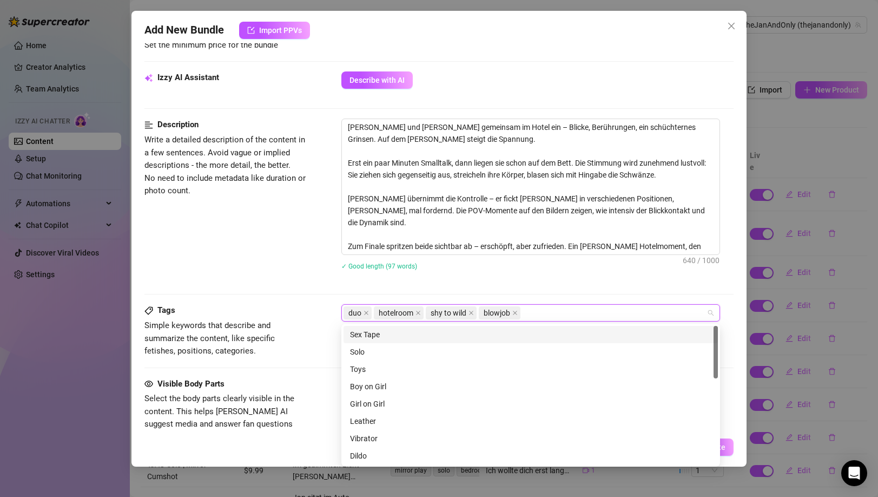
click at [532, 318] on div "duo hotelroom shy to wild blowjob" at bounding box center [525, 312] width 363 height 15
paste input "missionary"
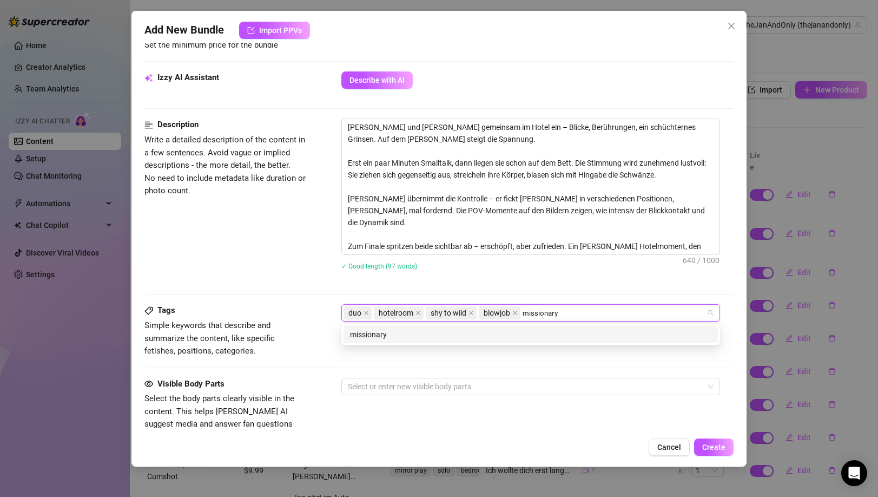
type input "missionary"
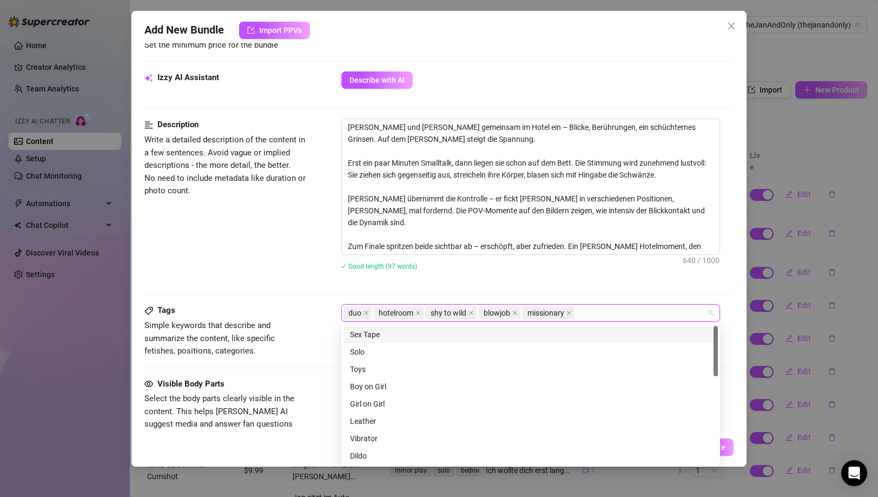
click at [591, 313] on div "duo hotelroom shy to wild blowjob missionary" at bounding box center [525, 312] width 363 height 15
paste input "doggy"
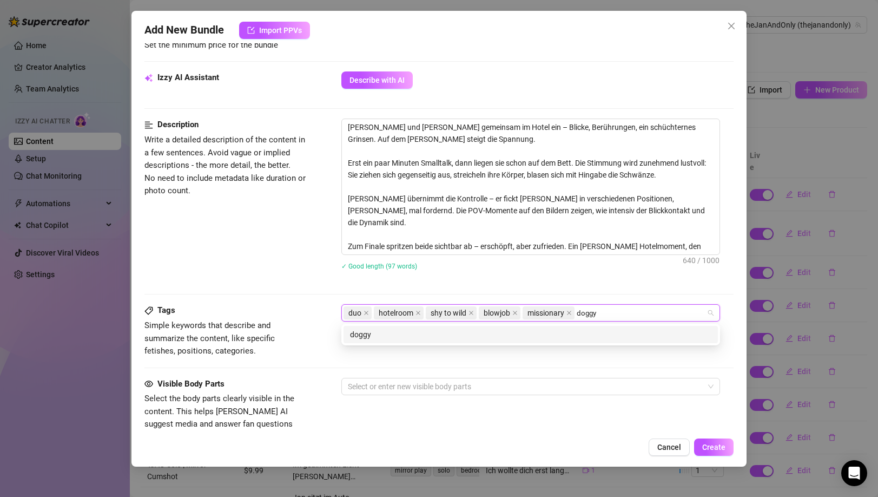
type input "doggy"
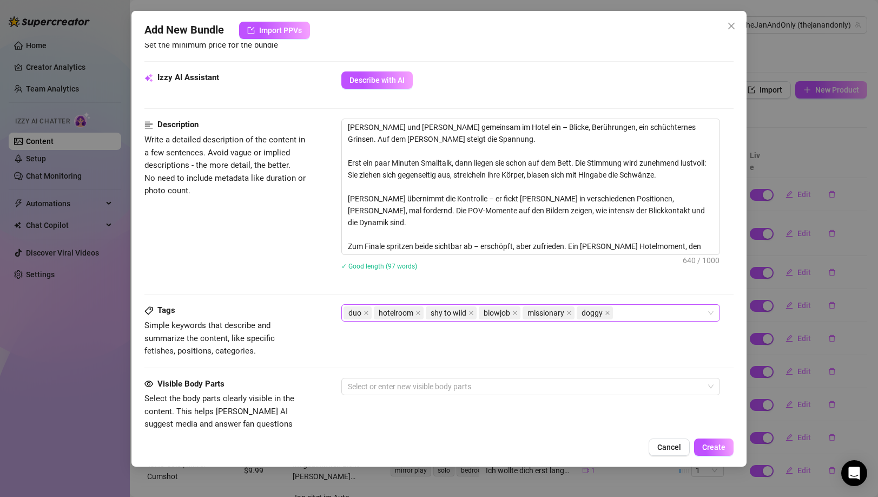
click at [626, 312] on div "duo hotelroom shy to wild blowjob missionary doggy" at bounding box center [525, 312] width 363 height 15
paste input "switch"
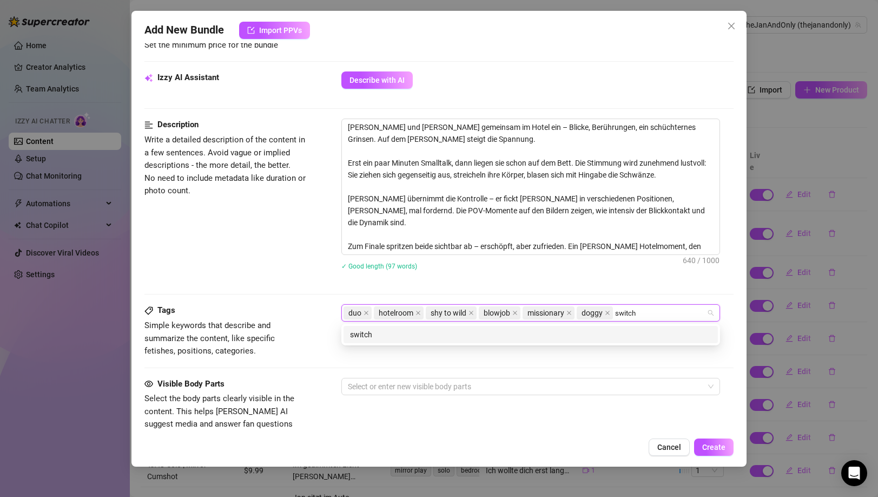
type input "switch"
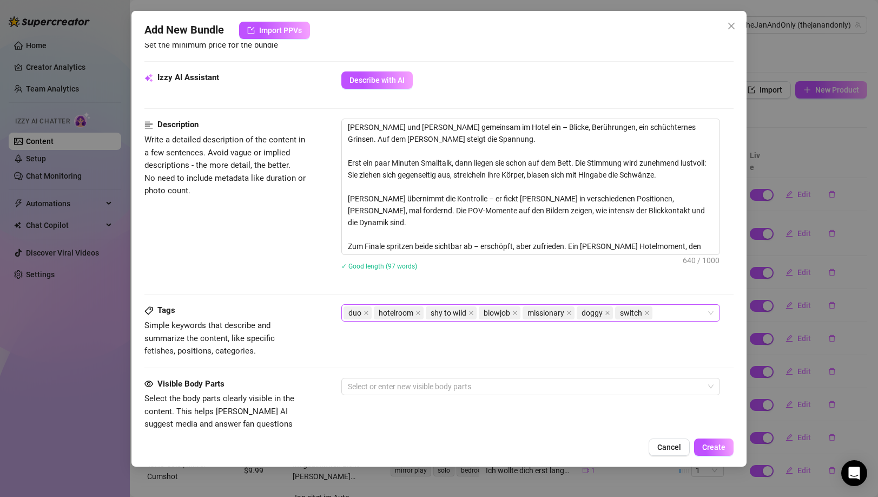
click at [674, 313] on div "duo hotelroom shy to wild blowjob missionary doggy switch" at bounding box center [525, 312] width 363 height 15
paste input "passionate"
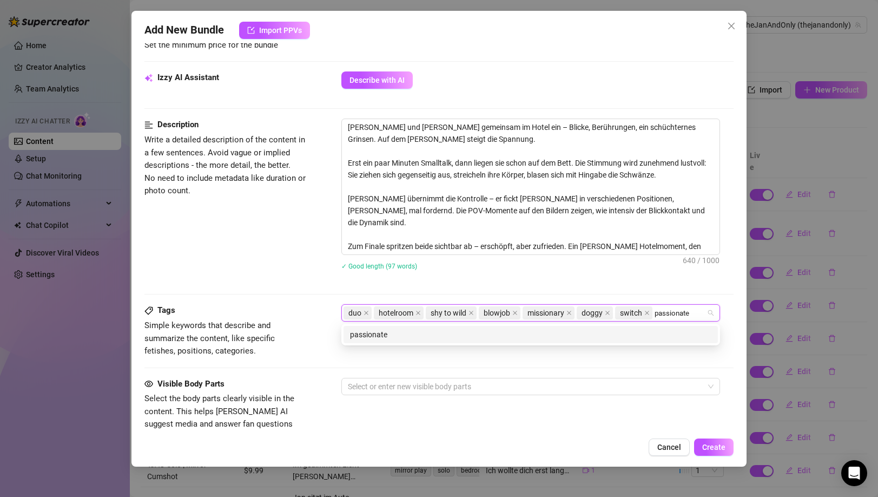
type input "passionate"
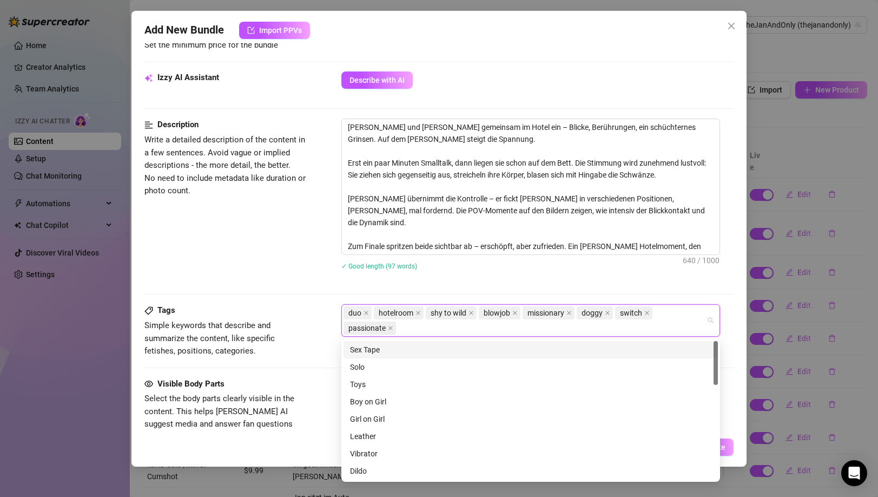
click at [665, 325] on div "duo hotelroom shy to wild blowjob missionary doggy switch passionate" at bounding box center [525, 320] width 363 height 30
paste input "pov"
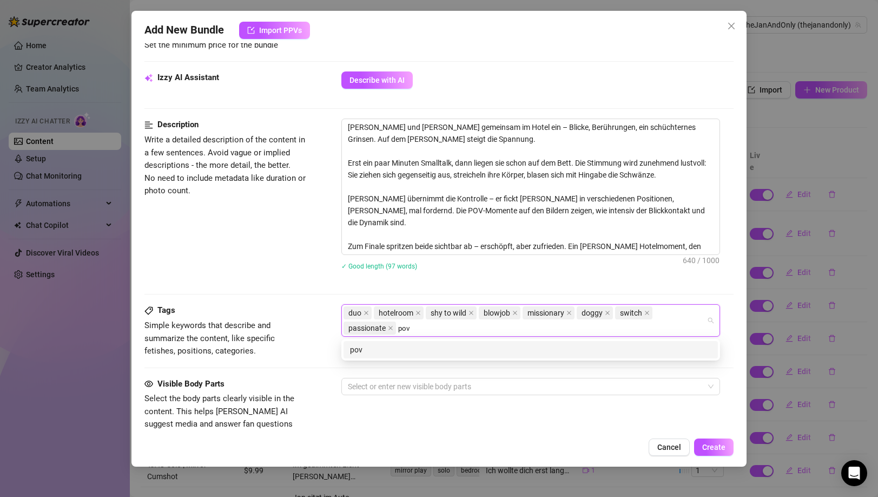
type input "pov"
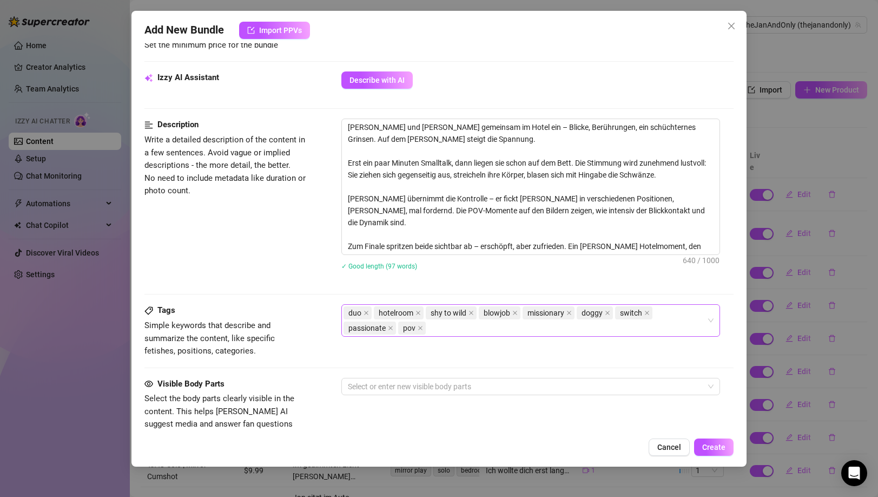
click at [588, 332] on div "duo hotelroom shy to wild blowjob missionary doggy switch passionate pov" at bounding box center [525, 320] width 363 height 30
paste input "cumshot"
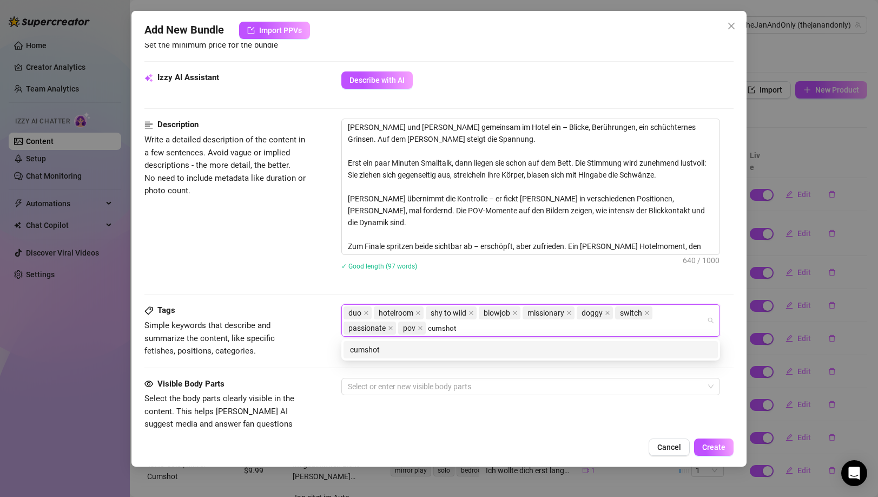
type input "cumshot"
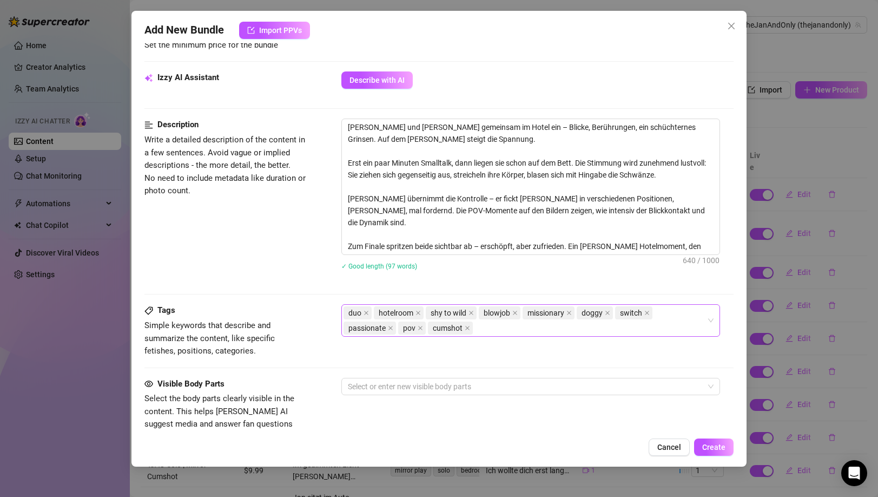
click at [645, 331] on div "duo hotelroom shy to wild blowjob missionary doggy switch passionate pov cumshot" at bounding box center [525, 320] width 363 height 30
paste input "cumshot"
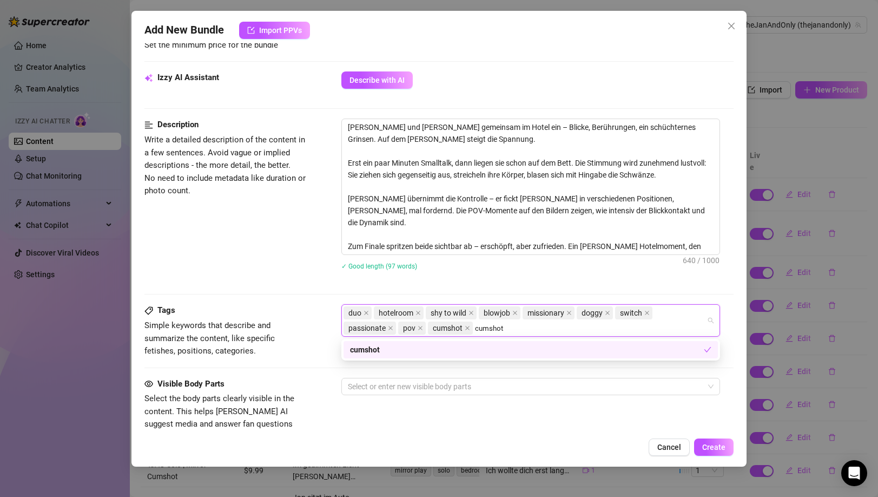
type input "cumshot"
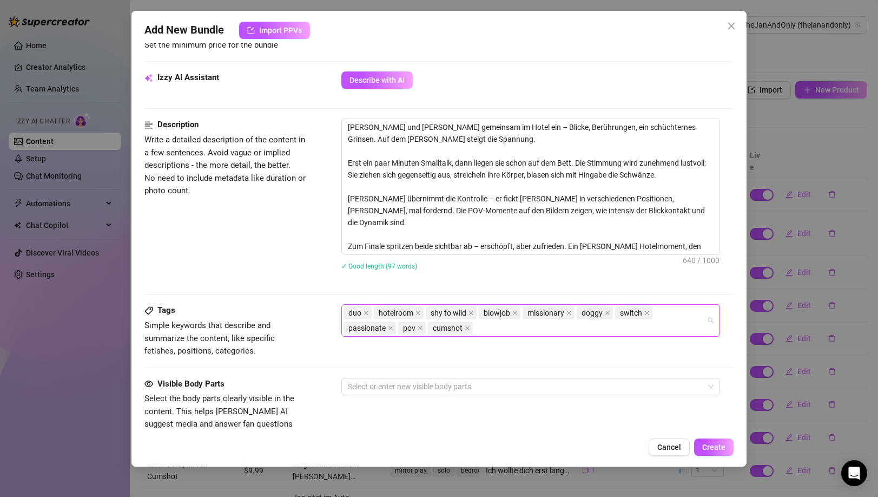
click at [499, 326] on div "duo hotelroom shy to wild blowjob missionary doggy switch passionate pov cumshot" at bounding box center [525, 320] width 363 height 30
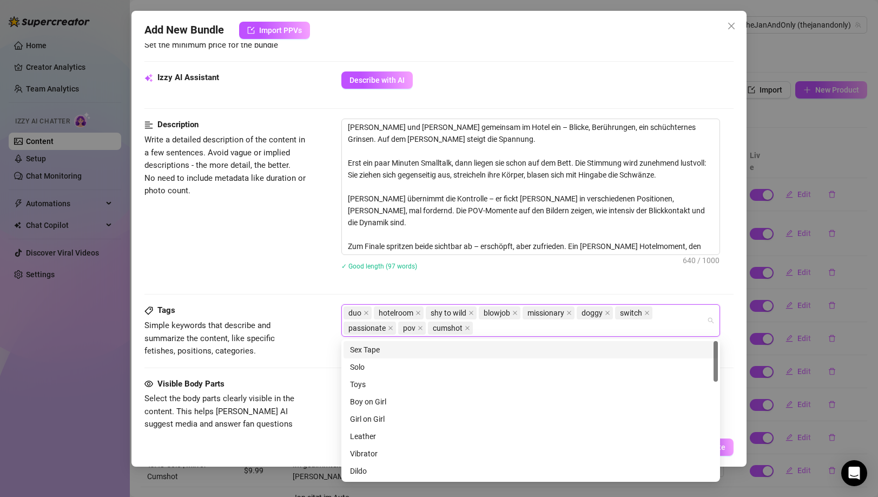
paste input "undress"
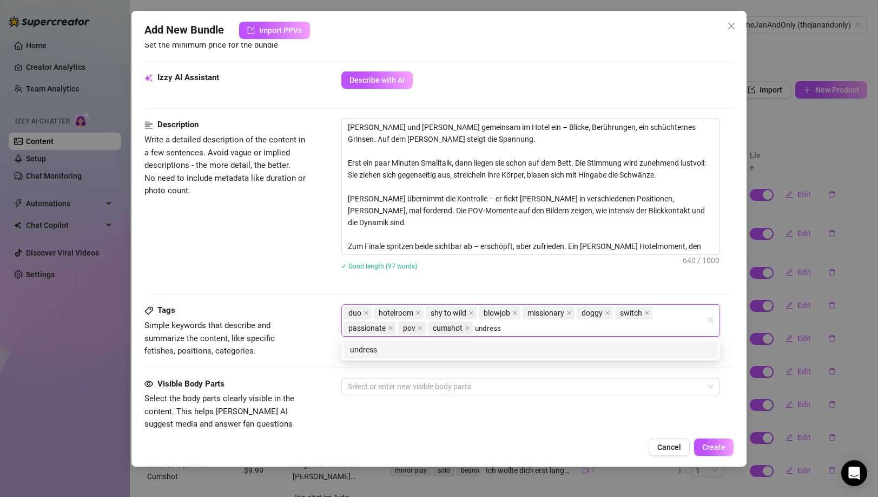
type input "undress"
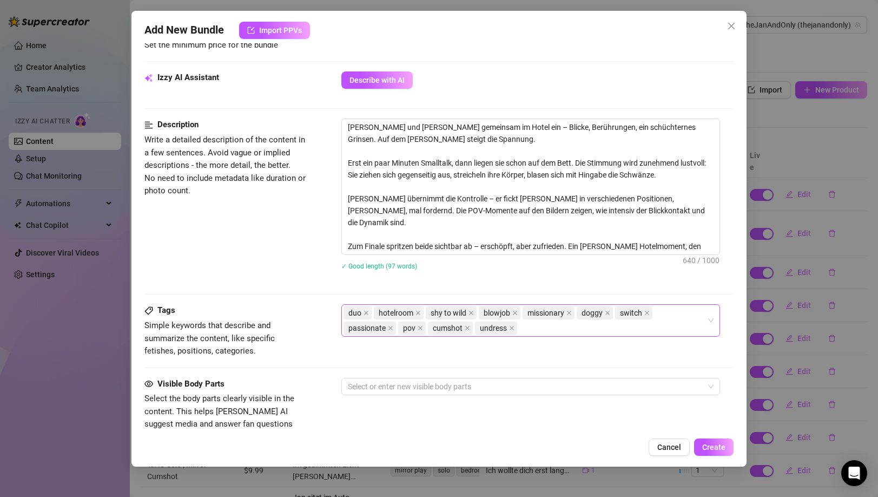
click at [536, 326] on div "duo hotelroom shy to wild blowjob missionary doggy switch passionate pov cumsho…" at bounding box center [525, 320] width 363 height 30
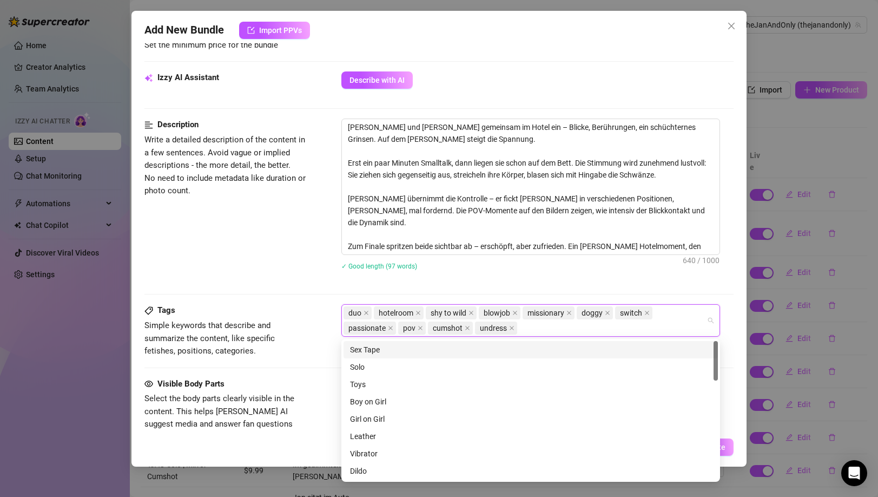
paste input "real connection"
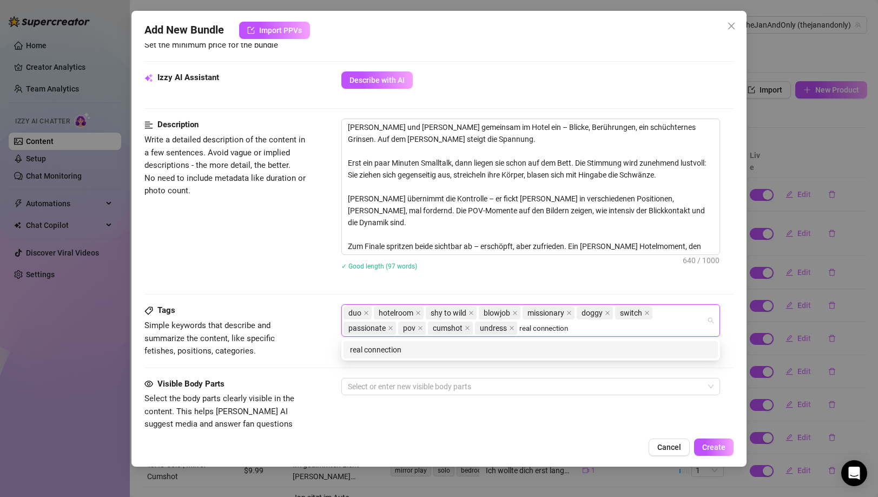
type input "real connection"
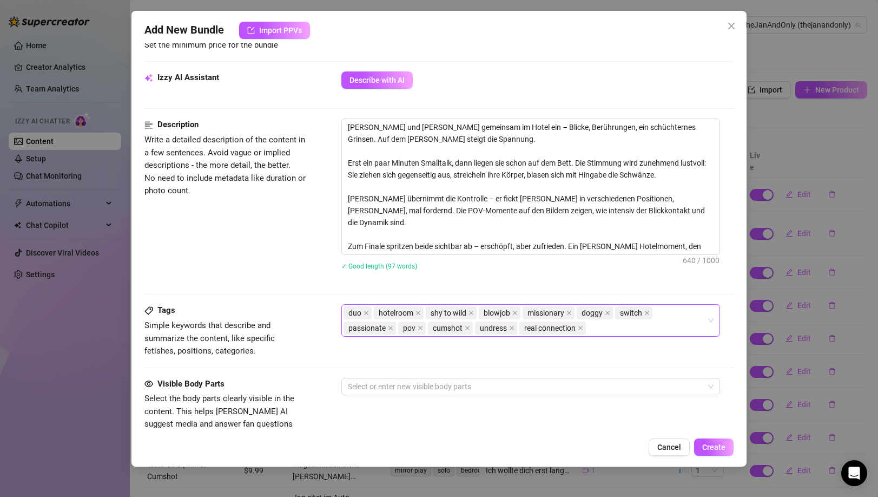
click at [626, 331] on div "duo hotelroom shy to wild blowjob missionary doggy switch passionate pov cumsho…" at bounding box center [525, 320] width 363 height 30
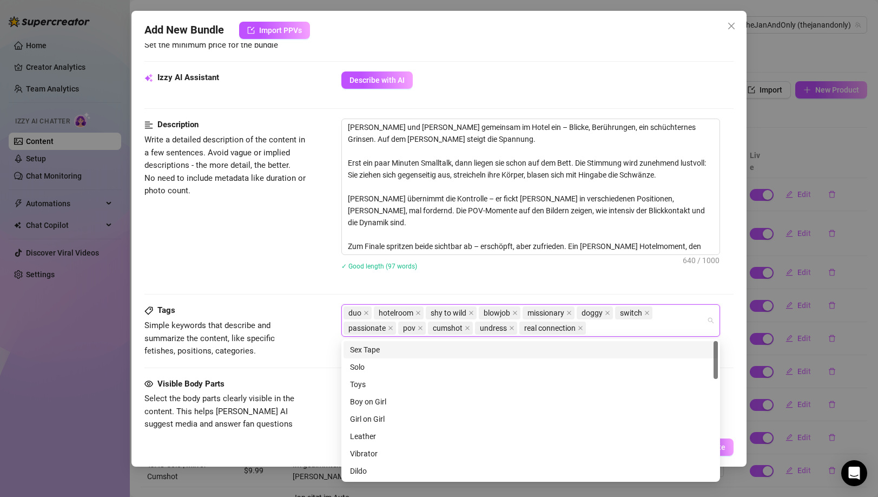
paste input "erotic tension"
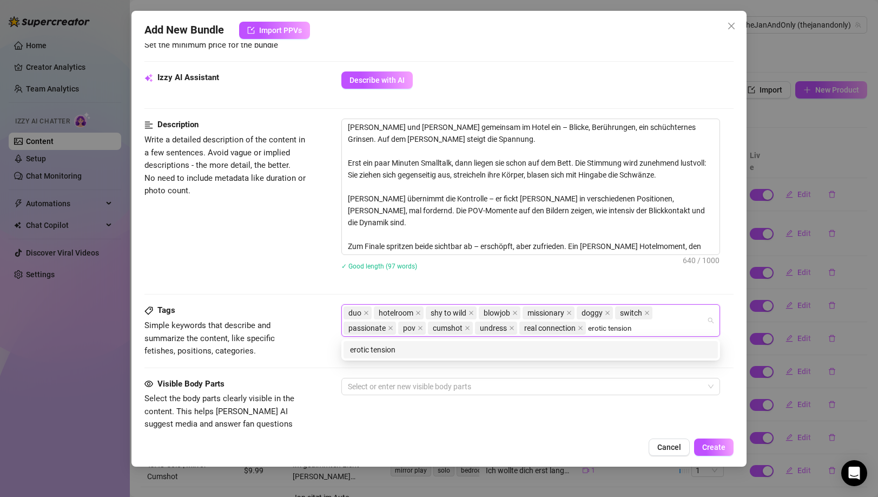
type input "erotic tension"
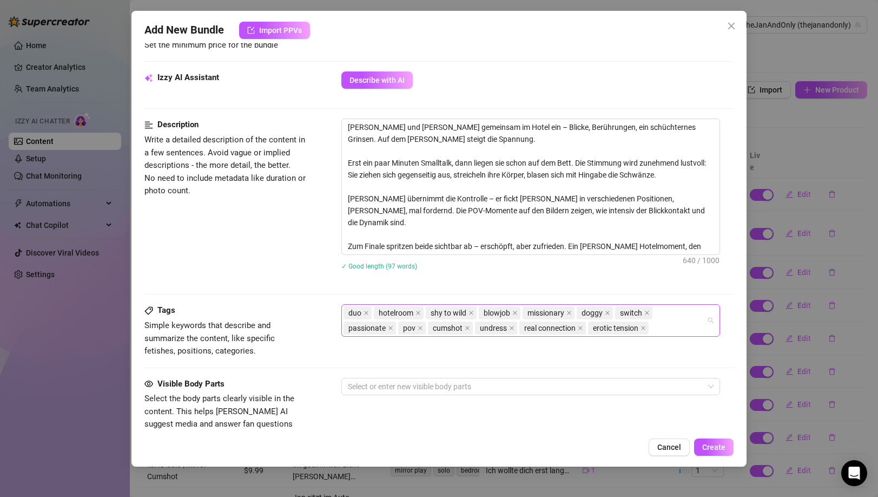
click at [660, 333] on div "duo hotelroom shy to wild blowjob missionary doggy switch passionate pov cumsho…" at bounding box center [525, 320] width 363 height 30
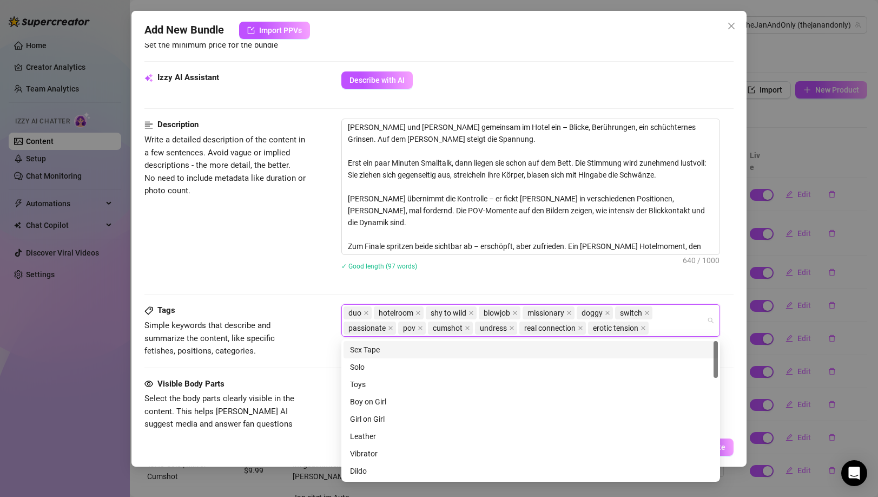
paste input "intimate sex"
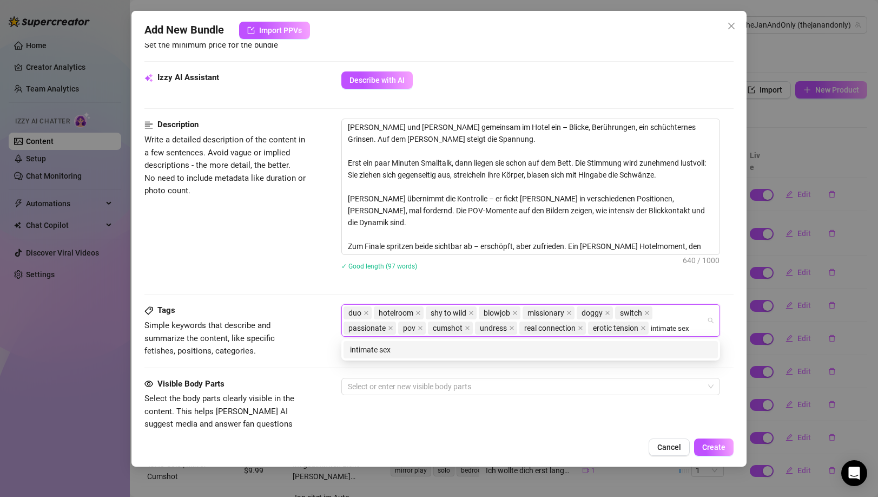
type input "intimate sex"
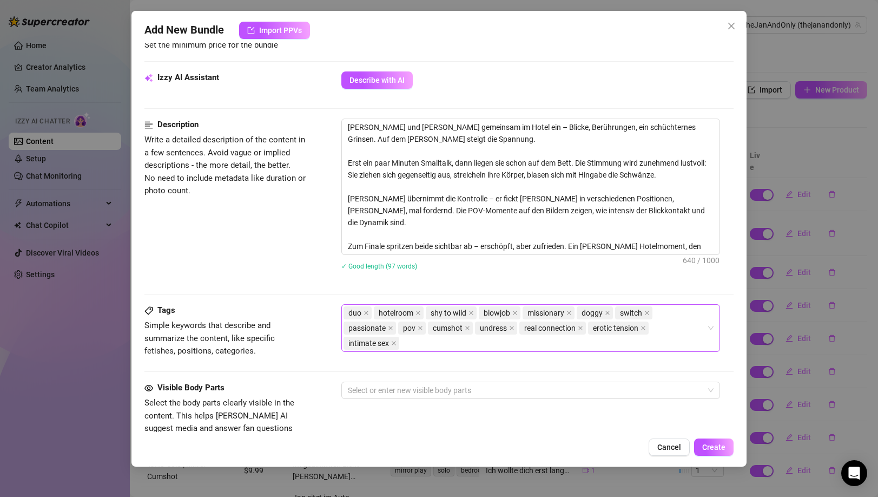
click at [582, 342] on div "duo hotelroom shy to wild blowjob missionary doggy switch passionate pov cumsho…" at bounding box center [525, 327] width 363 height 45
paste input "hotroomplay"
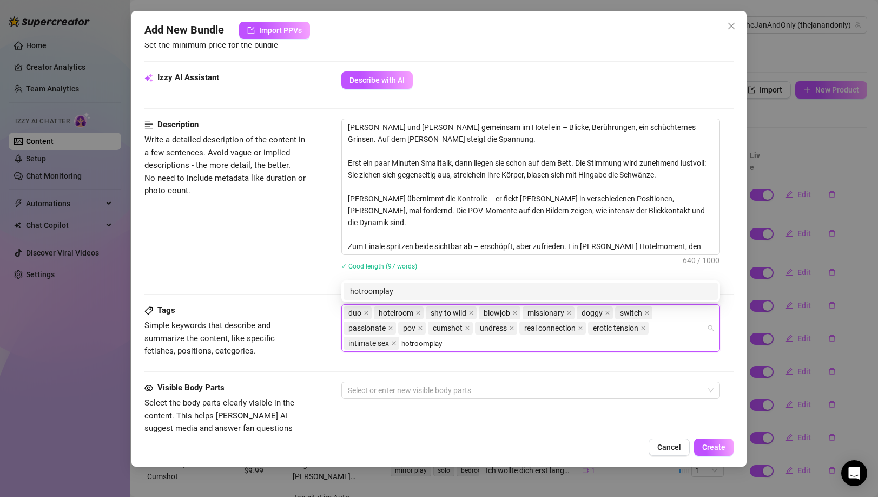
type input "hotroomplay"
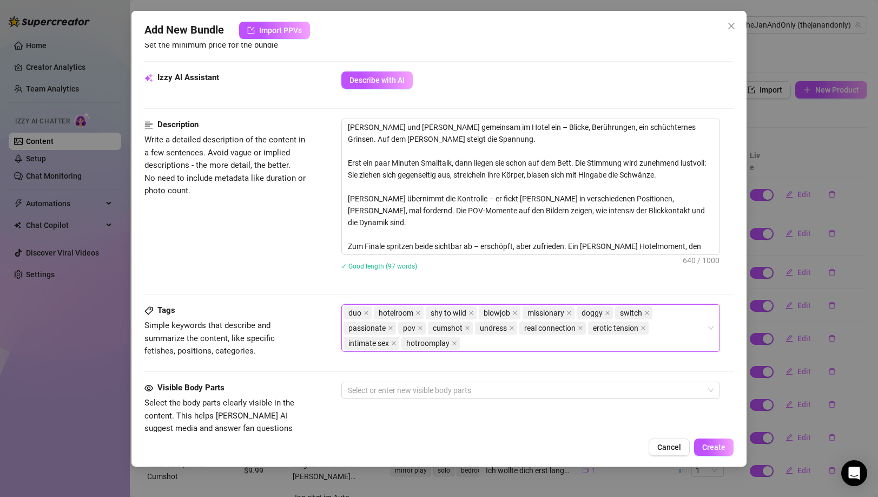
click at [522, 365] on div "Tags Simple keywords that describe and summarize the content, like specific fet…" at bounding box center [438, 342] width 589 height 77
click at [511, 342] on div "duo hotelroom shy to wild blowjob missionary doggy switch passionate pov cumsho…" at bounding box center [525, 327] width 363 height 45
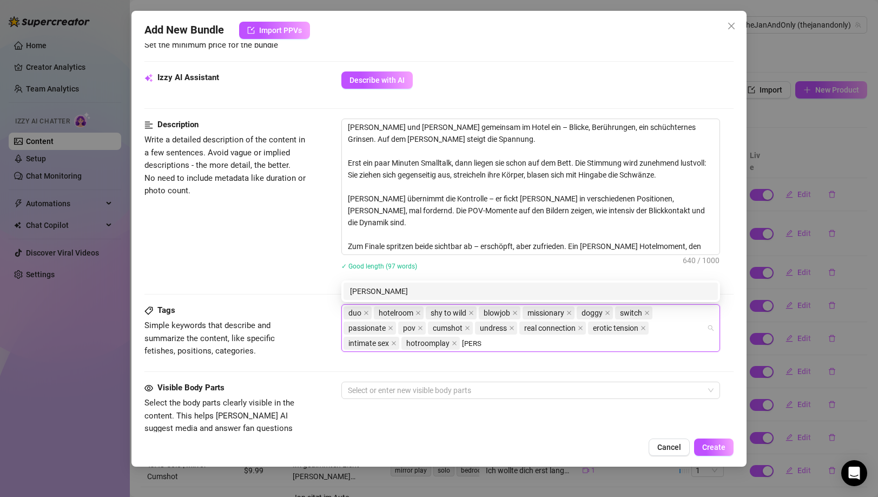
type input "[PERSON_NAME]"
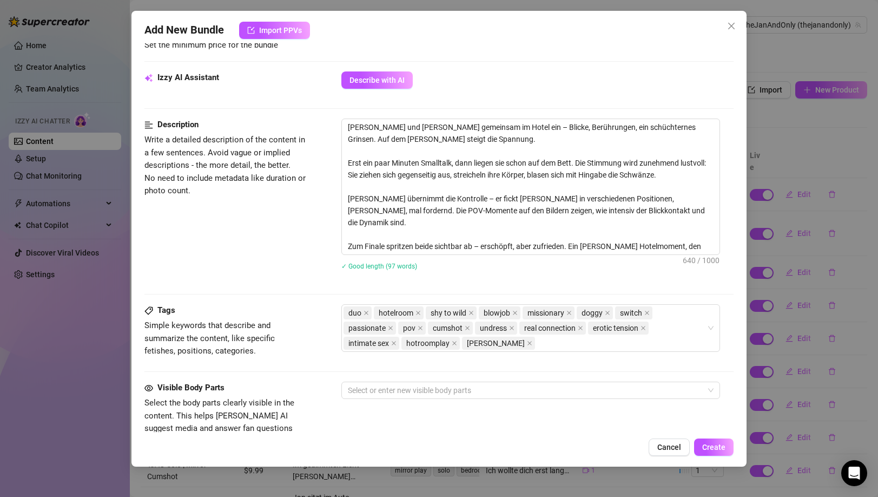
click at [484, 364] on div "Tags Simple keywords that describe and summarize the content, like specific fet…" at bounding box center [438, 342] width 589 height 77
click at [523, 346] on div "duo hotelroom shy to wild blowjob missionary doggy switch passionate pov cumsho…" at bounding box center [525, 327] width 363 height 45
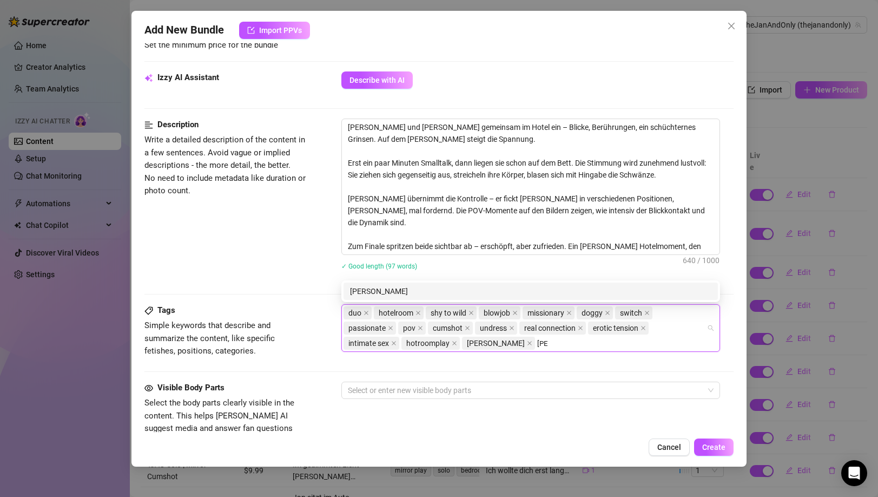
type input "Jan"
type input "Hotel"
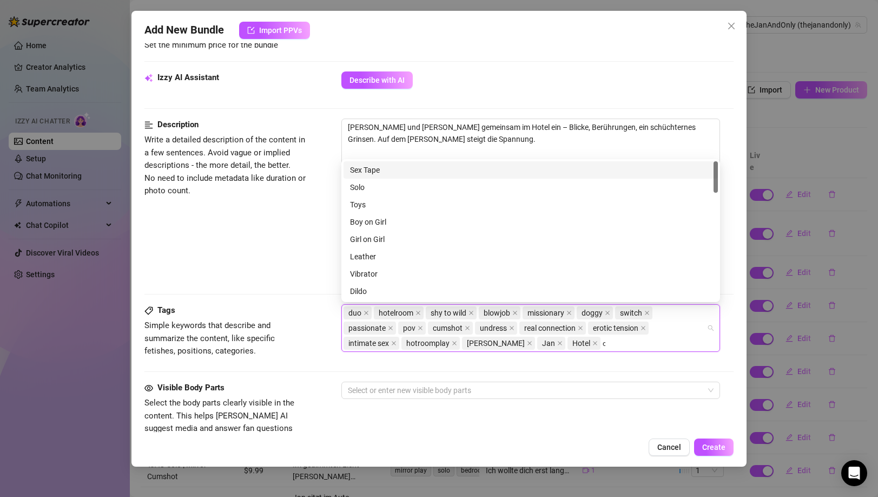
type input "ck"
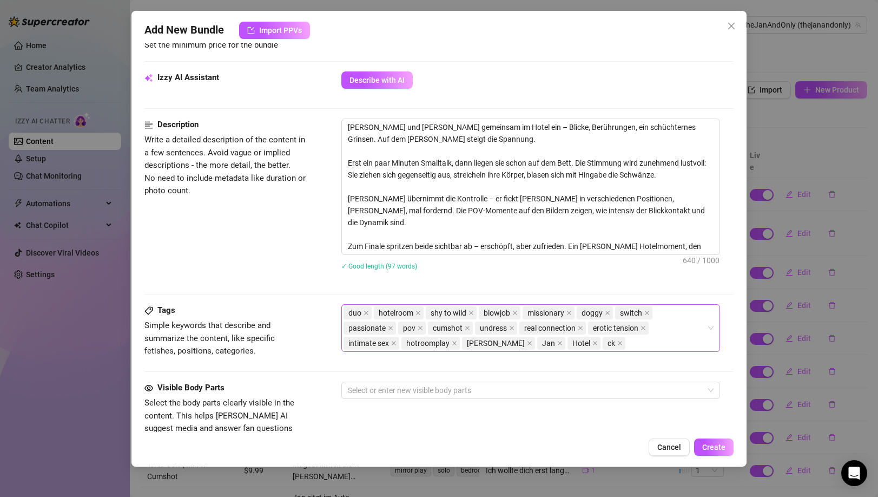
click at [609, 351] on div "duo hotelroom shy to wild blowjob missionary doggy switch passionate pov cumsho…" at bounding box center [525, 327] width 363 height 45
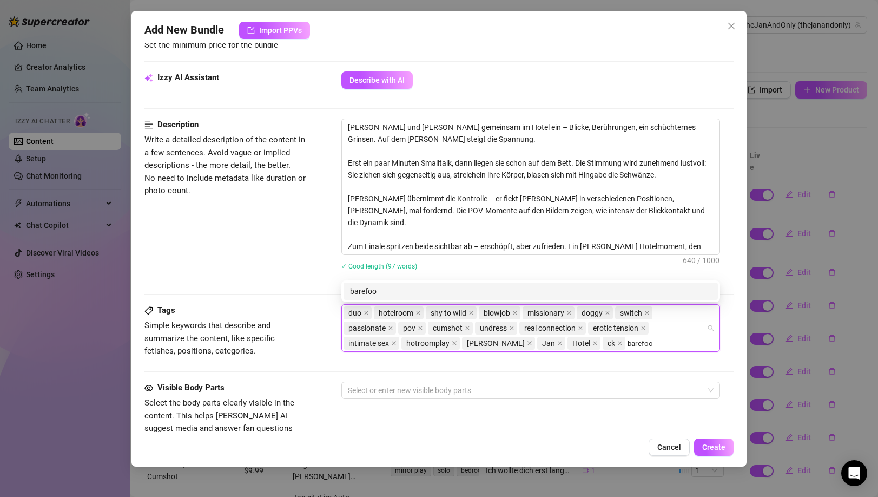
type input "barefoot"
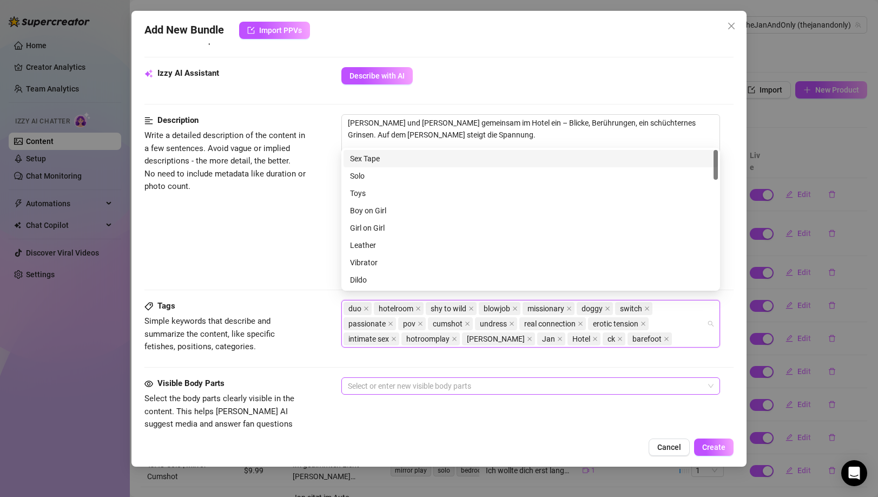
scroll to position [381, 0]
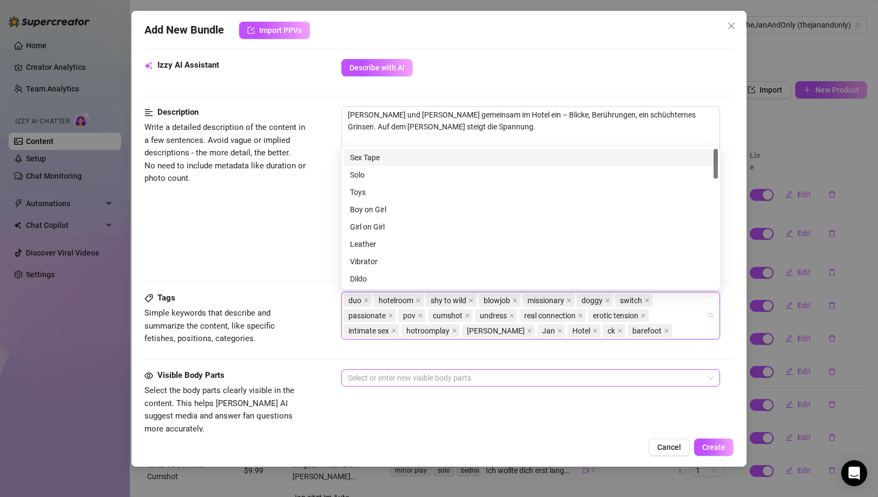
click at [473, 372] on div at bounding box center [525, 377] width 363 height 15
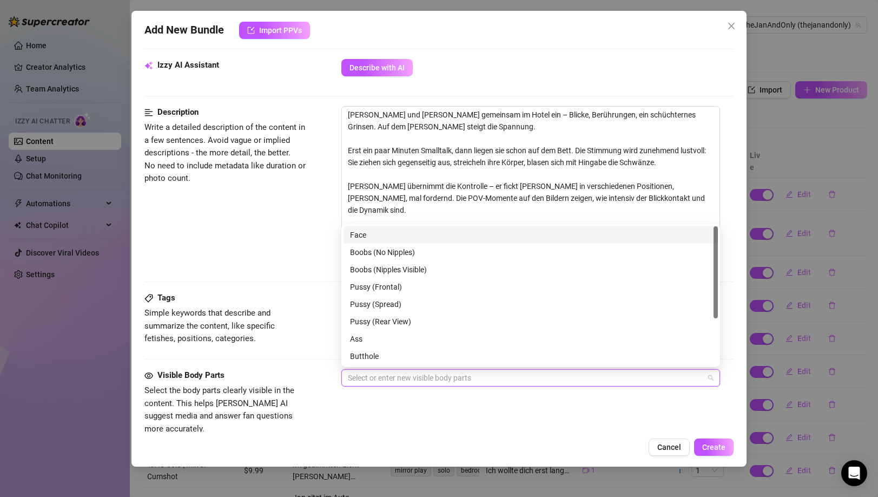
click at [386, 235] on div "Face" at bounding box center [530, 235] width 361 height 12
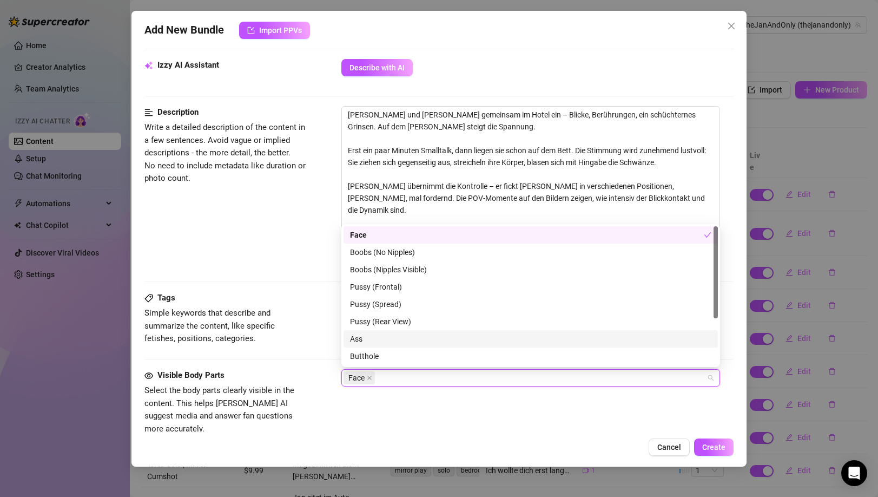
click at [390, 331] on div "Ass" at bounding box center [531, 338] width 374 height 17
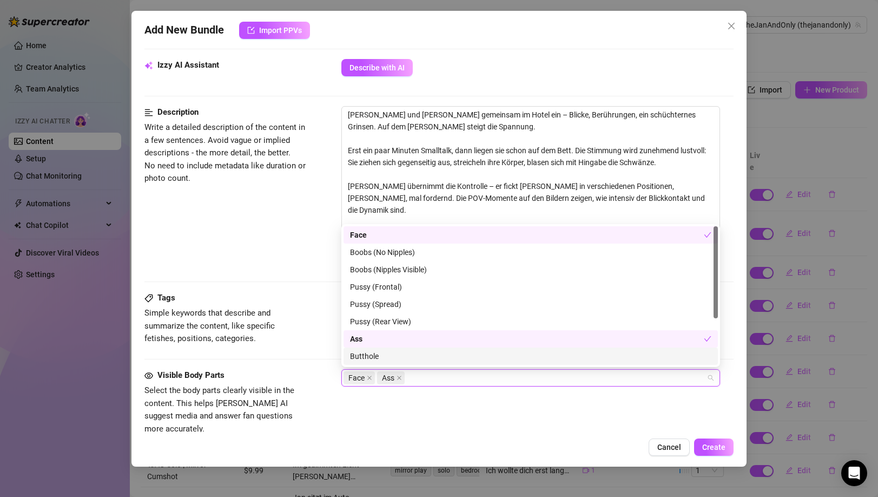
click at [384, 359] on div "Butthole" at bounding box center [530, 356] width 361 height 12
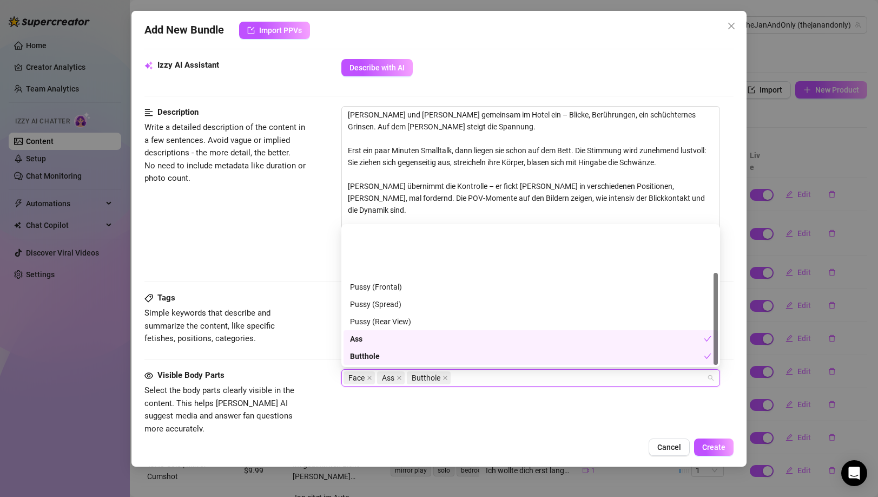
scroll to position [69, 0]
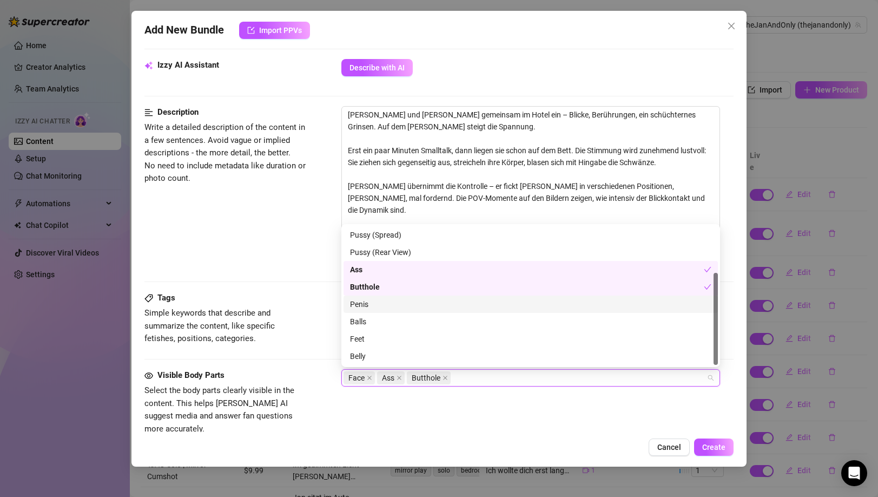
click at [399, 299] on div "Penis" at bounding box center [530, 304] width 361 height 12
drag, startPoint x: 388, startPoint y: 318, endPoint x: 375, endPoint y: 343, distance: 28.3
click at [388, 318] on div "Balls" at bounding box center [530, 321] width 361 height 12
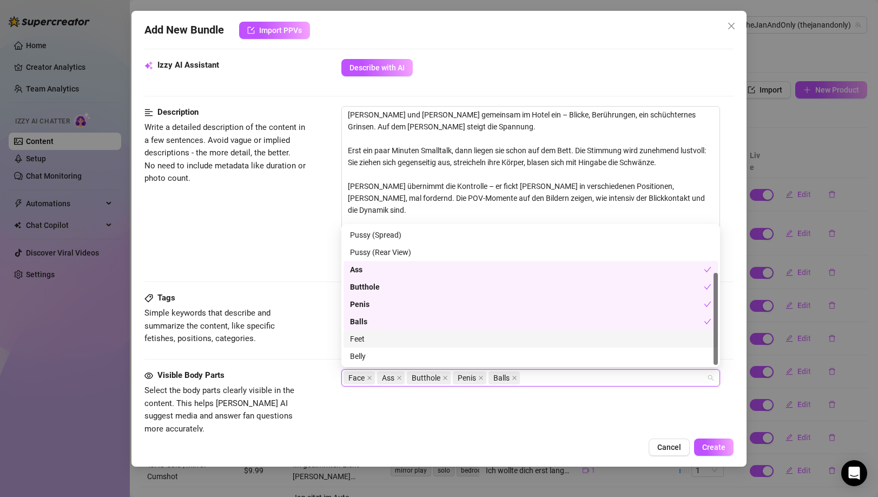
drag, startPoint x: 375, startPoint y: 345, endPoint x: 398, endPoint y: 408, distance: 67.8
click at [375, 345] on div "Feet" at bounding box center [531, 338] width 374 height 17
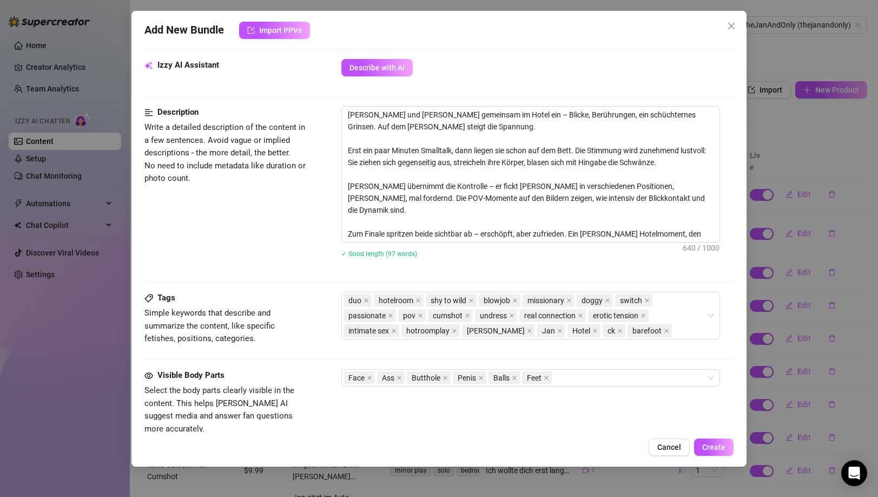
click at [411, 425] on div "Visible Body Parts Select the body parts clearly visible in the content. This h…" at bounding box center [438, 412] width 589 height 86
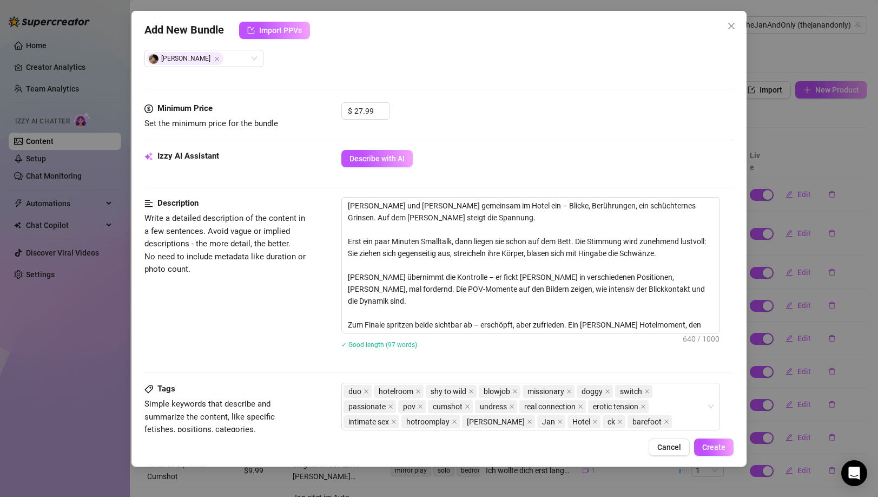
scroll to position [611, 0]
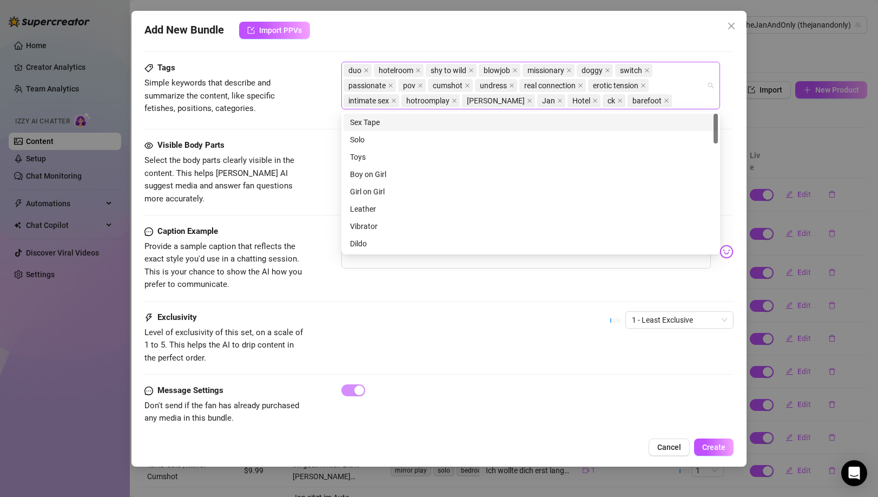
click at [656, 105] on div "duo hotelroom shy to wild blowjob missionary doggy switch passionate pov cumsho…" at bounding box center [525, 85] width 363 height 45
paste input "Chrissecret X TJAO"
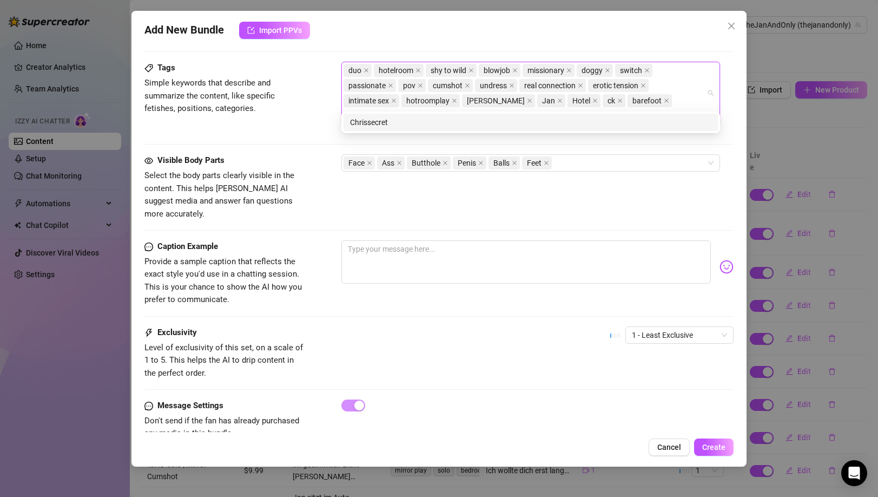
type input "Chrissecret"
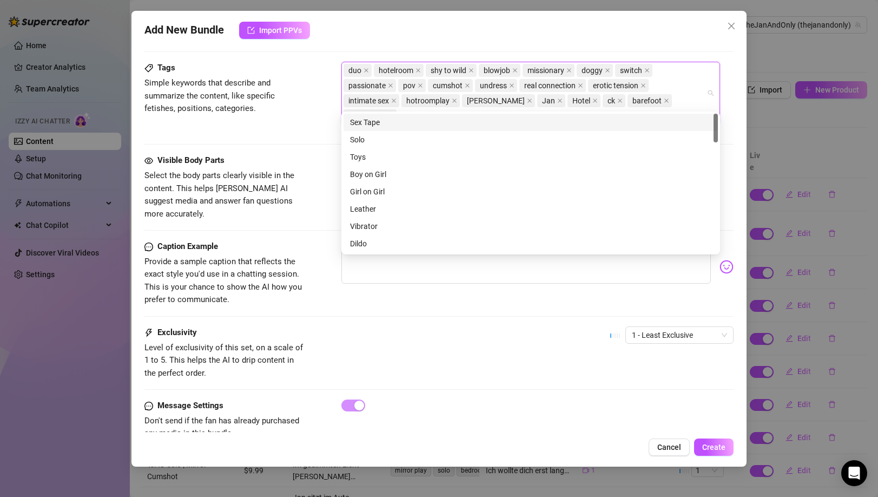
click at [320, 133] on div "Tags Simple keywords that describe and summarize the content, like specific fet…" at bounding box center [438, 108] width 589 height 93
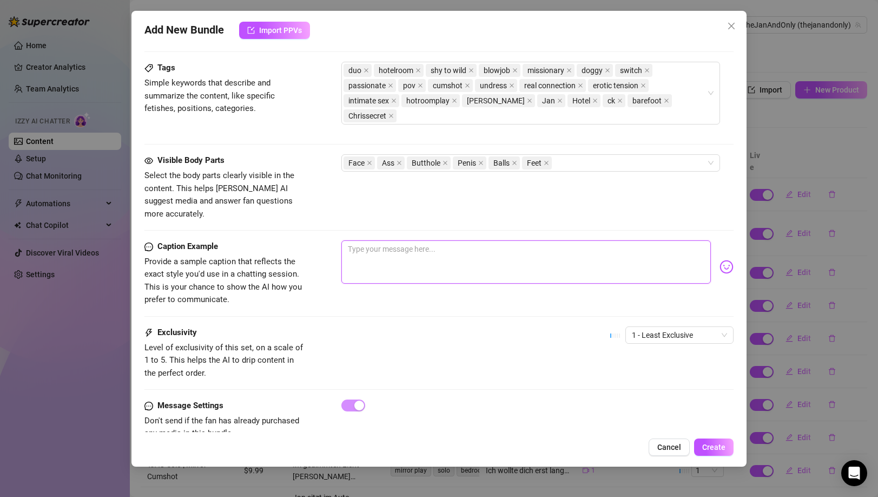
click at [376, 248] on textarea at bounding box center [525, 261] width 369 height 43
paste textarea "Wir waren erst ganz schüchtern beim Check-in… aber oben im [PERSON_NAME] wurde’…"
type textarea "Wir waren erst ganz schüchtern beim Check-in… aber oben im [PERSON_NAME] wurde’…"
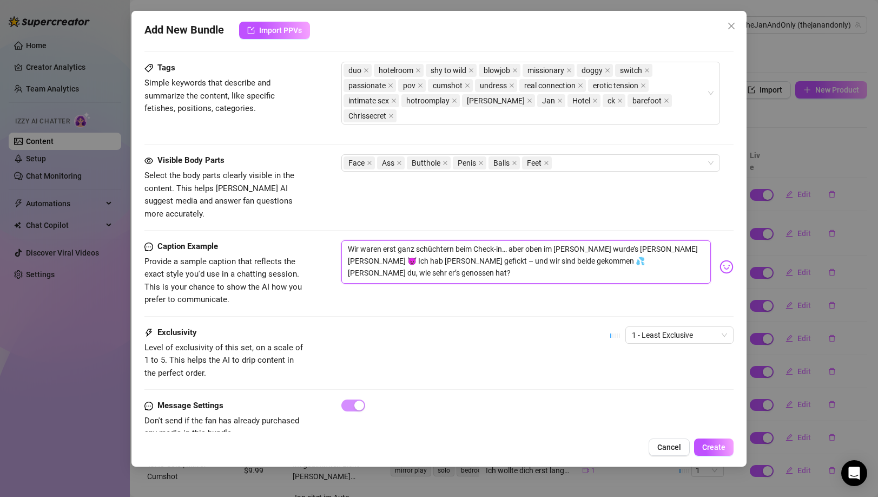
click at [408, 240] on textarea "Wir waren erst ganz schüchtern beim Check-in… aber oben im [PERSON_NAME] wurde’…" at bounding box center [525, 261] width 369 height 43
type textarea "Wir waren erst ganz schüchtern beim Check-in… aber oben im [PERSON_NAME] wurde’…"
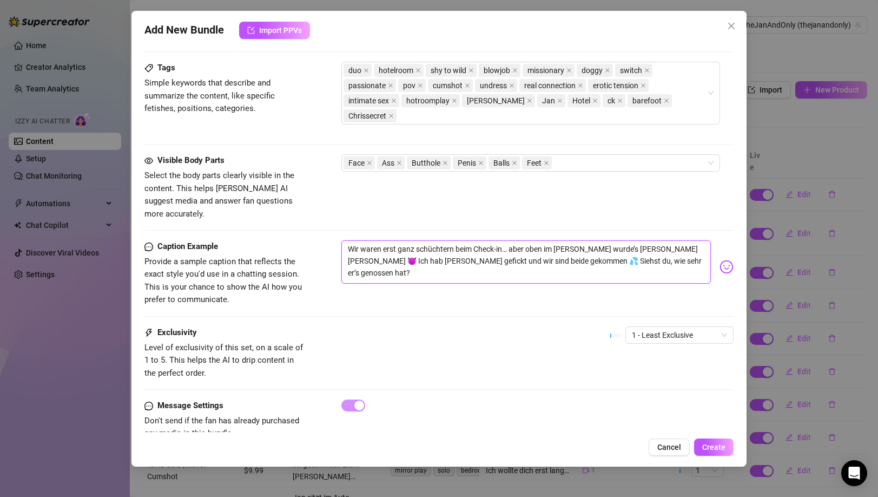
click at [654, 240] on textarea "Wir waren erst ganz schüchtern beim Check-in… aber oben im [PERSON_NAME] wurde’…" at bounding box center [525, 261] width 369 height 43
type textarea "Wir waren erst ganz schüchtern beim Check-in… aber oben im [PERSON_NAME] wurde’…"
click at [664, 327] on span "1 - Least Exclusive" at bounding box center [679, 335] width 95 height 16
type textarea "Wir waren erst ganz schüchtern beim Check-in… aber oben im [PERSON_NAME] wurde’…"
click at [638, 363] on div "3" at bounding box center [671, 363] width 91 height 12
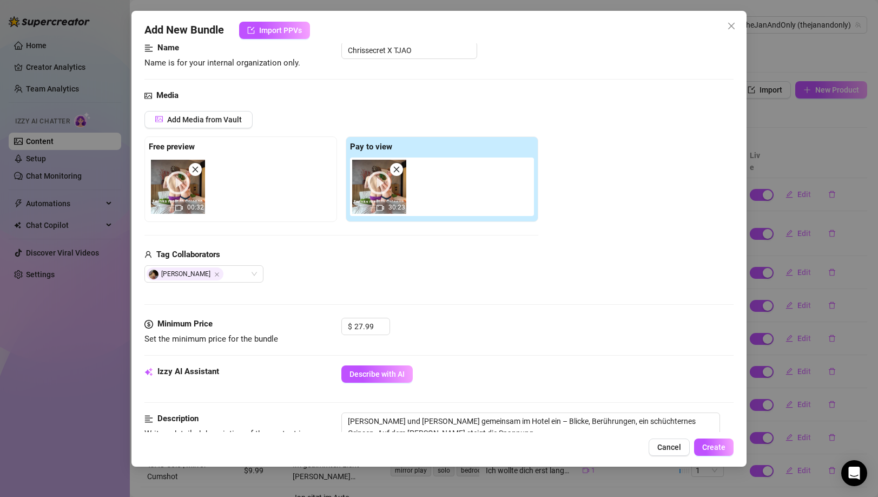
scroll to position [0, 0]
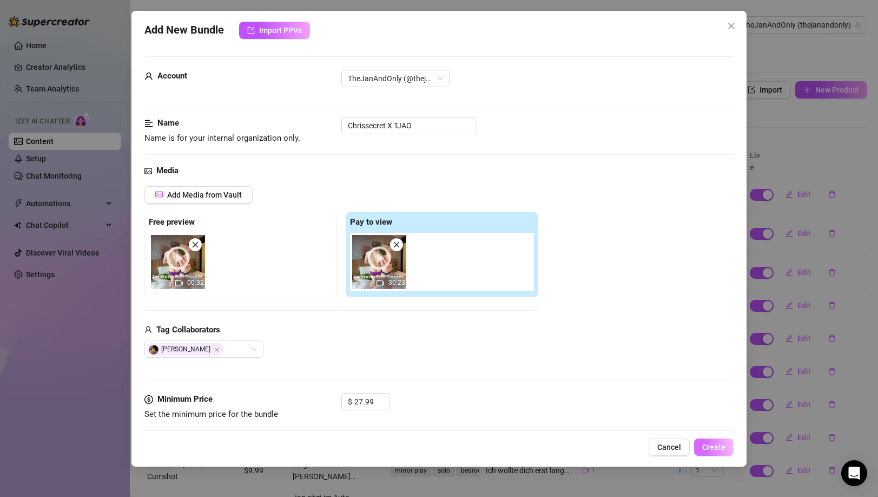
click at [715, 447] on span "Create" at bounding box center [713, 447] width 23 height 9
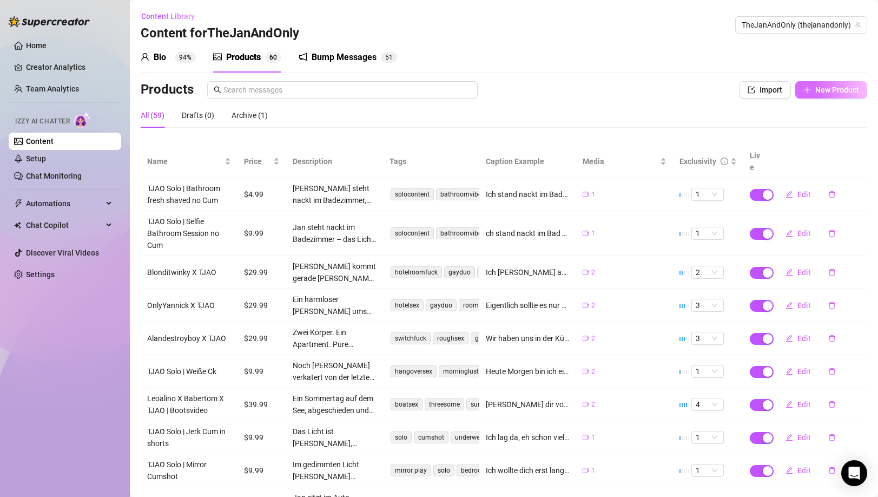
click at [815, 89] on span "New Product" at bounding box center [837, 89] width 44 height 9
type textarea "Type your message here..."
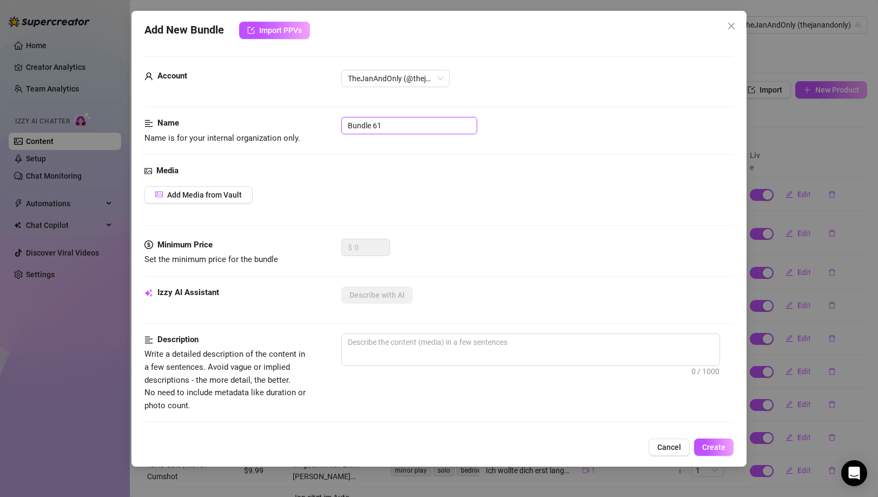
click at [375, 126] on input "Bundle 61" at bounding box center [409, 125] width 136 height 17
paste input "Chrissecret X TJAO (short)"
type input "Chrissecret X TJAO (short)"
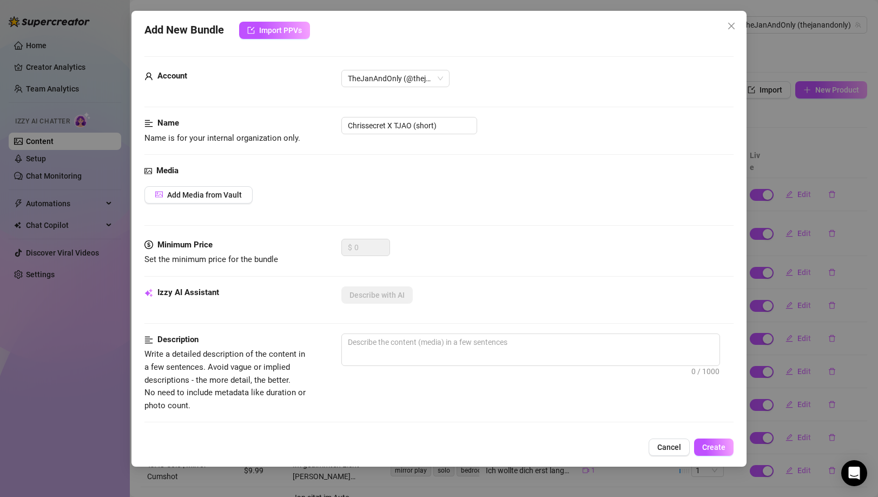
click at [329, 180] on div "Media Add Media from Vault" at bounding box center [438, 201] width 589 height 74
click at [195, 192] on span "Add Media from Vault" at bounding box center [204, 194] width 75 height 9
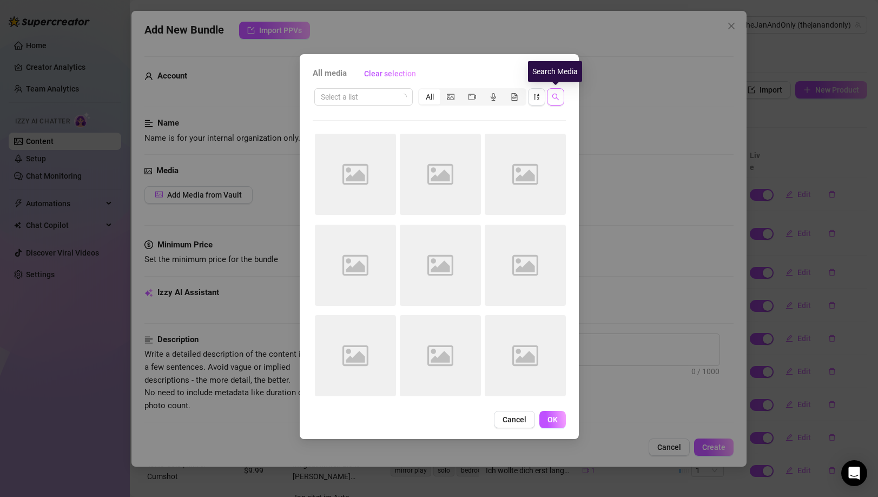
click at [554, 96] on icon "search" at bounding box center [556, 97] width 8 height 8
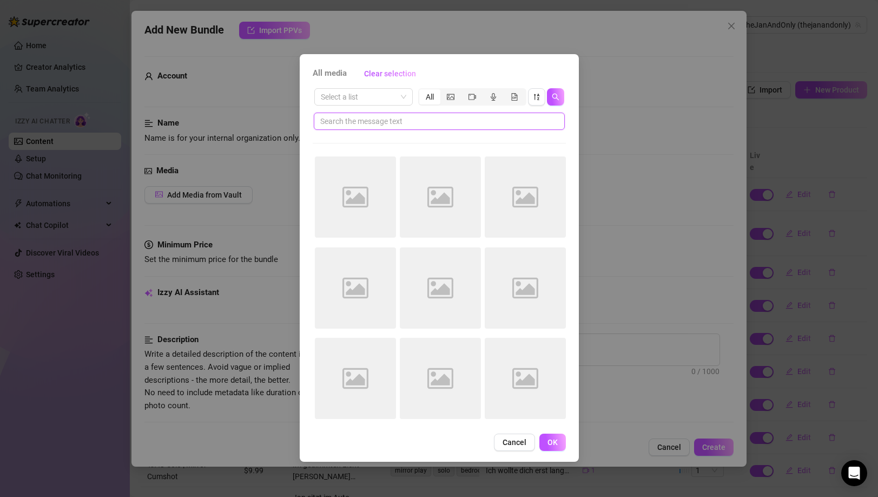
click at [430, 118] on input "text" at bounding box center [434, 121] width 229 height 12
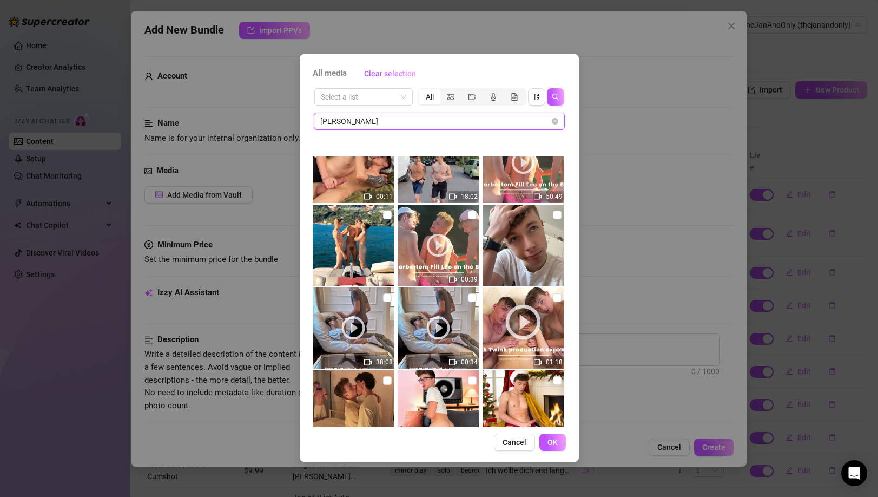
scroll to position [43, 0]
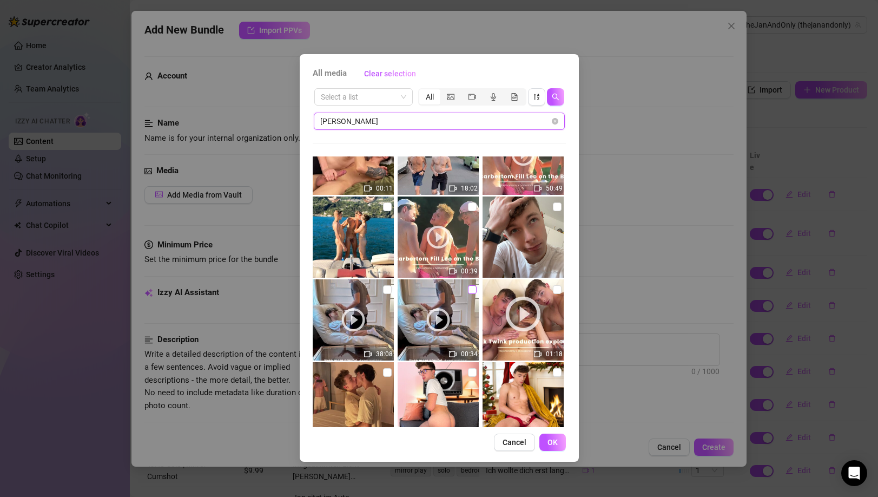
type input "[PERSON_NAME]"
click at [468, 292] on input "checkbox" at bounding box center [472, 289] width 9 height 9
checkbox input "true"
click at [385, 290] on input "checkbox" at bounding box center [387, 289] width 9 height 9
checkbox input "true"
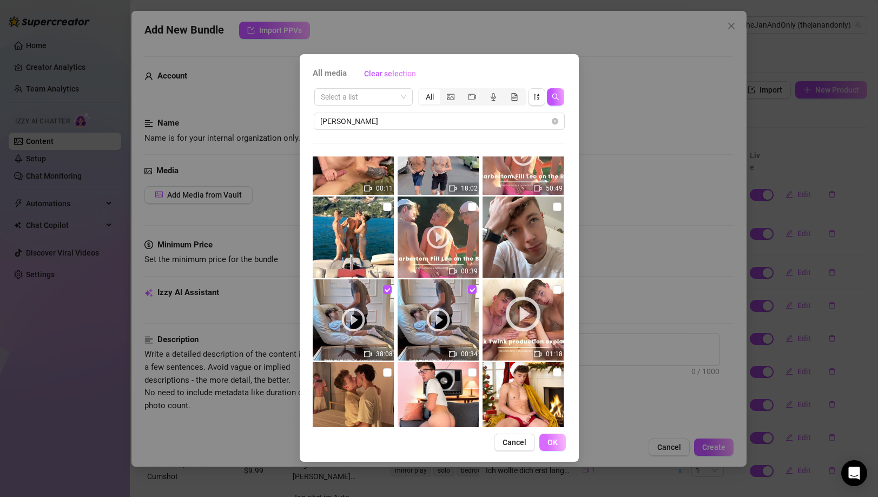
click at [546, 441] on button "OK" at bounding box center [552, 441] width 27 height 17
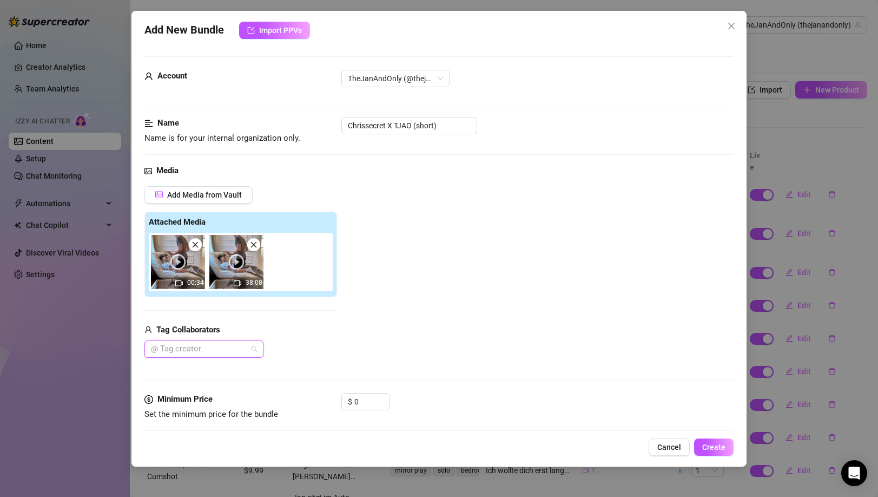
click at [217, 351] on div at bounding box center [198, 348] width 103 height 15
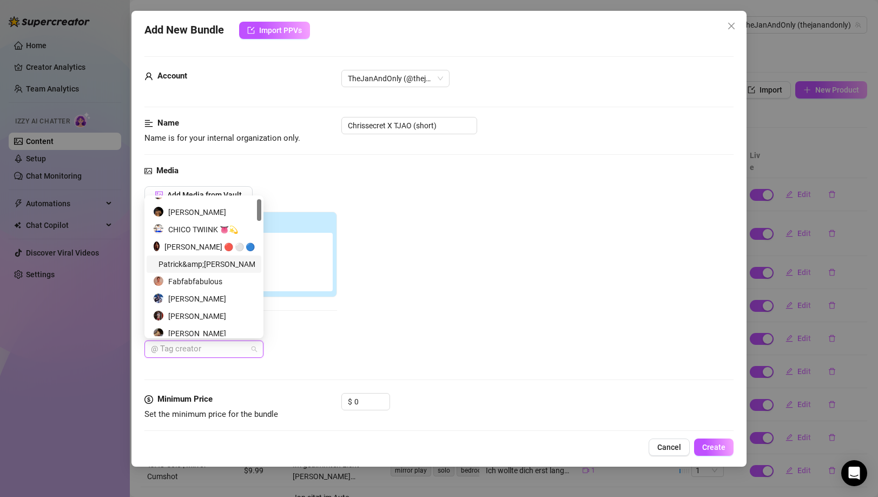
scroll to position [72, 0]
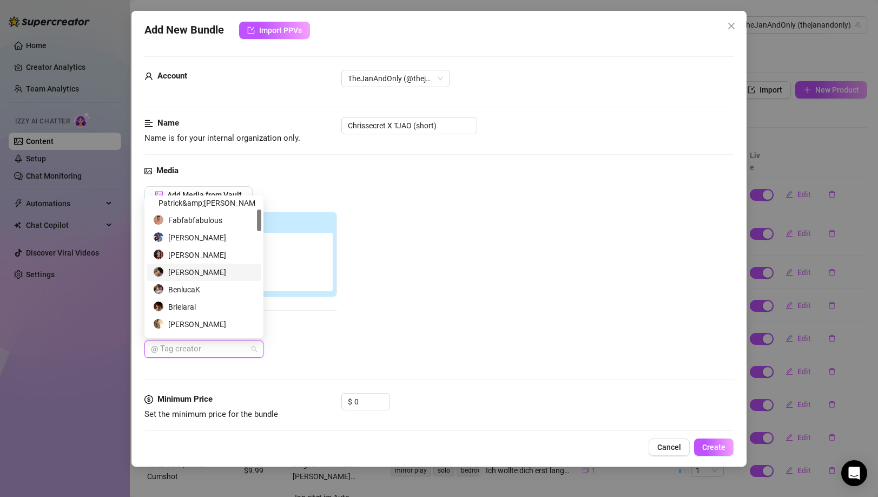
click at [208, 277] on div "[PERSON_NAME]" at bounding box center [204, 272] width 102 height 12
click at [371, 353] on div "Add Media from Vault Attached Media 00:34 38:08 Tag Collaborators [PERSON_NAME]" at bounding box center [438, 272] width 589 height 172
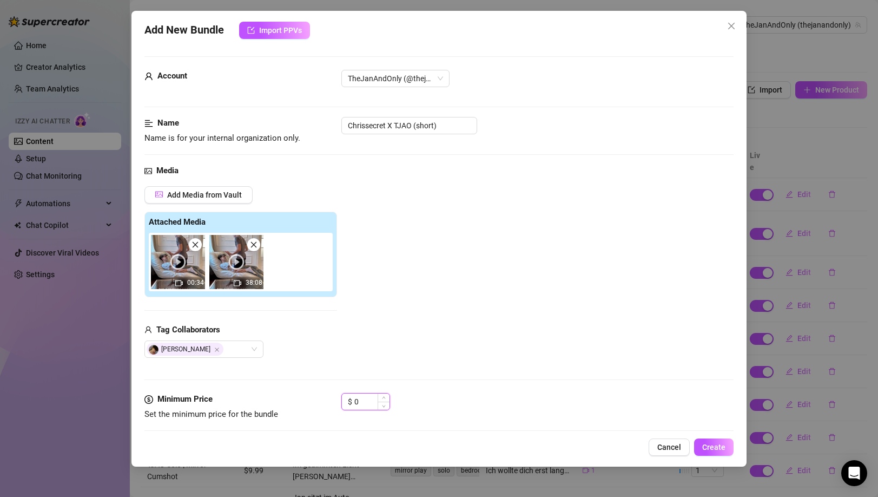
click at [360, 401] on input "0" at bounding box center [371, 401] width 35 height 16
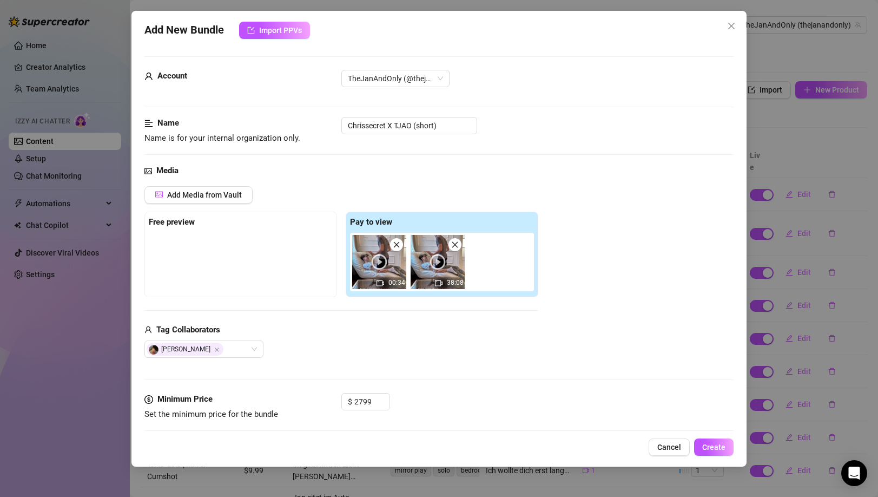
click at [428, 348] on div "[PERSON_NAME]" at bounding box center [341, 348] width 394 height 17
click at [366, 404] on input "2799" at bounding box center [371, 401] width 35 height 16
type input "27.99"
click at [436, 347] on div "[PERSON_NAME]" at bounding box center [341, 348] width 394 height 17
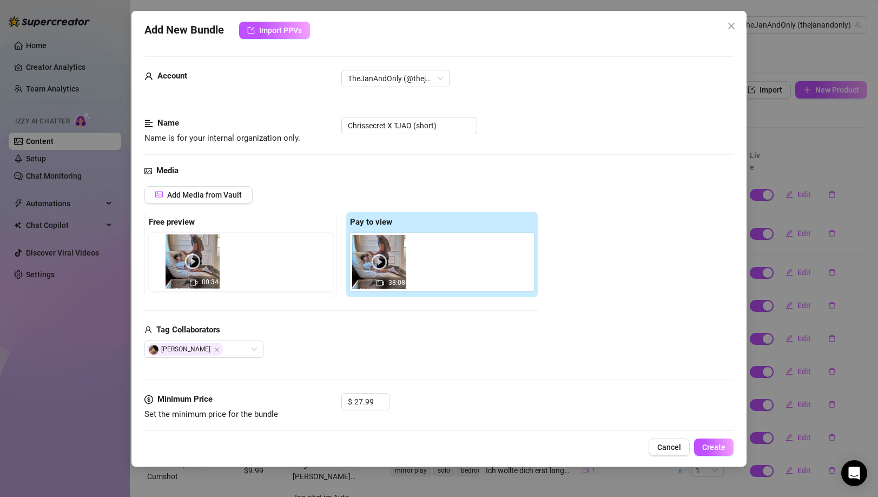
drag, startPoint x: 388, startPoint y: 253, endPoint x: 179, endPoint y: 254, distance: 209.4
click at [179, 254] on div "Free preview Pay to view 00:34 38:08" at bounding box center [341, 254] width 394 height 85
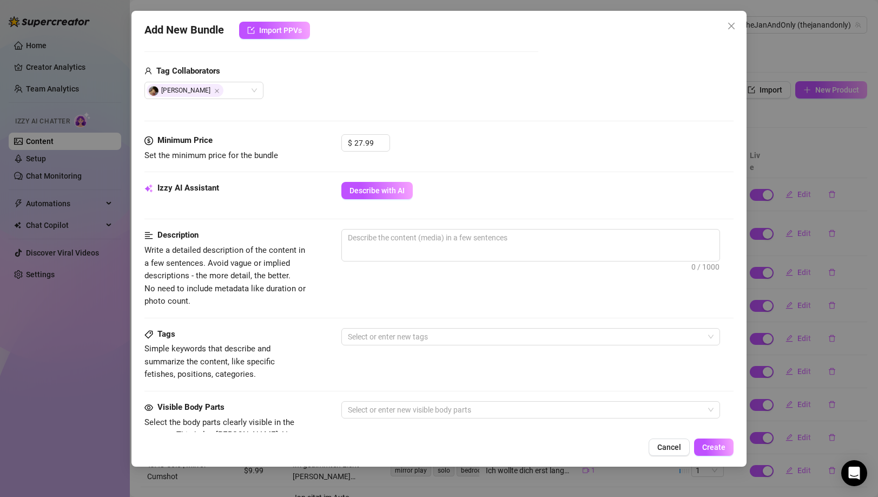
scroll to position [313, 0]
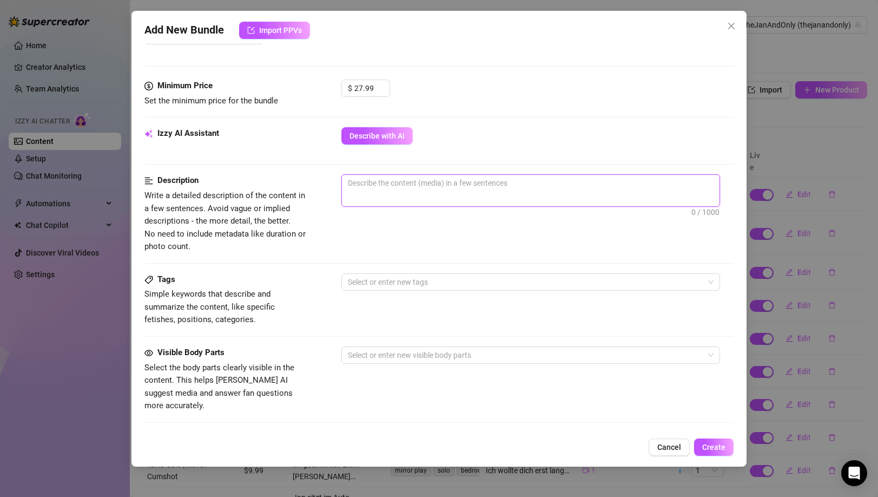
click at [432, 183] on textarea at bounding box center [531, 183] width 378 height 16
paste textarea "[PERSON_NAME] und [PERSON_NAME] sehen sich nach [PERSON_NAME] Zeit [PERSON_NAME…"
type textarea "[PERSON_NAME] und [PERSON_NAME] sehen sich nach [PERSON_NAME] Zeit [PERSON_NAME…"
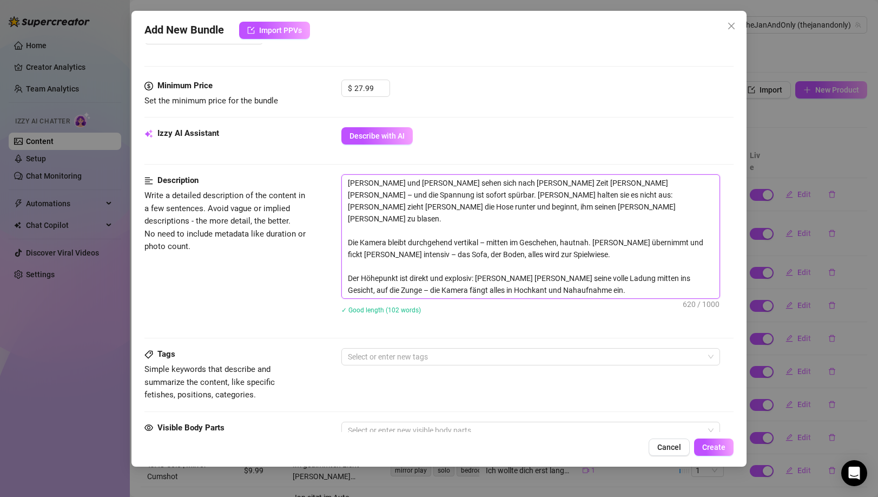
scroll to position [0, 0]
type textarea "[PERSON_NAME] und [PERSON_NAME] sehen sich nach [PERSON_NAME] Zeit [PERSON_NAME…"
click at [372, 355] on div at bounding box center [525, 356] width 363 height 15
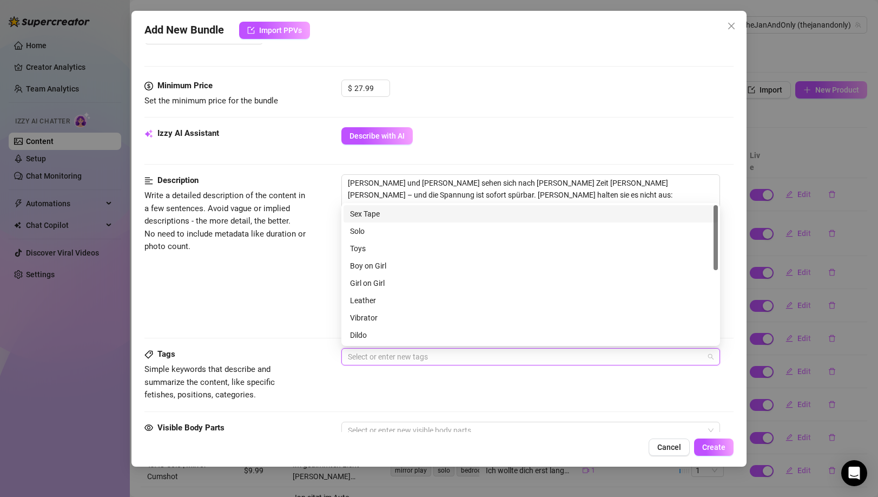
paste input "duo"
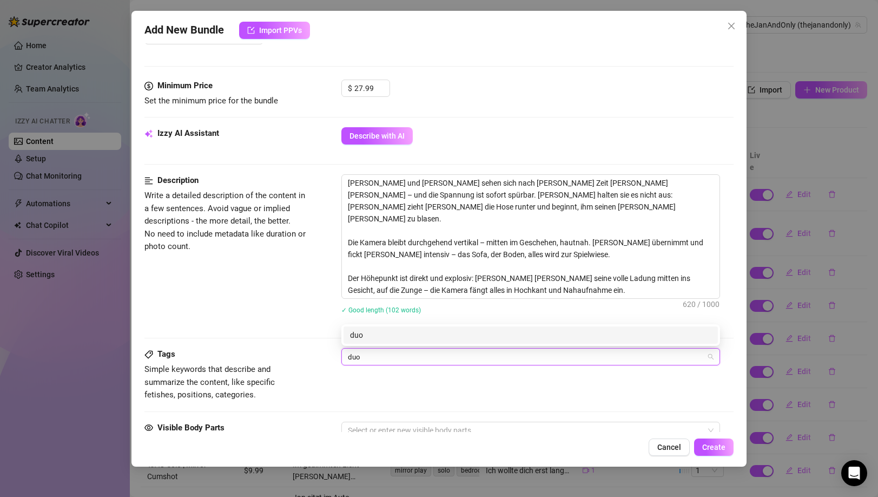
type input "duo"
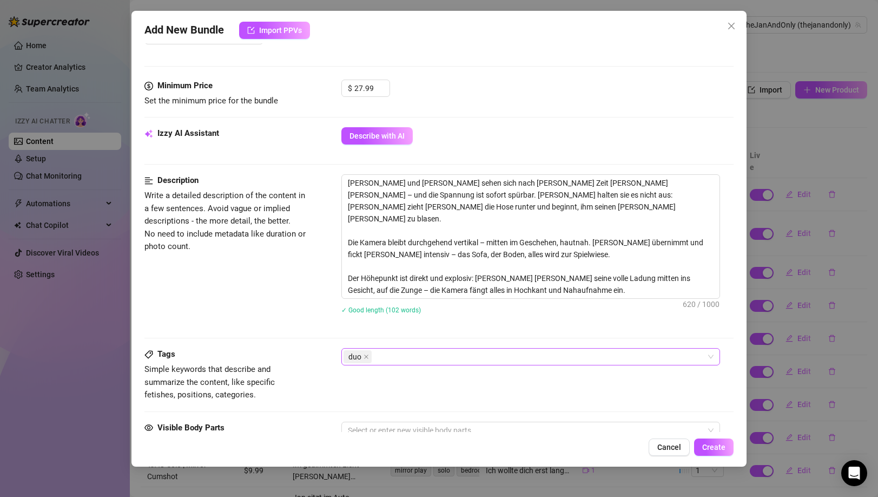
click at [417, 364] on div "duo" at bounding box center [525, 356] width 363 height 15
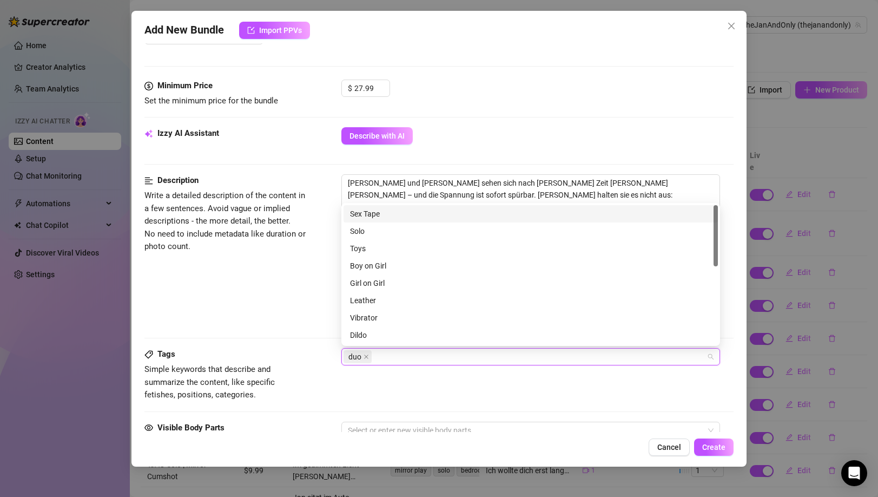
paste input "reunion"
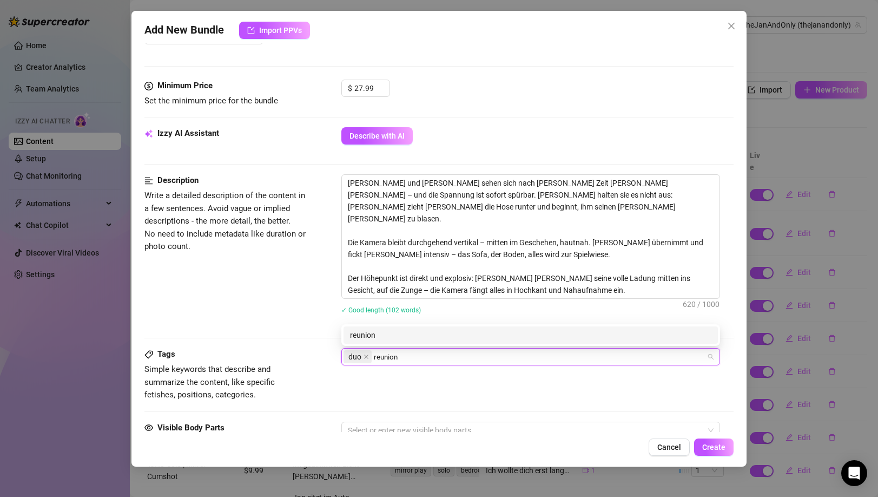
type input "reunion"
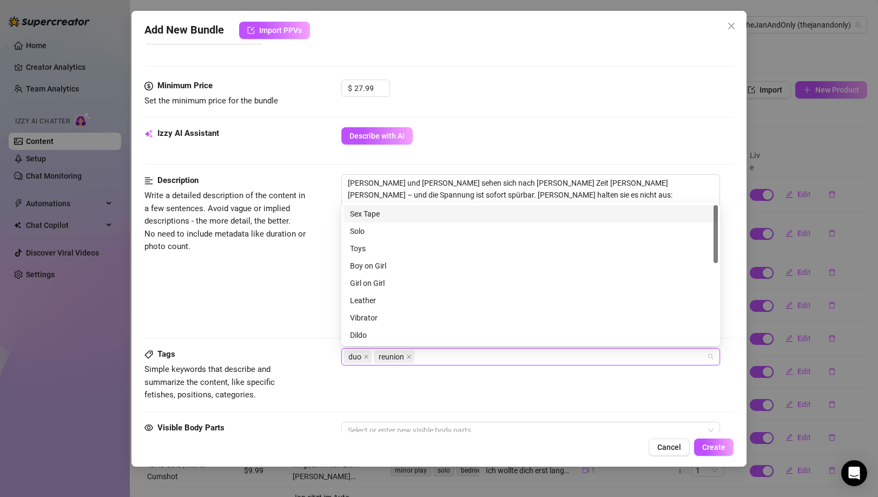
click at [428, 362] on div "duo reunion" at bounding box center [525, 356] width 363 height 15
paste input "vertical video"
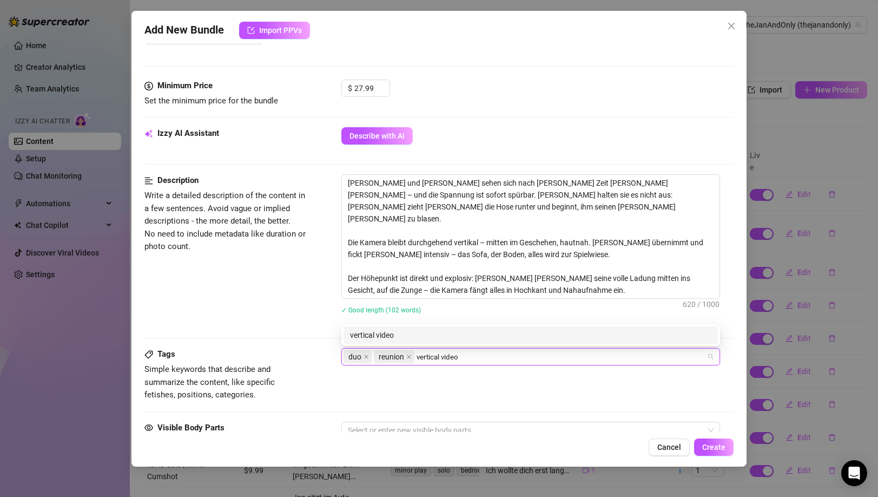
type input "vertical video"
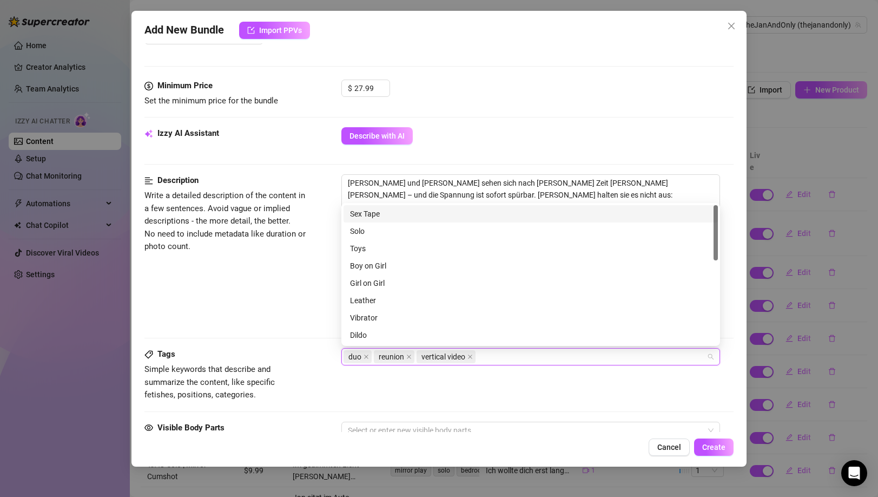
click at [493, 365] on div "duo reunion vertical video" at bounding box center [530, 356] width 379 height 17
paste input "blowjob"
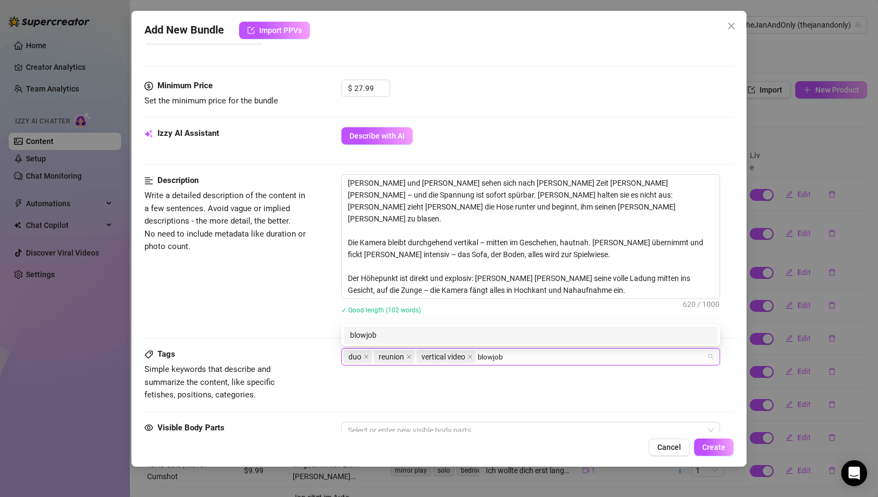
type input "blowjob"
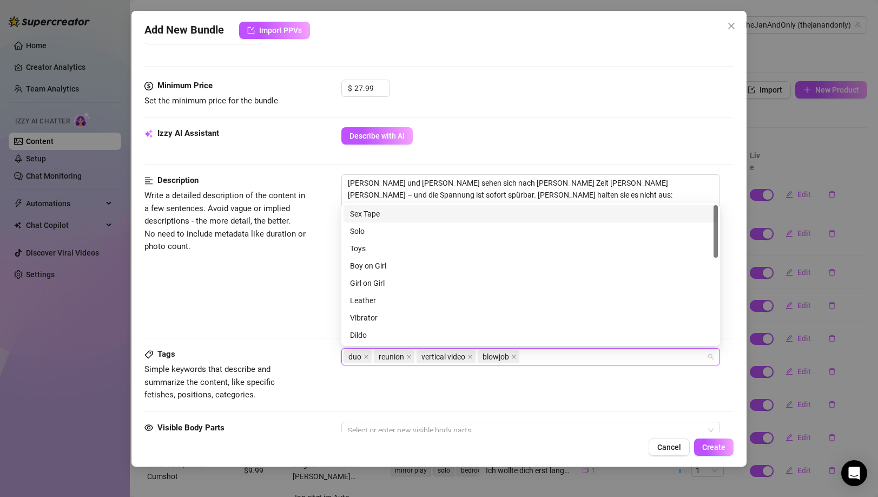
click at [538, 362] on div "duo reunion vertical video blowjob" at bounding box center [525, 356] width 363 height 15
paste input "fuck, facia"
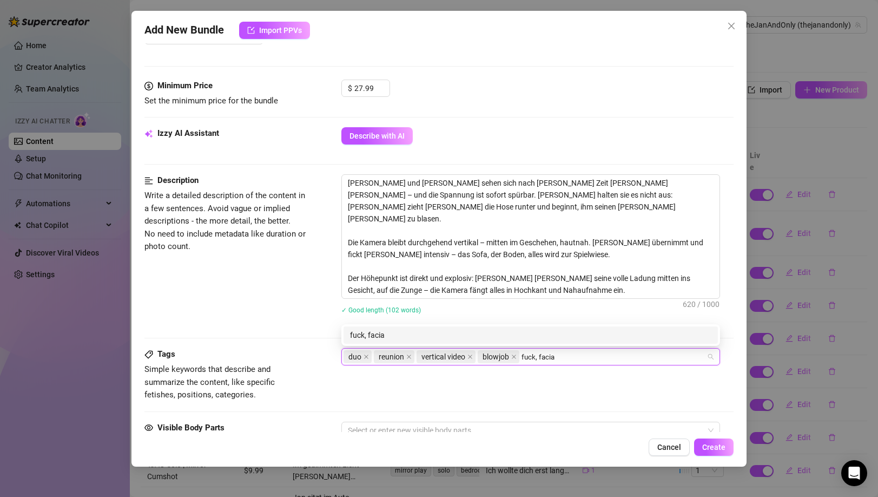
type input "fuck, facia"
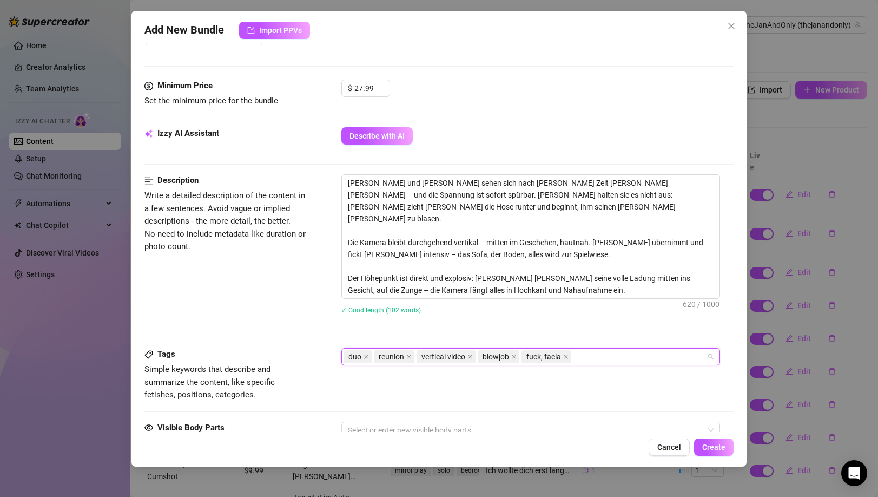
click at [622, 349] on div "duo reunion vertical video blowjob fuck, facia" at bounding box center [525, 356] width 363 height 15
paste input "cum on tongue"
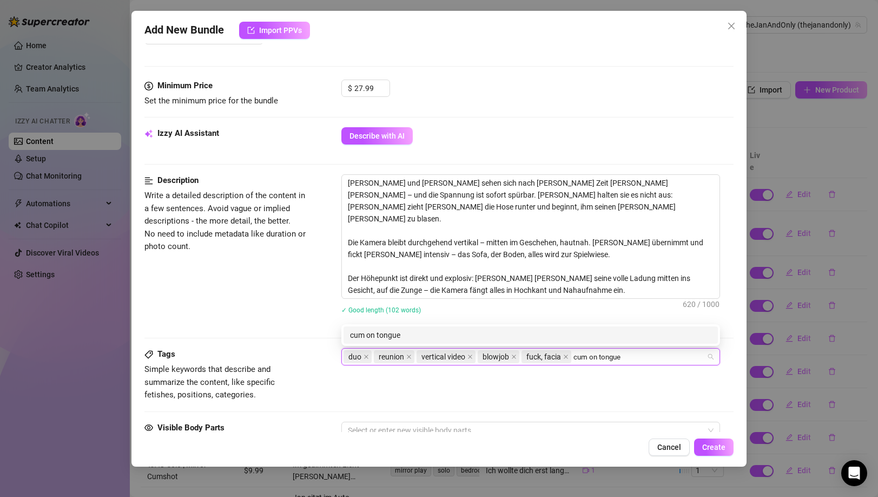
type input "cum on tongue"
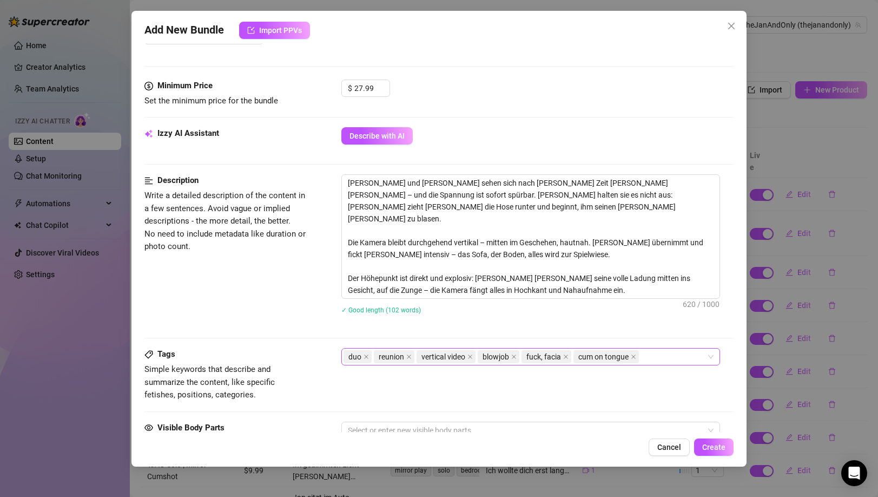
click at [652, 355] on div "duo reunion vertical video blowjob fuck, facia cum on tongue" at bounding box center [525, 356] width 363 height 15
paste input "erotic"
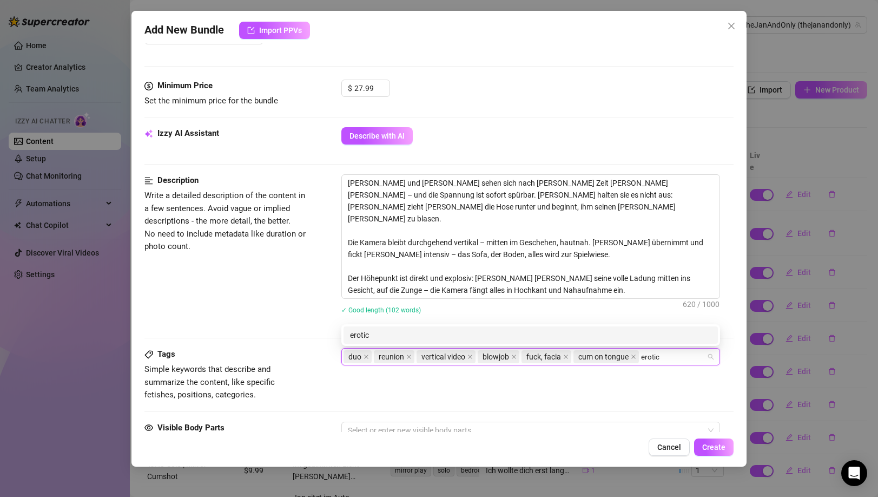
type input "erotic"
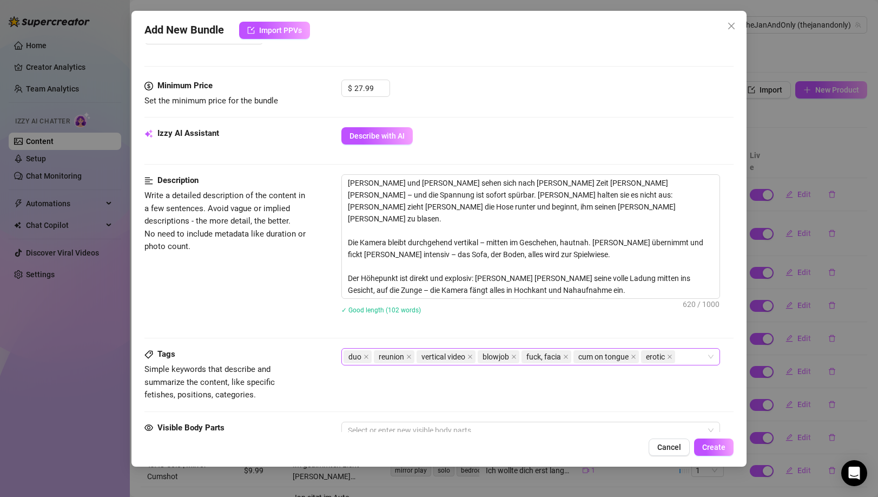
click at [681, 361] on div "duo reunion vertical video blowjob fuck, facia cum on tongue erotic" at bounding box center [525, 356] width 363 height 15
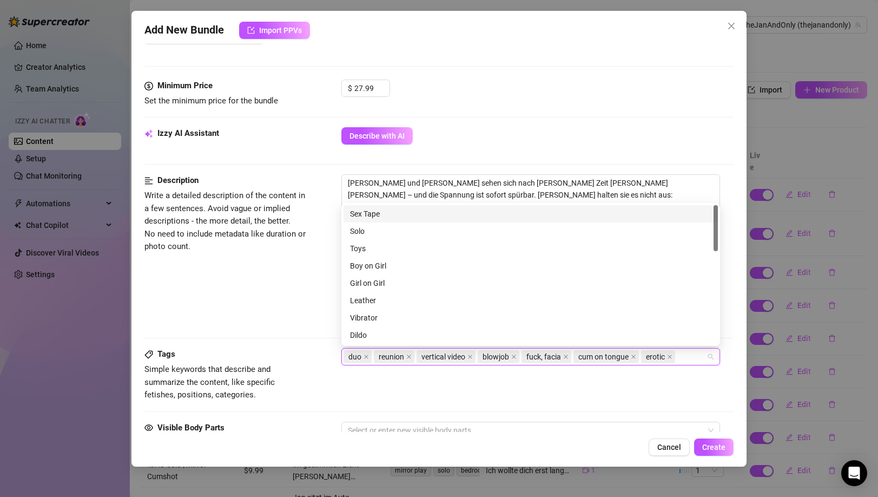
paste input "erotic"
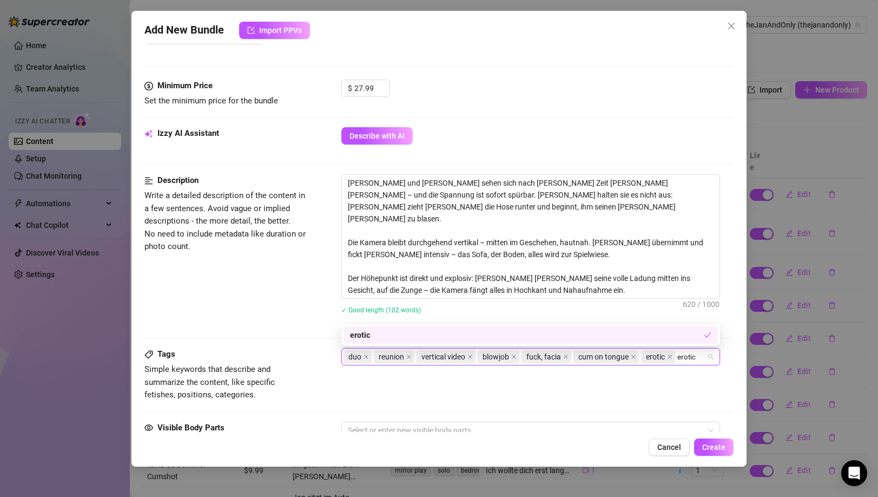
type input "erotic"
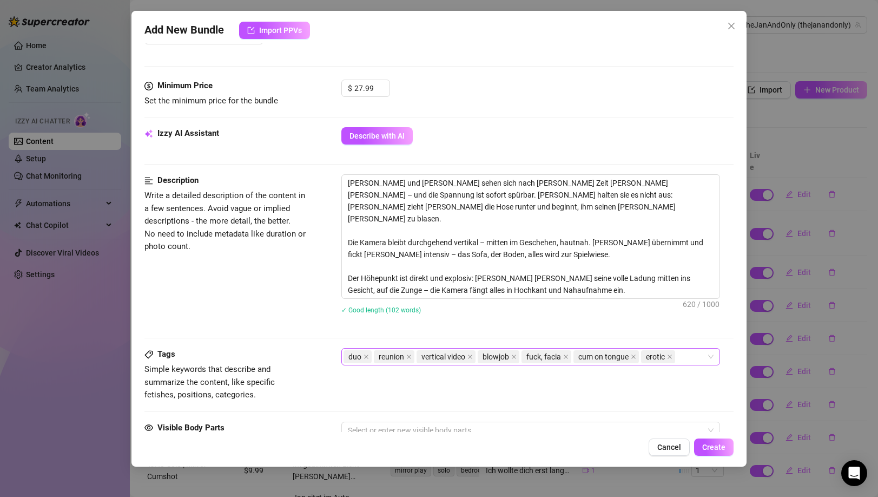
click at [681, 361] on div "duo reunion vertical video blowjob fuck, facia cum on tongue erotic" at bounding box center [525, 356] width 363 height 15
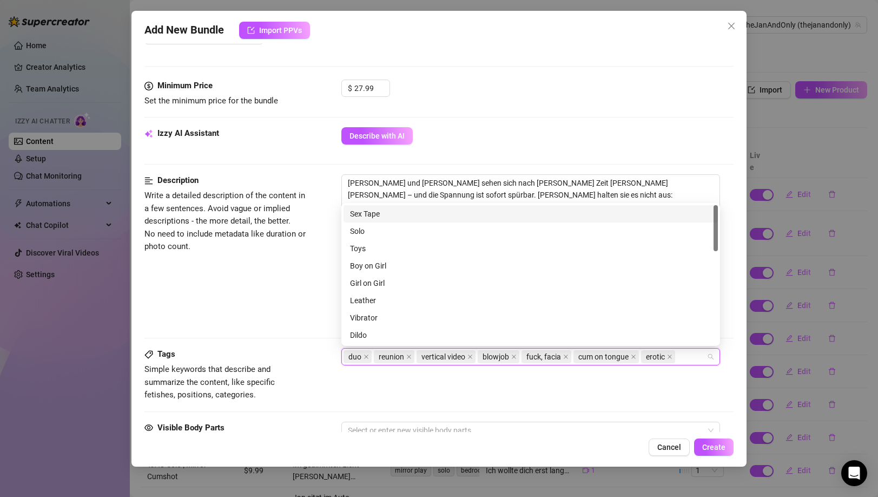
paste input "erotic"
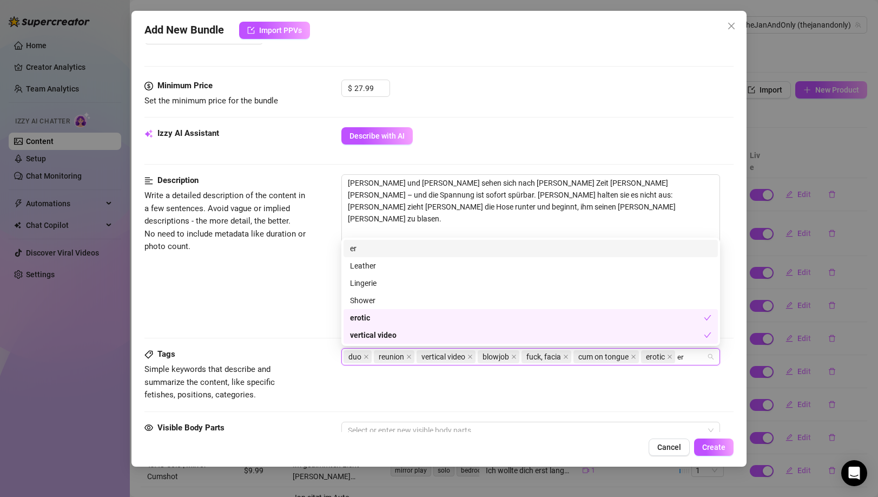
type input "e"
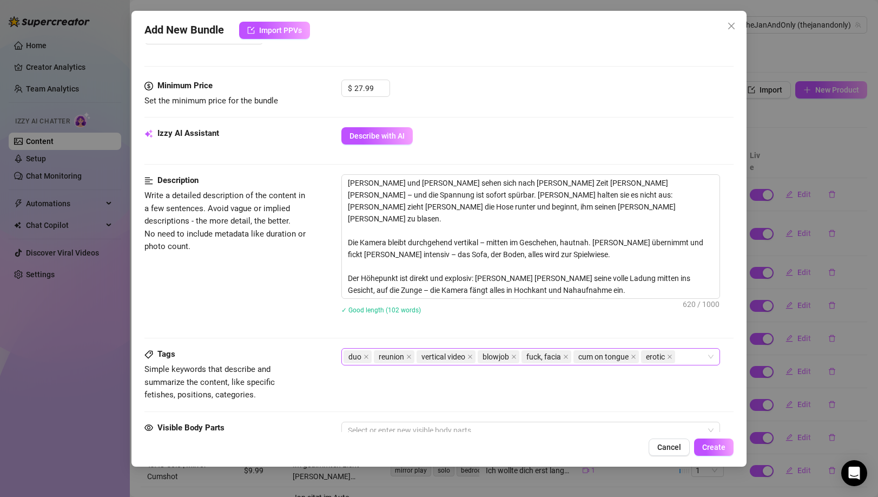
click at [683, 355] on div "duo reunion vertical video blowjob fuck, facia cum on tongue erotic" at bounding box center [525, 356] width 363 height 15
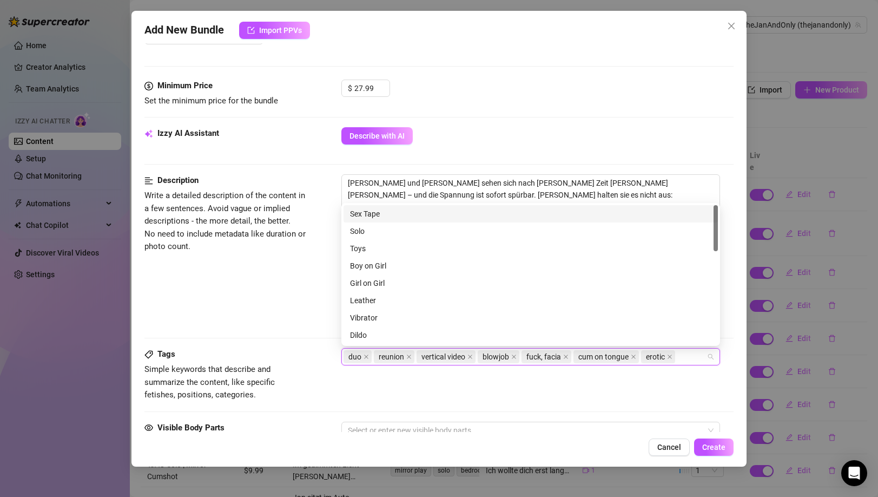
paste input "passionate"
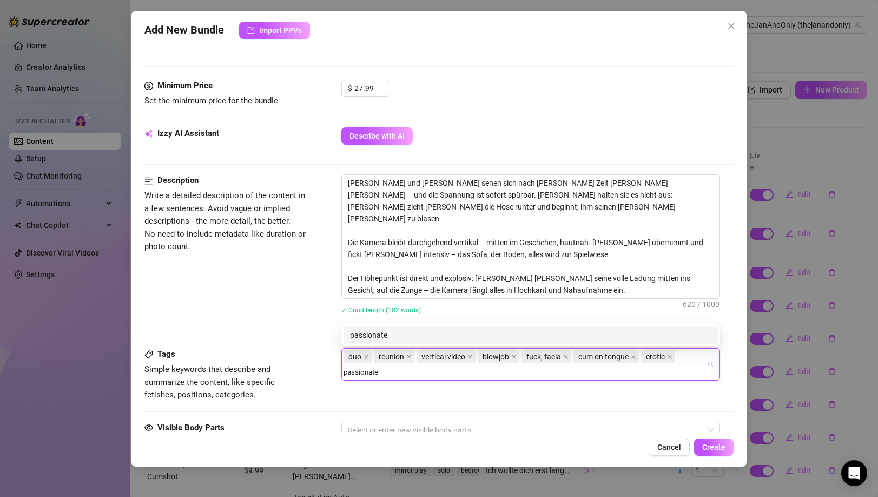
type input "passionate"
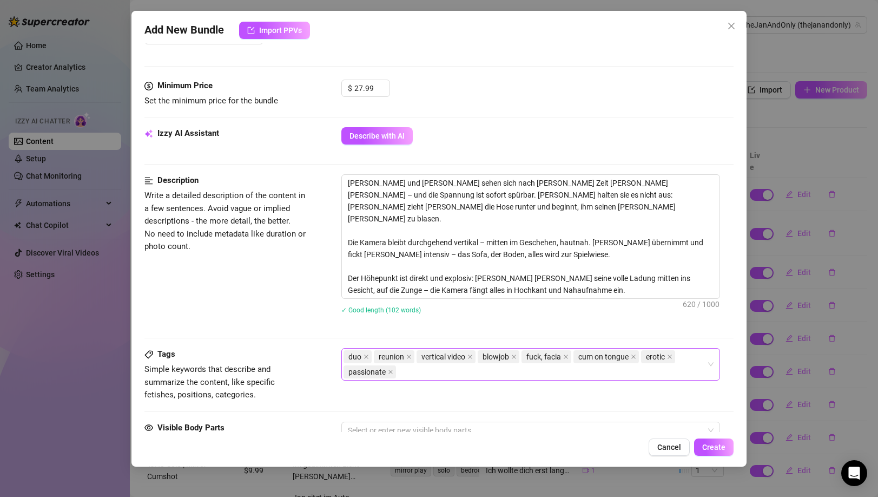
click at [601, 375] on div "duo reunion vertical video blowjob fuck, facia cum on tongue erotic passionate" at bounding box center [525, 364] width 363 height 30
paste input "raw"
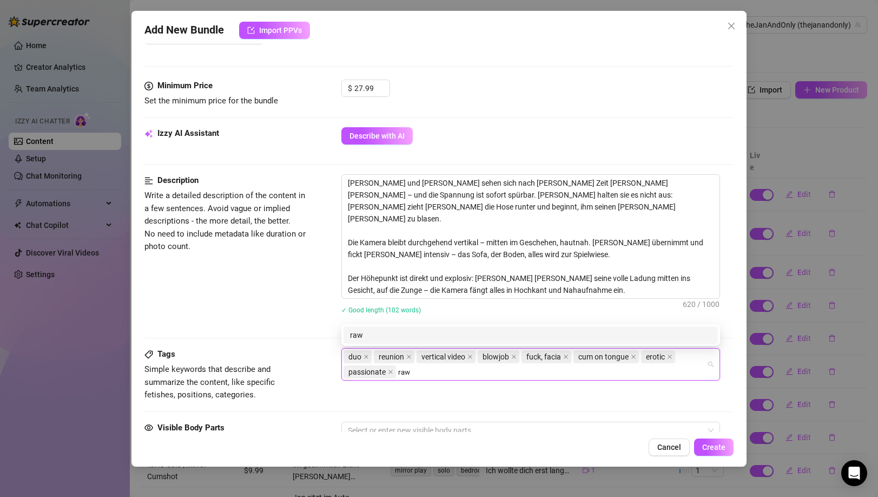
type input "raw"
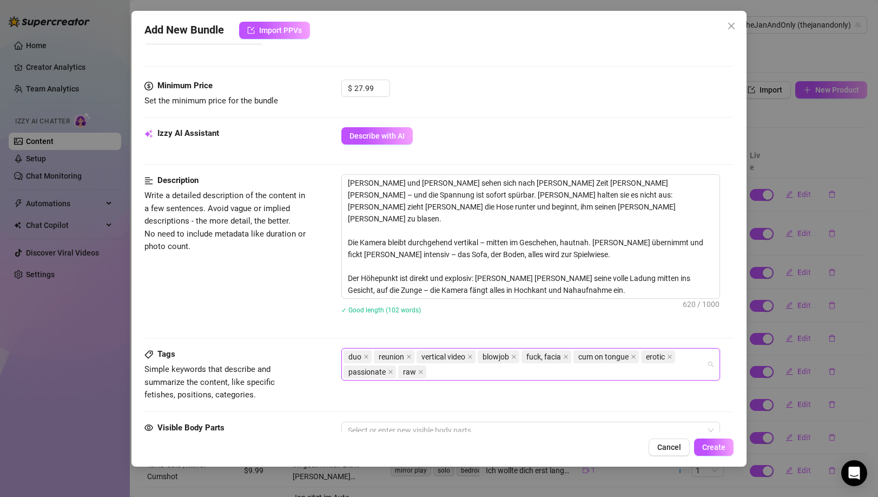
click at [550, 375] on div "duo reunion vertical video blowjob fuck, facia cum on tongue erotic passionate …" at bounding box center [525, 364] width 363 height 30
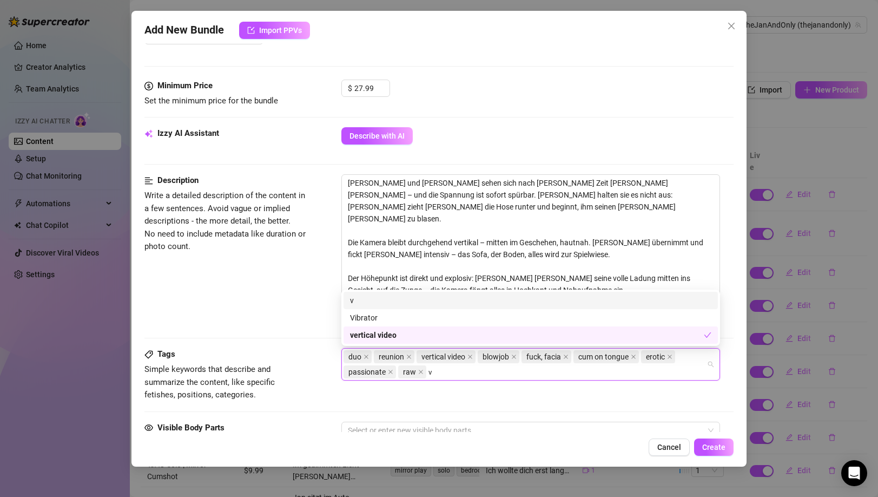
type input "v"
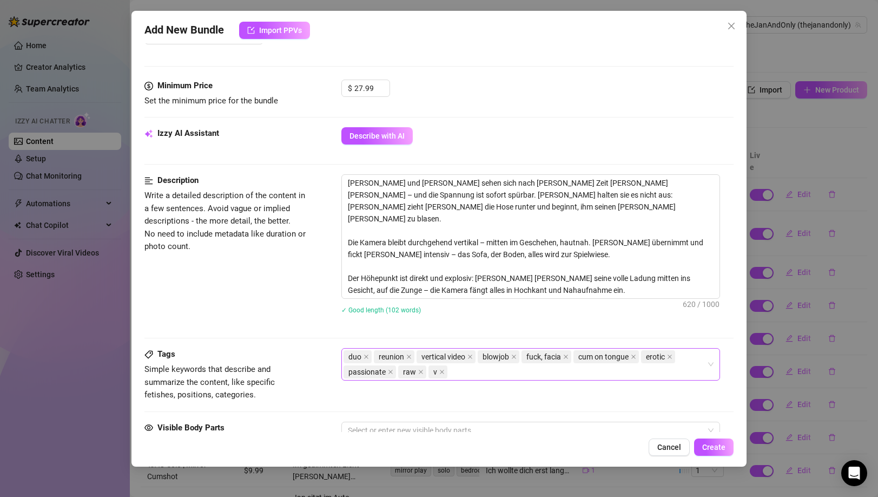
click at [550, 375] on div "duo reunion vertical video blowjob fuck, facia cum on tongue erotic passionate …" at bounding box center [525, 364] width 363 height 30
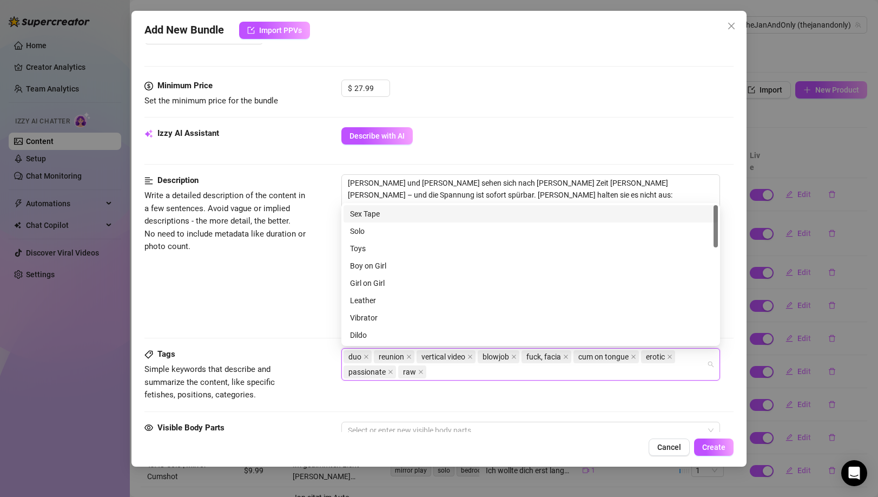
paste input "pov"
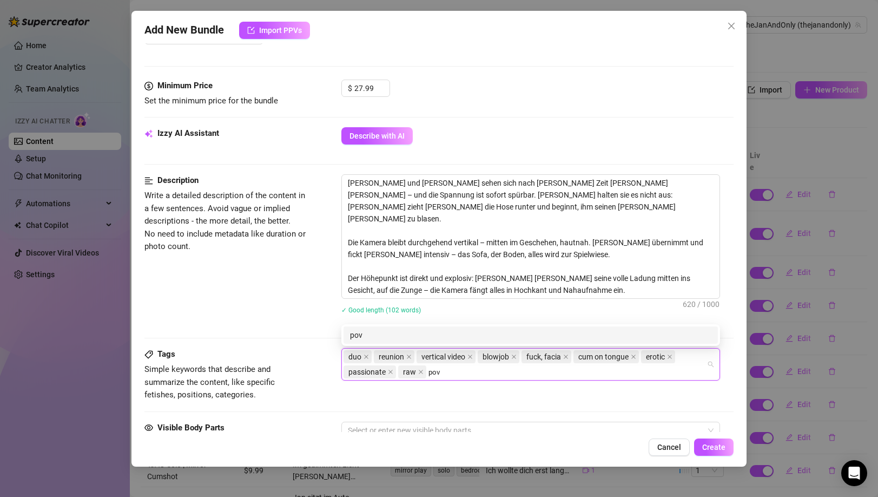
type input "pov"
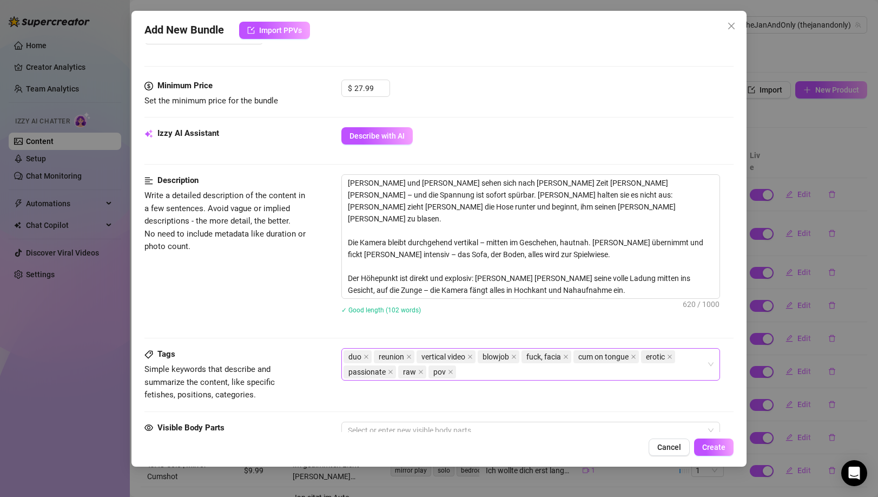
click at [577, 372] on div "duo reunion vertical video blowjob fuck, facia cum on tongue erotic passionate …" at bounding box center [525, 364] width 363 height 30
paste input "horny"
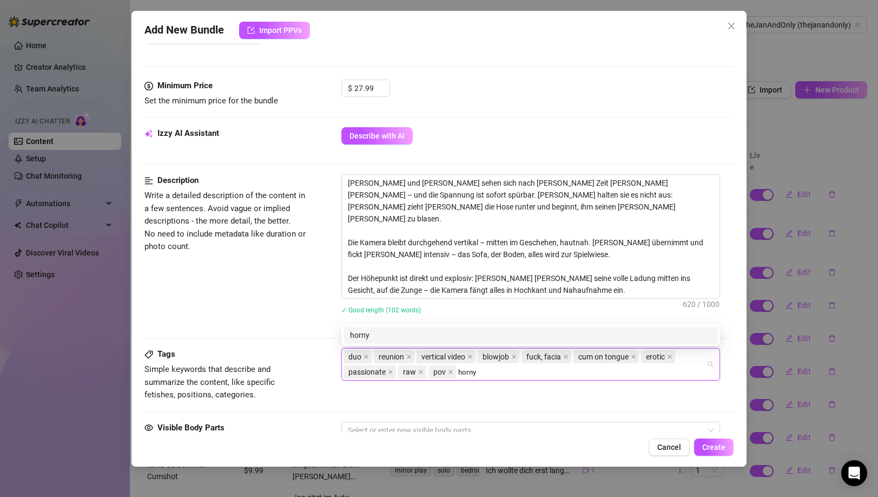
type input "horny"
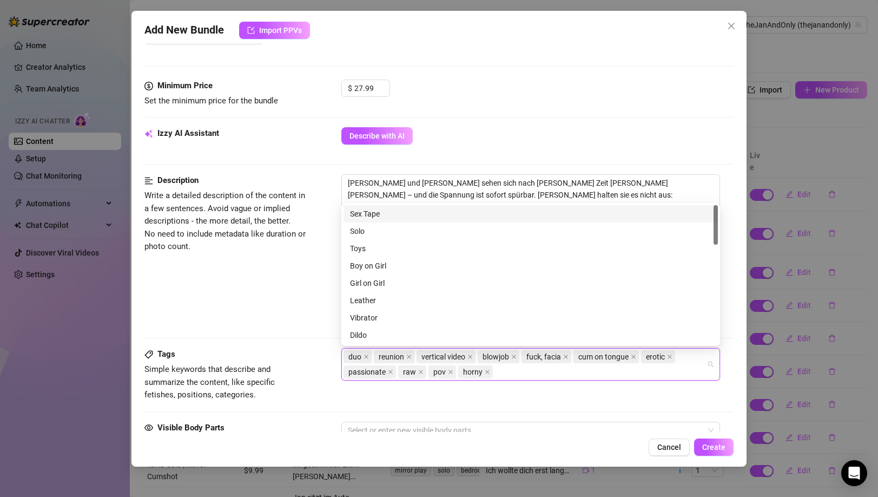
click at [505, 369] on div "duo reunion vertical video blowjob fuck, facia cum on tongue erotic passionate …" at bounding box center [525, 364] width 363 height 30
paste input "intense"
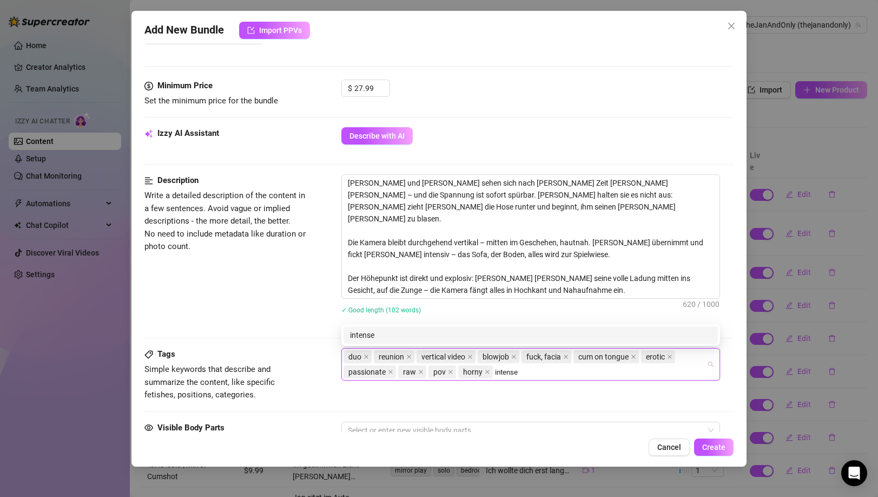
type input "intense"
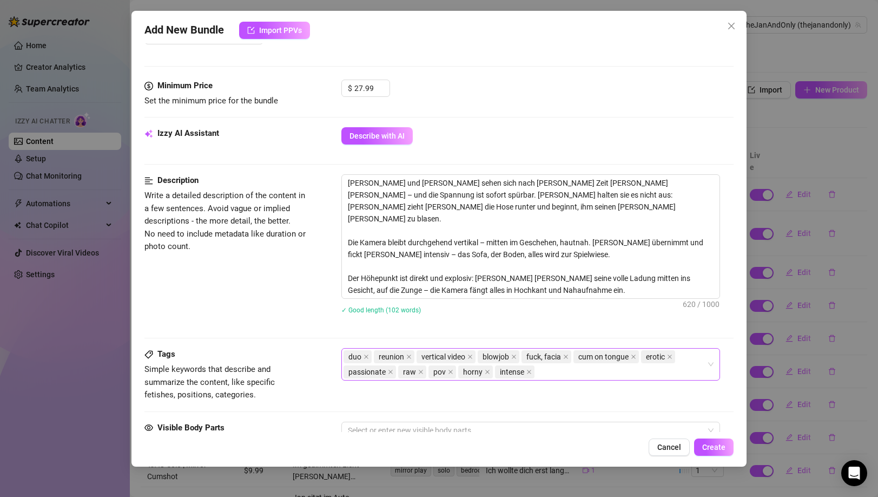
click at [550, 371] on div "duo reunion vertical video blowjob fuck, facia cum on tongue erotic passionate …" at bounding box center [525, 364] width 363 height 30
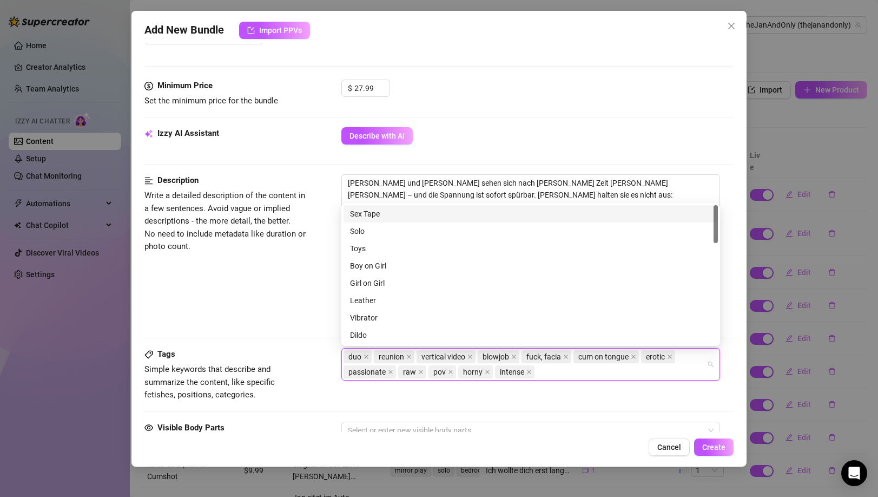
paste input "couch sex"
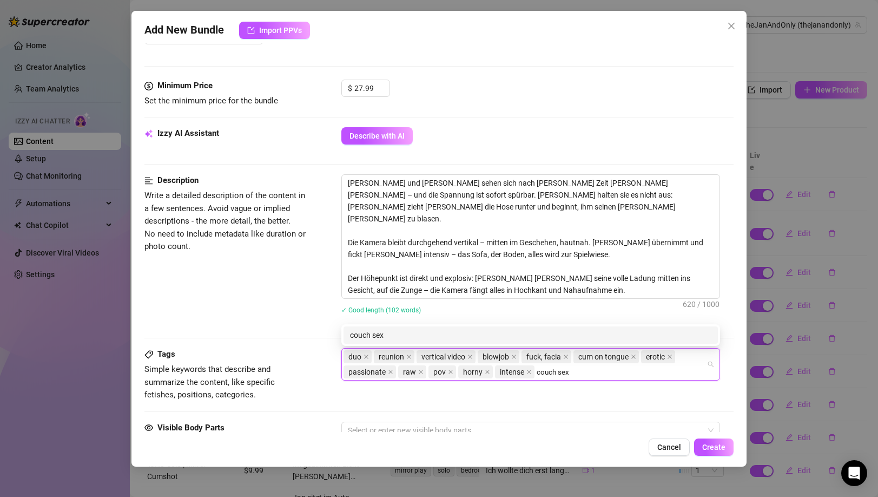
type input "couch sex"
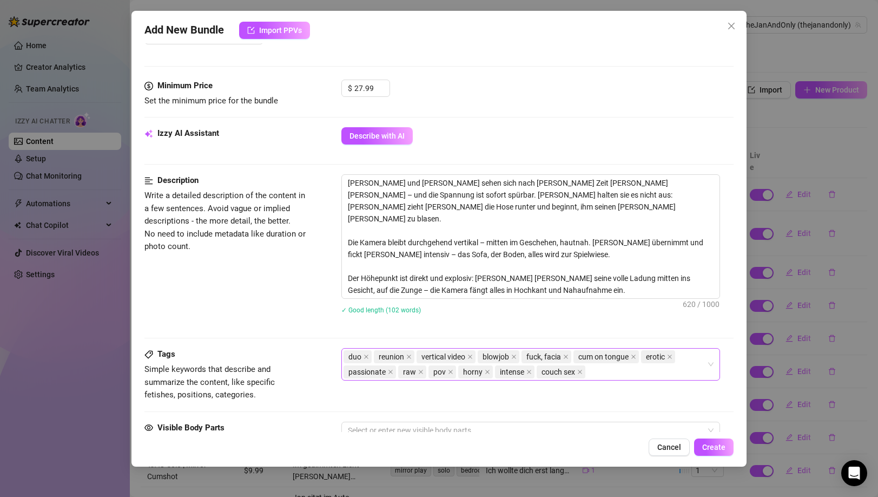
click at [592, 371] on div "duo reunion vertical video blowjob fuck, facia cum on tongue erotic passionate …" at bounding box center [525, 364] width 363 height 30
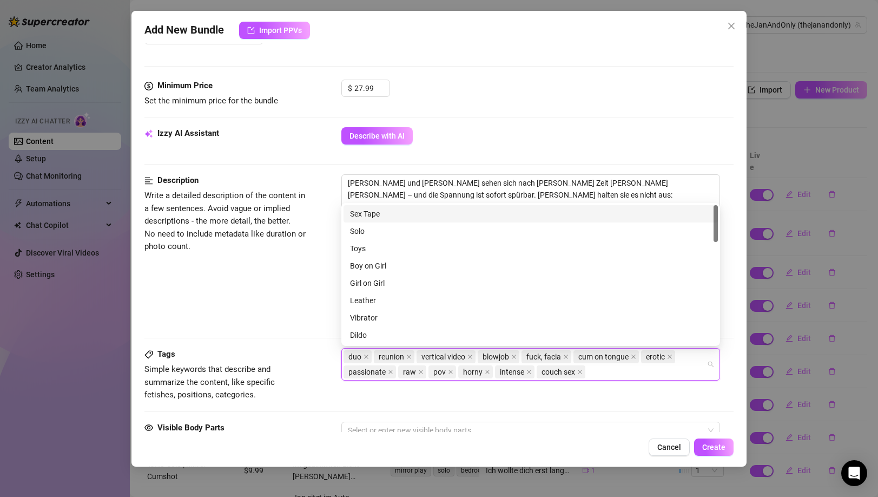
paste input "oral finish"
type input "oral finish"
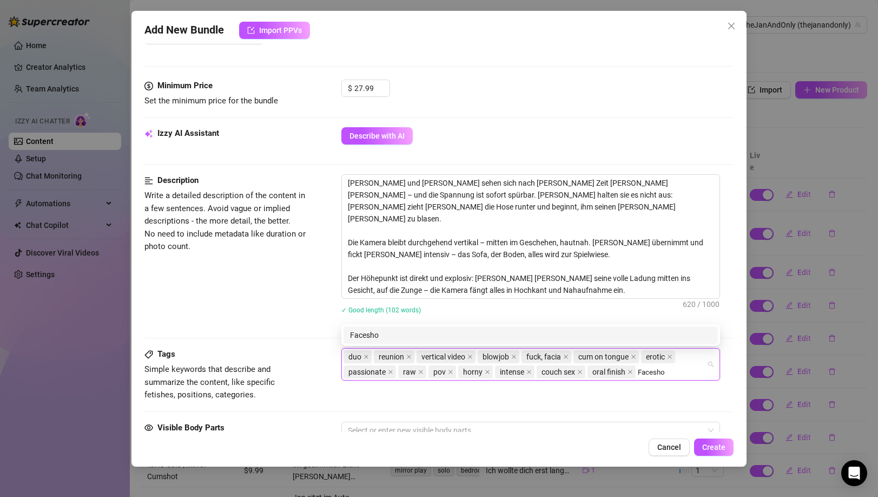
type input "Faceshot"
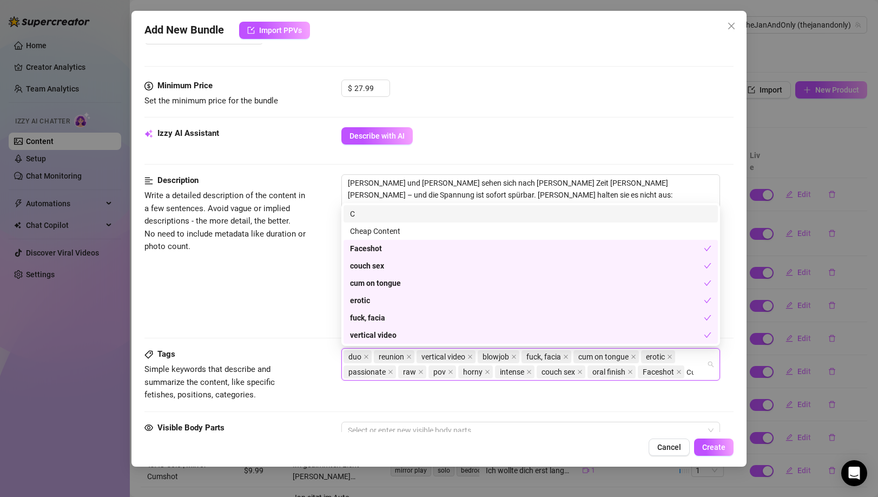
type input "Cum"
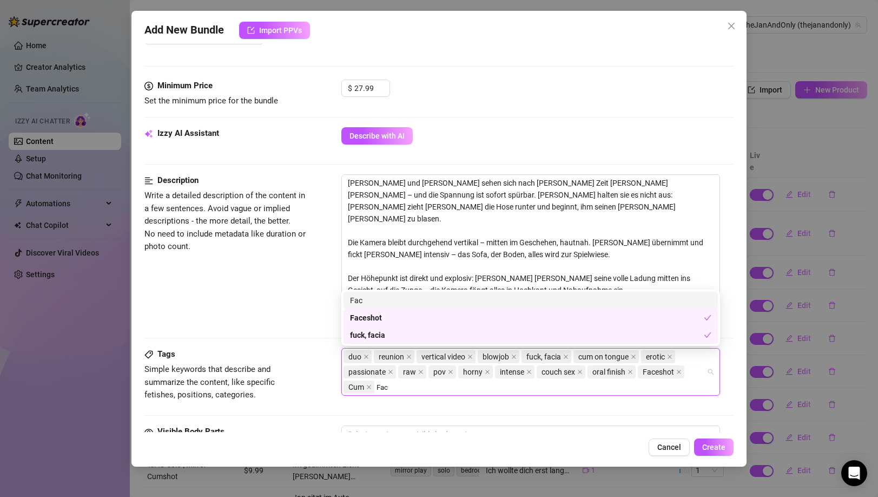
type input "Face"
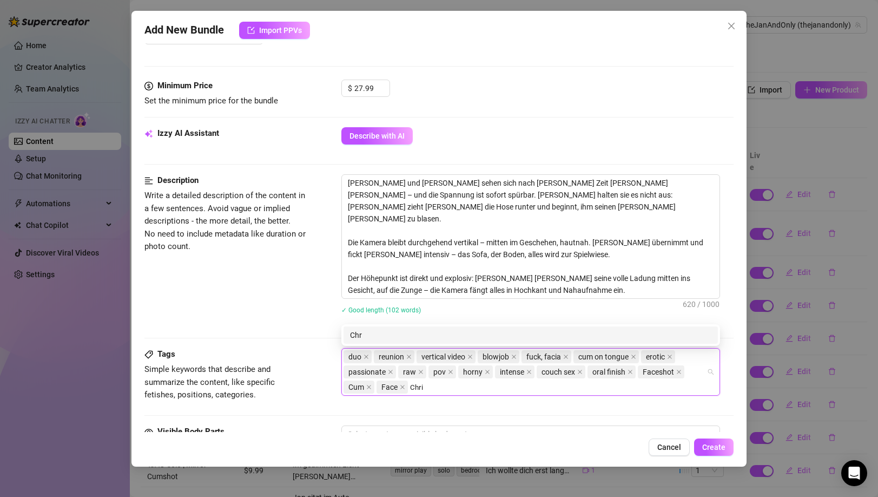
type input "[PERSON_NAME]"
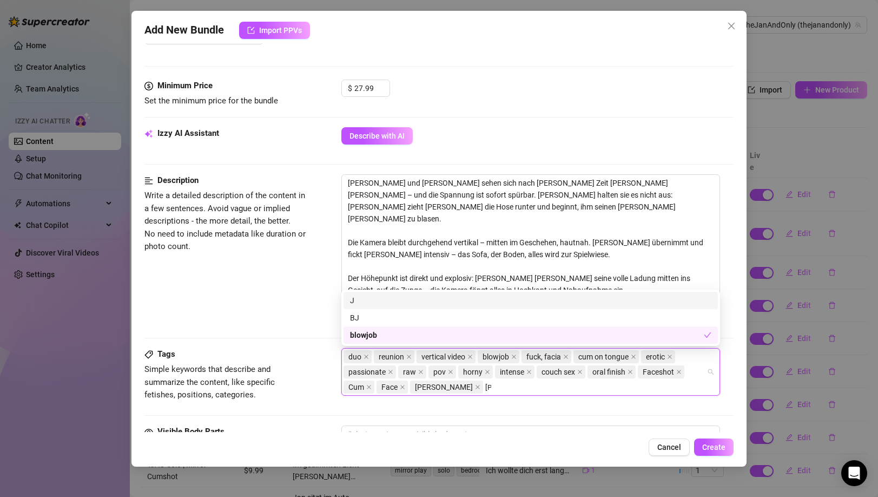
type input "Jan"
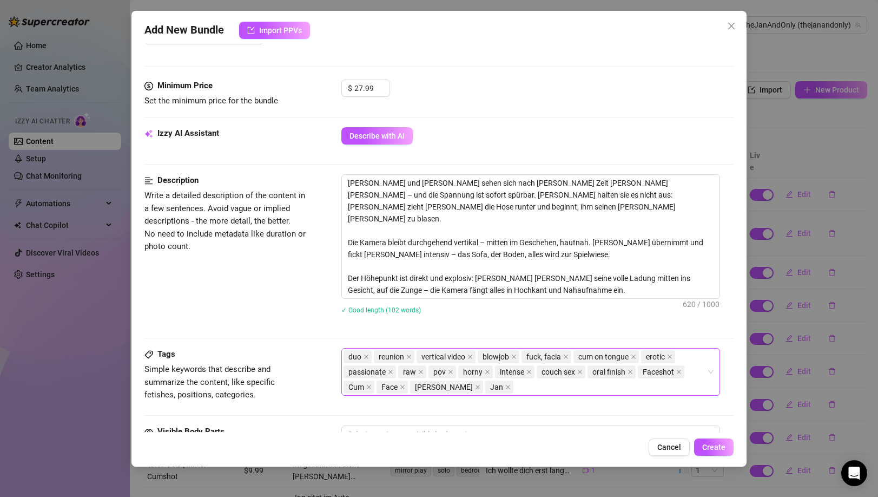
click at [492, 385] on div "duo reunion vertical video blowjob fuck, facia cum on tongue erotic passionate …" at bounding box center [525, 371] width 363 height 45
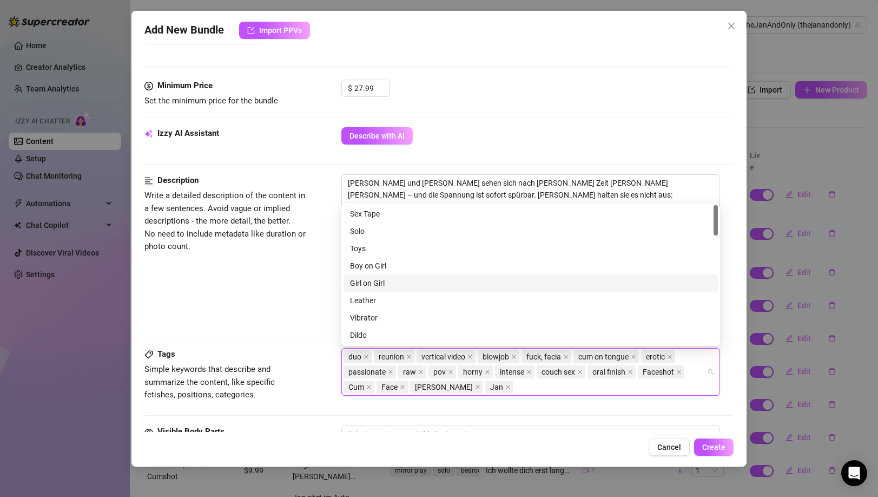
paste input "Chrissecret X TJAO (short)"
type input "Chrissecret X TJAO (short)"
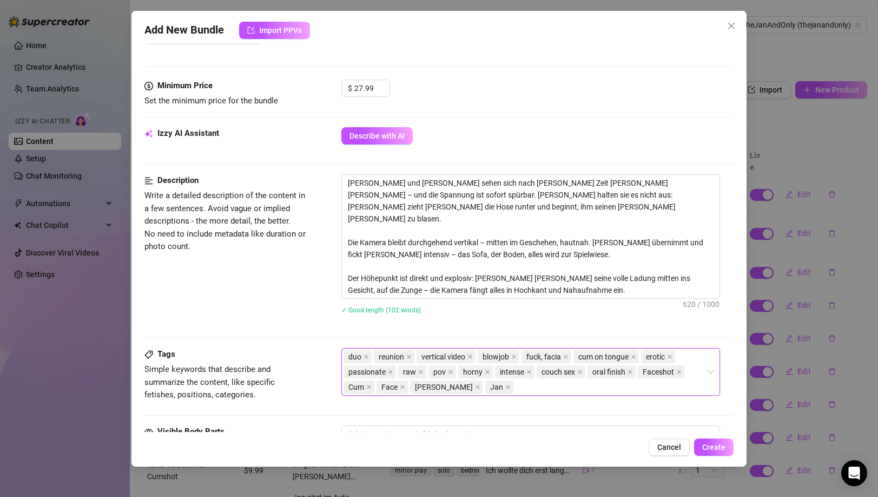
drag, startPoint x: 571, startPoint y: 383, endPoint x: 509, endPoint y: 382, distance: 62.8
click at [509, 382] on div "duo reunion vertical video blowjob fuck, facia cum on tongue erotic passionate …" at bounding box center [525, 371] width 363 height 45
paste input "Chrissecret X TJAO (short)"
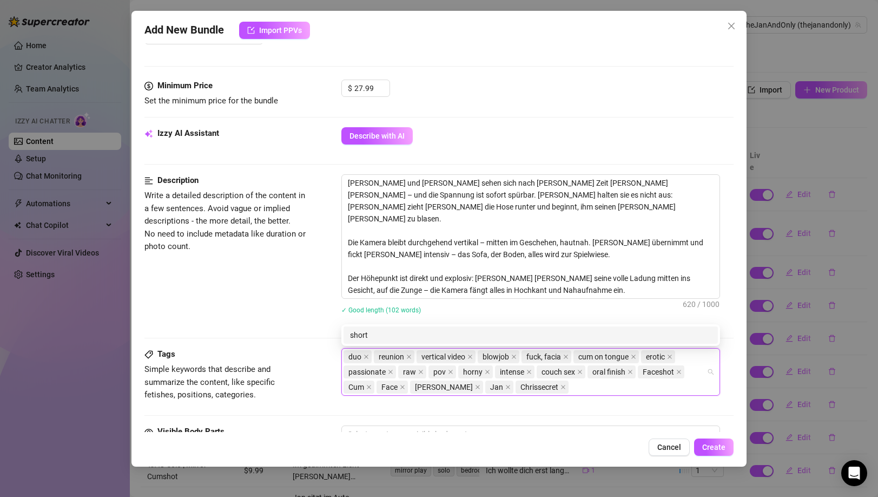
click at [383, 398] on div "Tags Simple keywords that describe and summarize the content, like specific fet…" at bounding box center [438, 376] width 589 height 57
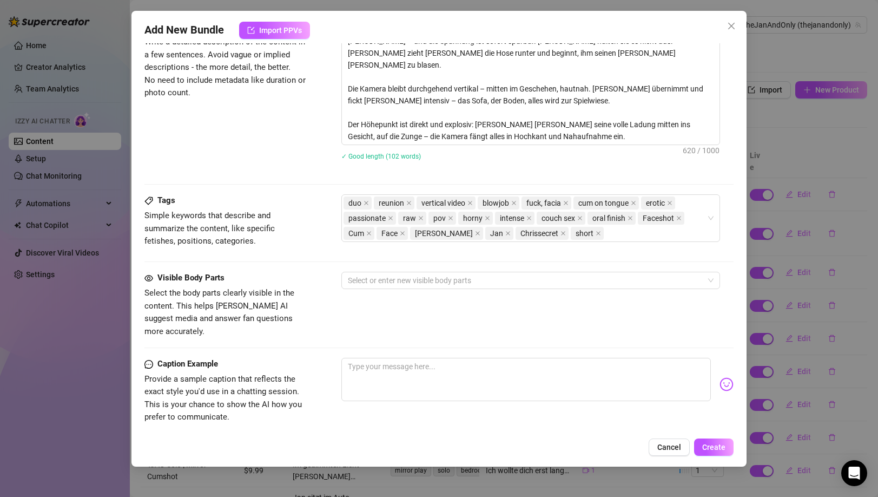
scroll to position [473, 0]
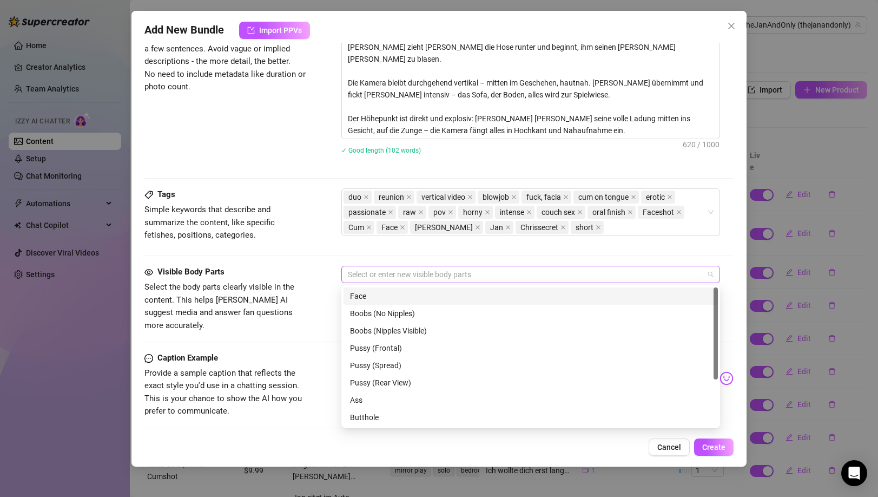
click at [432, 273] on div at bounding box center [525, 274] width 363 height 15
click at [417, 293] on div "Face" at bounding box center [530, 296] width 361 height 12
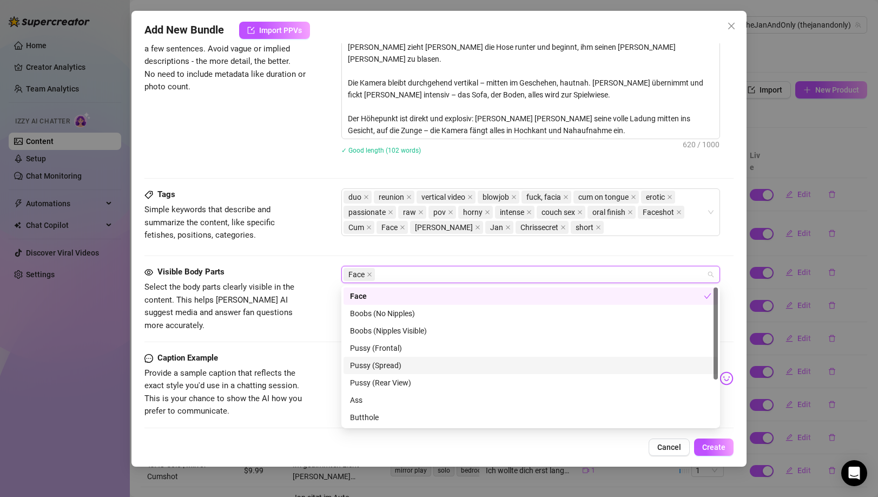
scroll to position [14, 0]
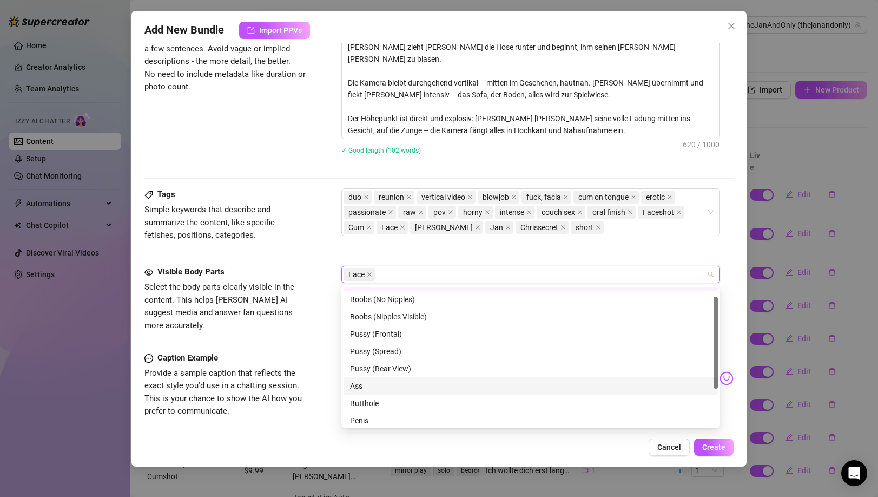
click at [377, 386] on div "Ass" at bounding box center [530, 386] width 361 height 12
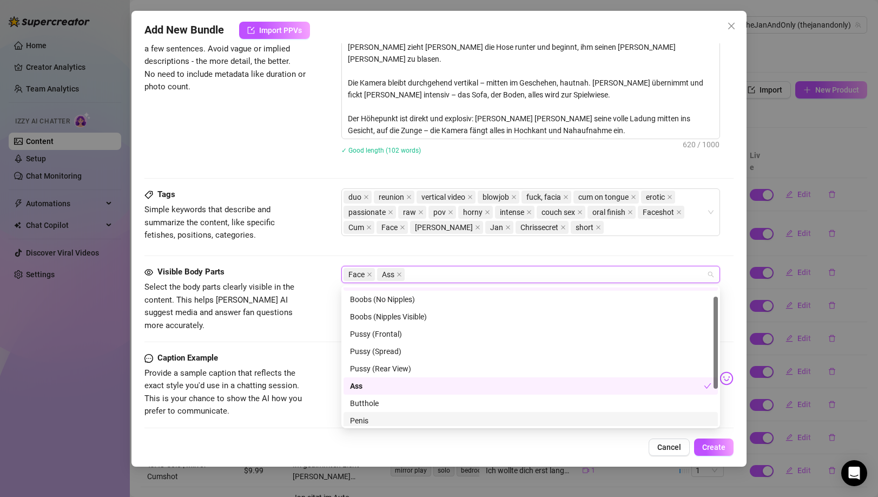
click at [374, 413] on div "Penis" at bounding box center [531, 420] width 374 height 17
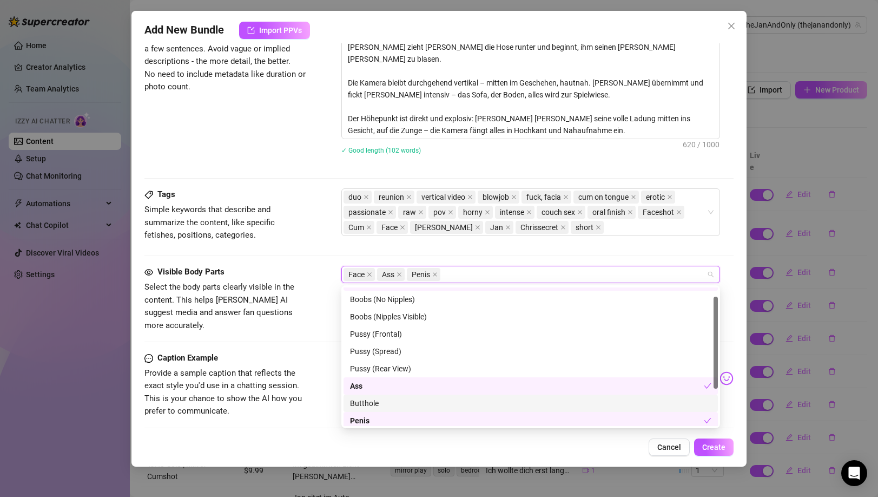
click at [375, 399] on div "Butthole" at bounding box center [530, 403] width 361 height 12
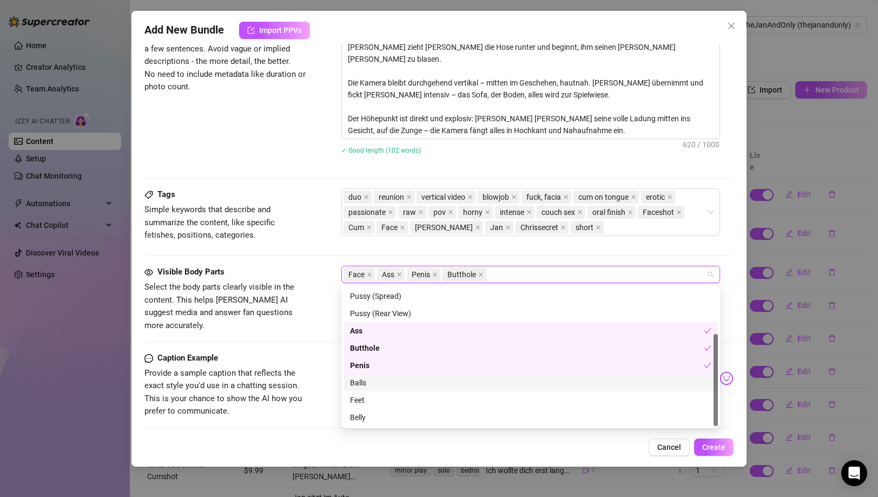
click at [377, 378] on div "Balls" at bounding box center [530, 383] width 361 height 12
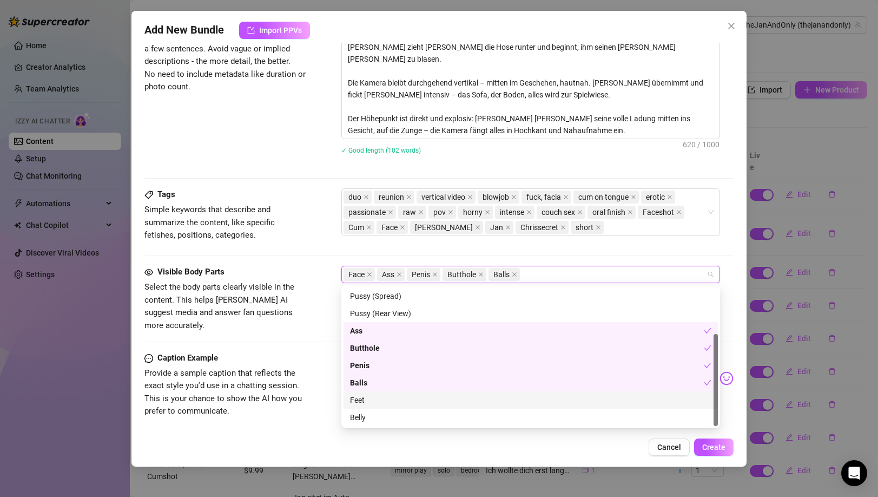
click at [373, 395] on div "Feet" at bounding box center [530, 400] width 361 height 12
drag, startPoint x: 303, startPoint y: 368, endPoint x: 331, endPoint y: 375, distance: 28.3
click at [304, 368] on span "Provide a sample caption that reflects the exact style you'd use in a chatting …" at bounding box center [225, 392] width 162 height 51
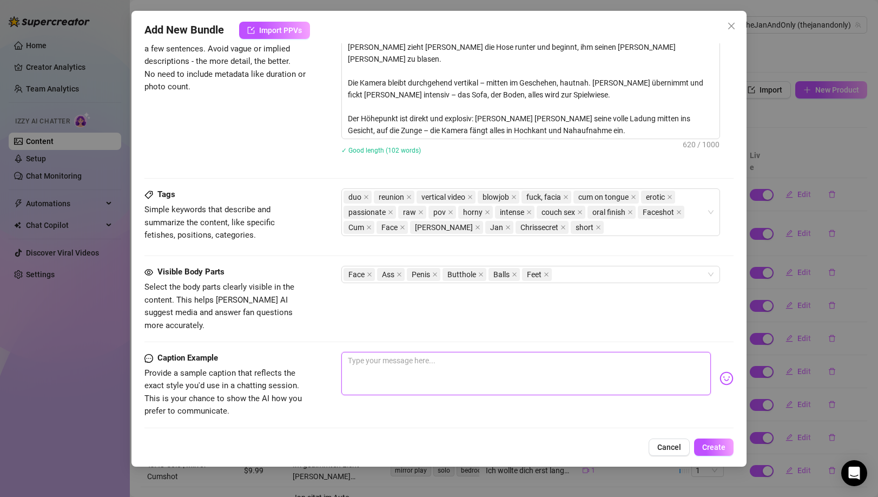
click at [391, 358] on textarea at bounding box center [525, 373] width 369 height 43
paste textarea "Wir haben uns [PERSON_NAME] nicht gesehen… und dann konnt ich mich nicht mehr h…"
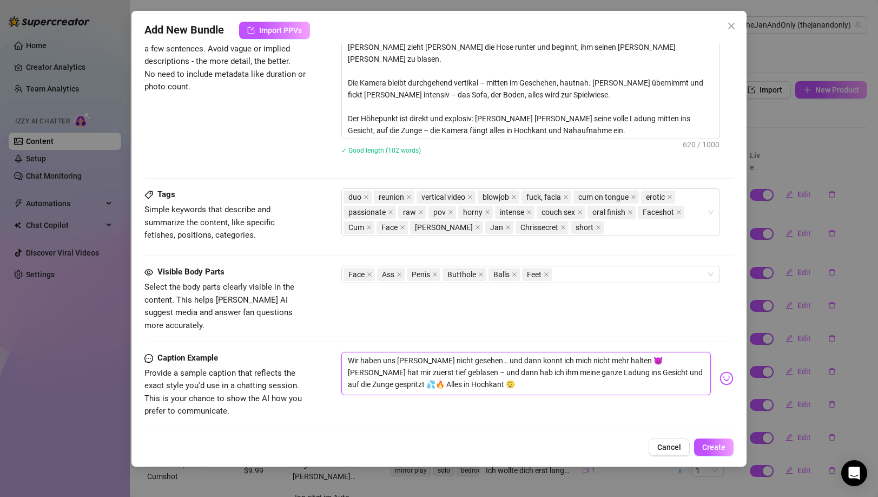
click at [401, 355] on textarea "Wir haben uns [PERSON_NAME] nicht gesehen… und dann konnt ich mich nicht mehr h…" at bounding box center [525, 373] width 369 height 43
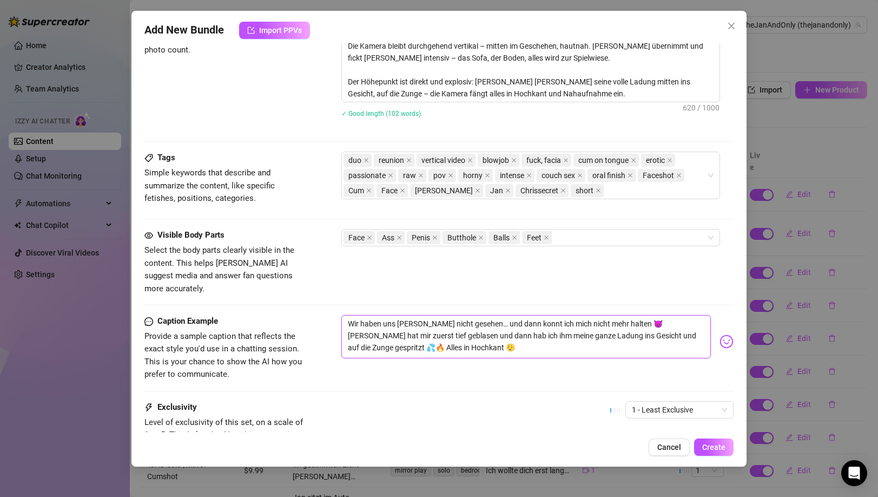
scroll to position [599, 0]
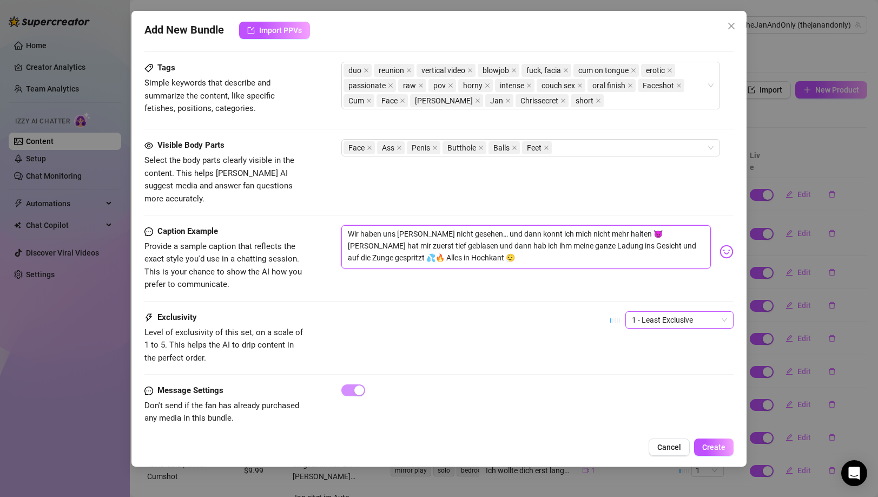
click at [663, 312] on span "1 - Least Exclusive" at bounding box center [679, 320] width 95 height 16
click at [639, 344] on div "2" at bounding box center [671, 346] width 91 height 12
click at [674, 315] on div "2 2" at bounding box center [671, 324] width 123 height 27
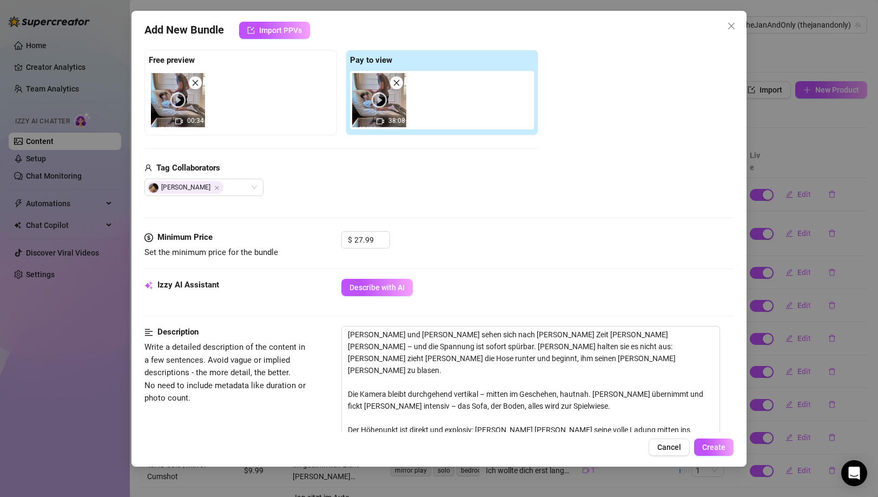
scroll to position [0, 0]
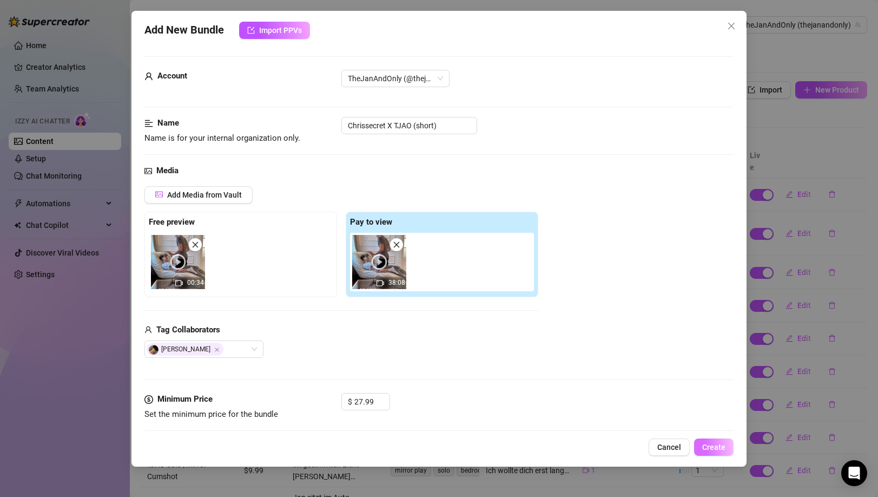
click at [715, 450] on span "Create" at bounding box center [713, 447] width 23 height 9
